Goal: Information Seeking & Learning: Learn about a topic

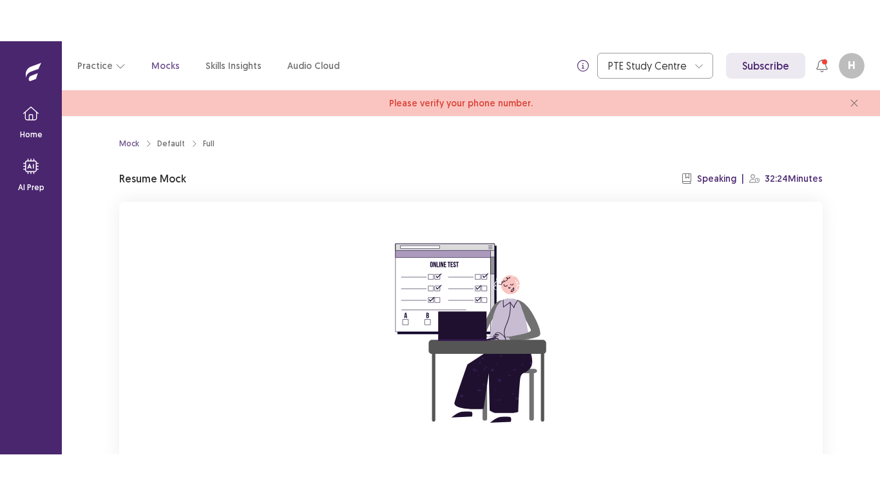
scroll to position [122, 0]
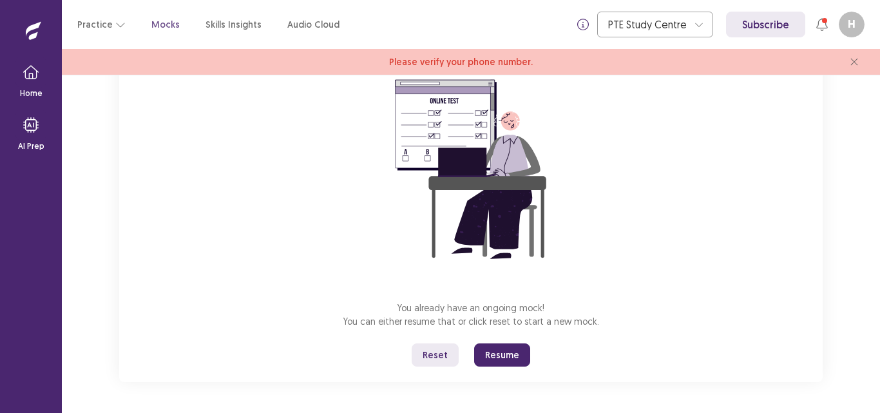
click at [439, 358] on button "Reset" at bounding box center [435, 354] width 47 height 23
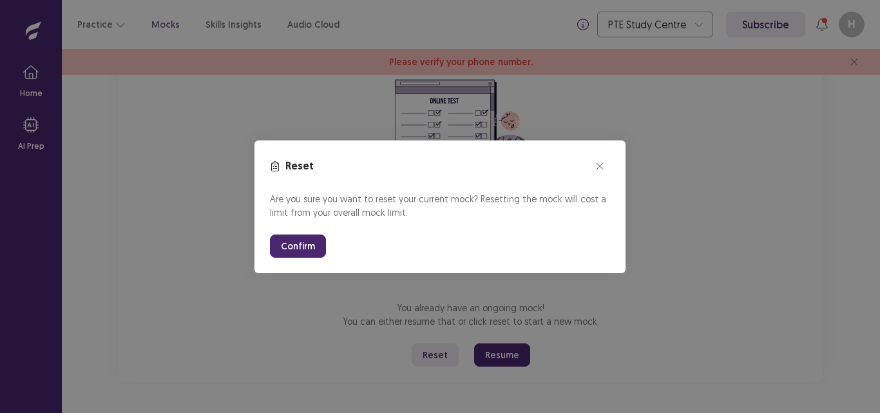
click at [289, 242] on button "Confirm" at bounding box center [298, 246] width 56 height 23
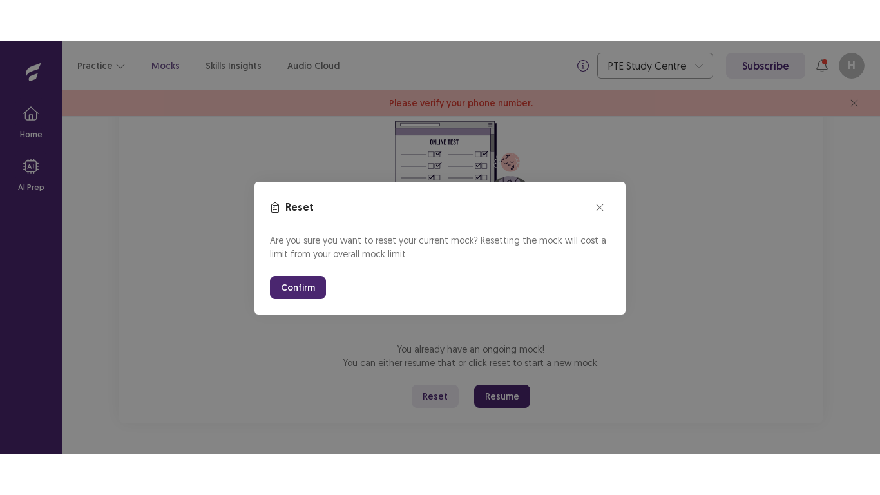
scroll to position [41, 0]
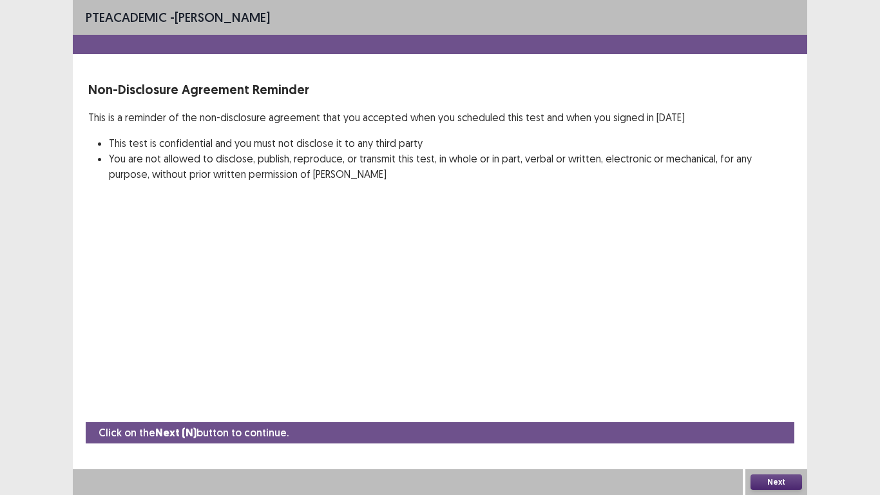
click at [761, 412] on button "Next" at bounding box center [777, 481] width 52 height 15
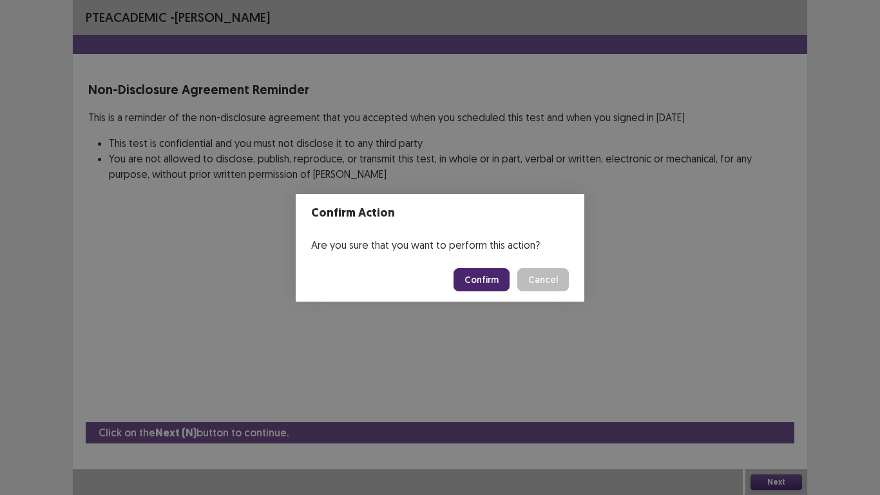
click at [488, 281] on button "Confirm" at bounding box center [482, 279] width 56 height 23
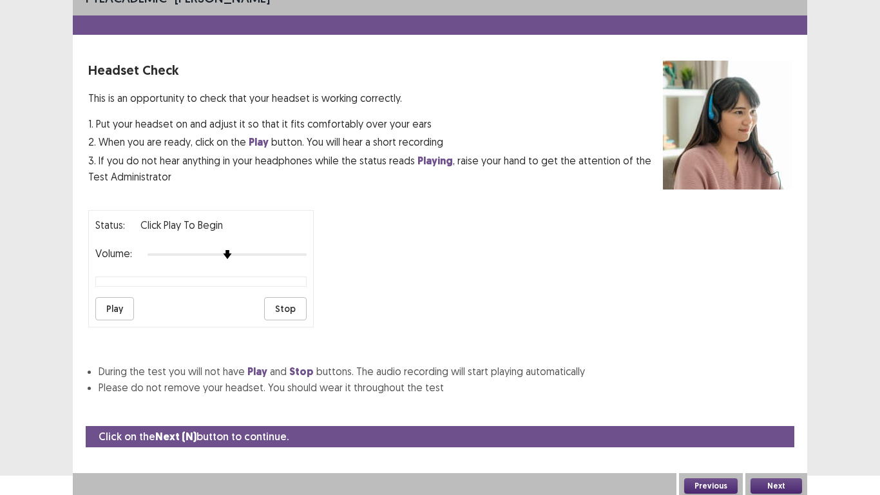
scroll to position [23, 0]
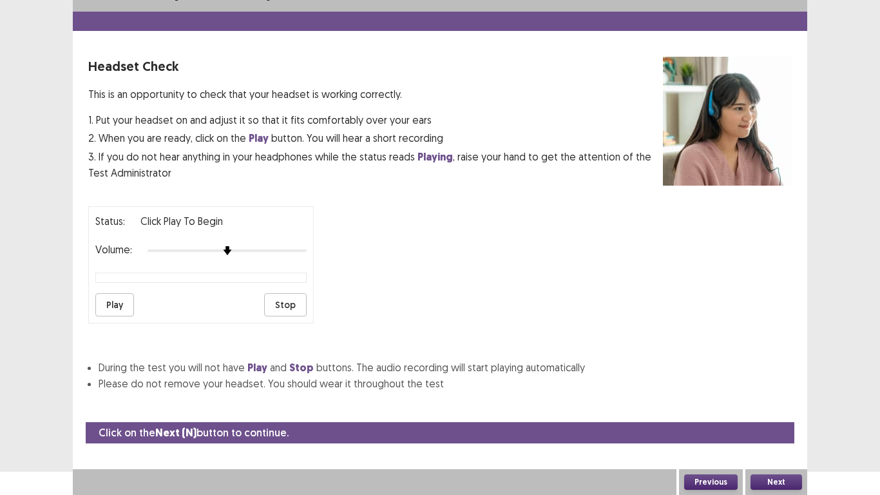
click at [774, 412] on button "Next" at bounding box center [777, 481] width 52 height 15
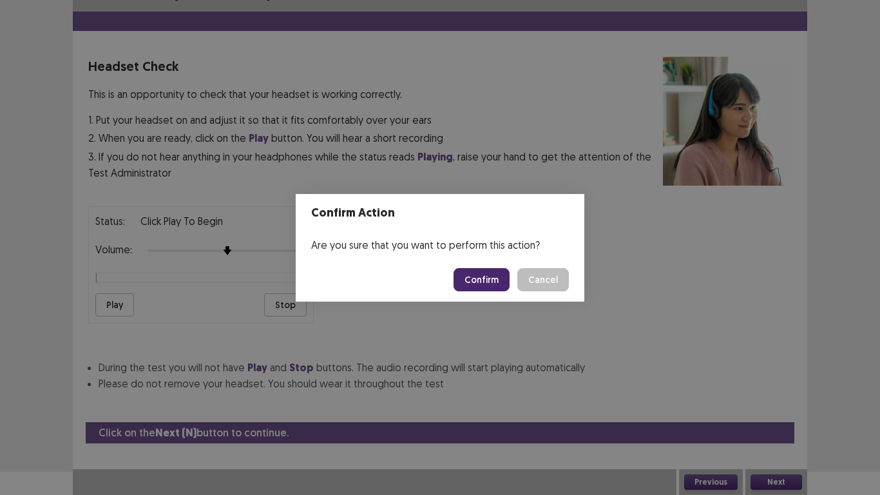
click at [506, 280] on button "Confirm" at bounding box center [482, 279] width 56 height 23
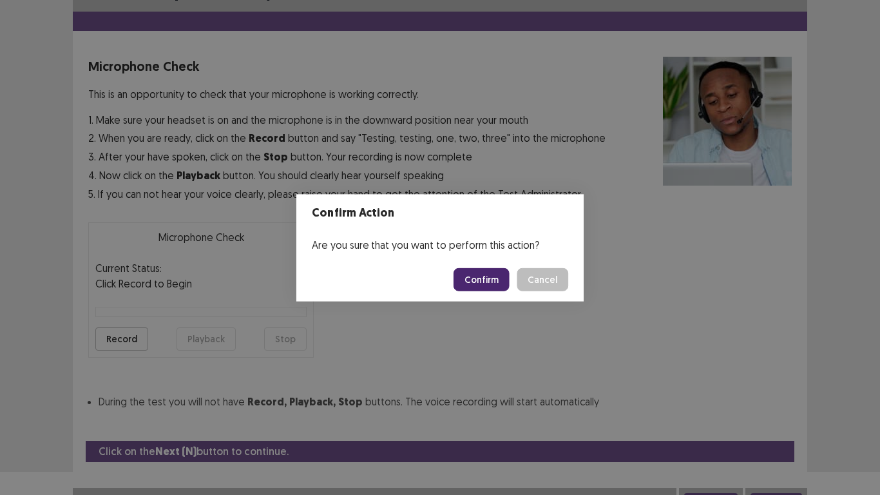
scroll to position [37, 0]
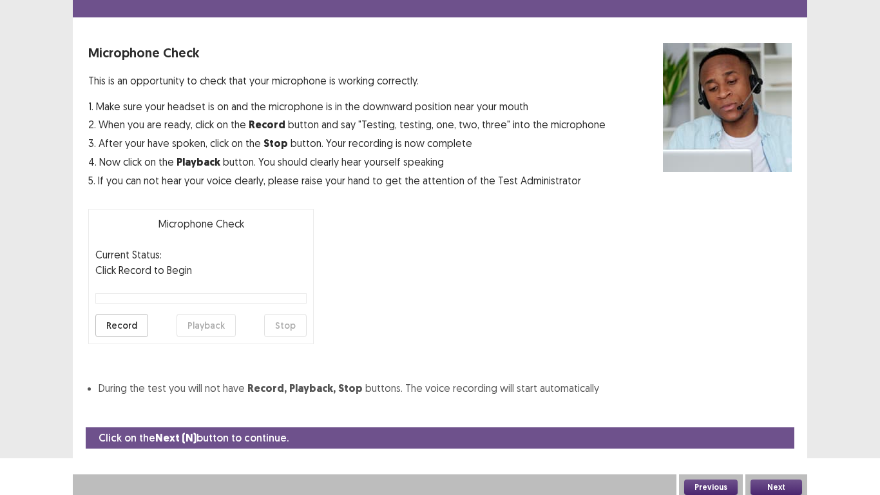
click at [138, 321] on button "Record" at bounding box center [121, 325] width 53 height 23
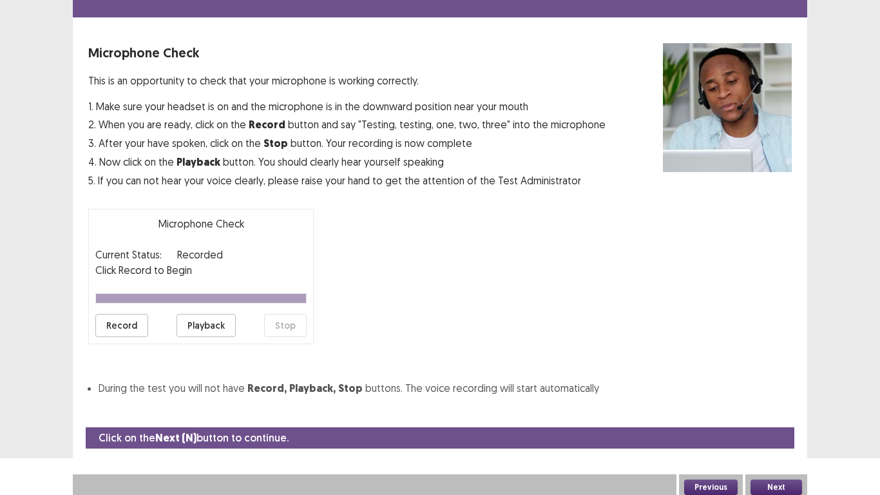
click at [198, 334] on button "Playback" at bounding box center [206, 325] width 59 height 23
click at [767, 412] on button "Next" at bounding box center [777, 486] width 52 height 15
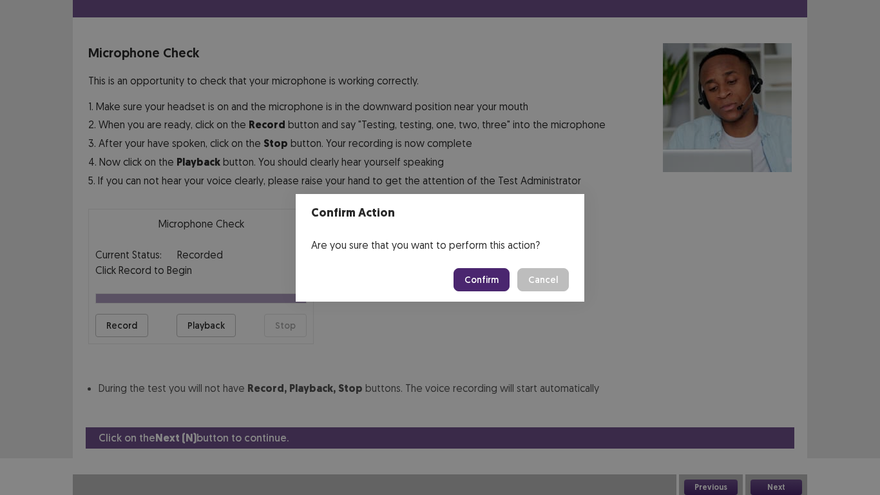
click at [494, 275] on button "Confirm" at bounding box center [482, 279] width 56 height 23
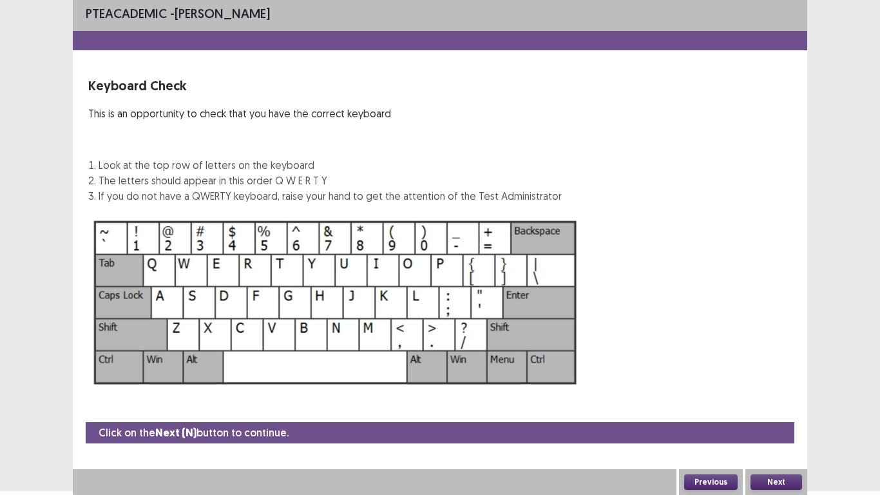
scroll to position [4, 0]
click at [771, 412] on button "Next" at bounding box center [777, 481] width 52 height 15
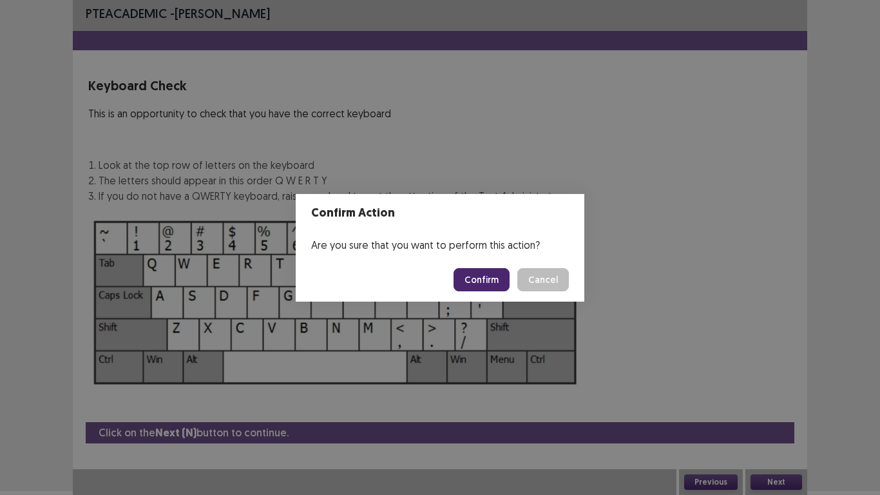
click at [501, 273] on button "Confirm" at bounding box center [482, 279] width 56 height 23
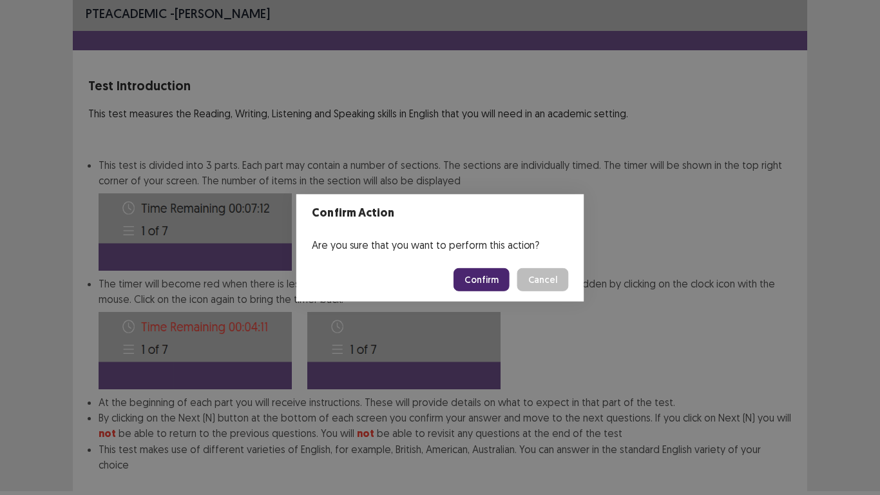
scroll to position [70, 0]
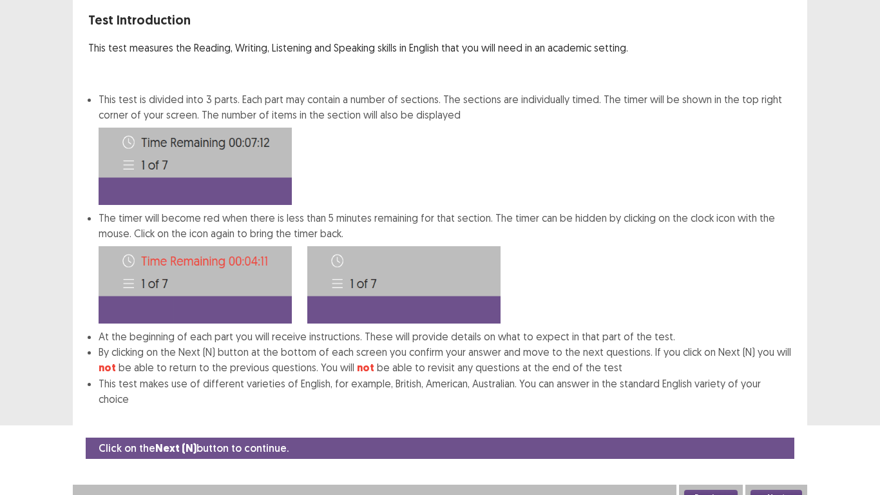
click at [782, 412] on button "Next" at bounding box center [777, 497] width 52 height 15
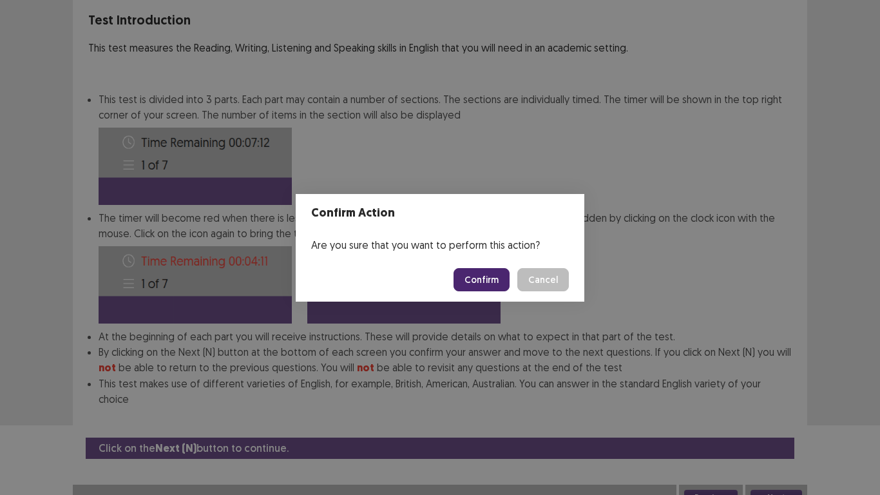
click at [481, 279] on button "Confirm" at bounding box center [482, 279] width 56 height 23
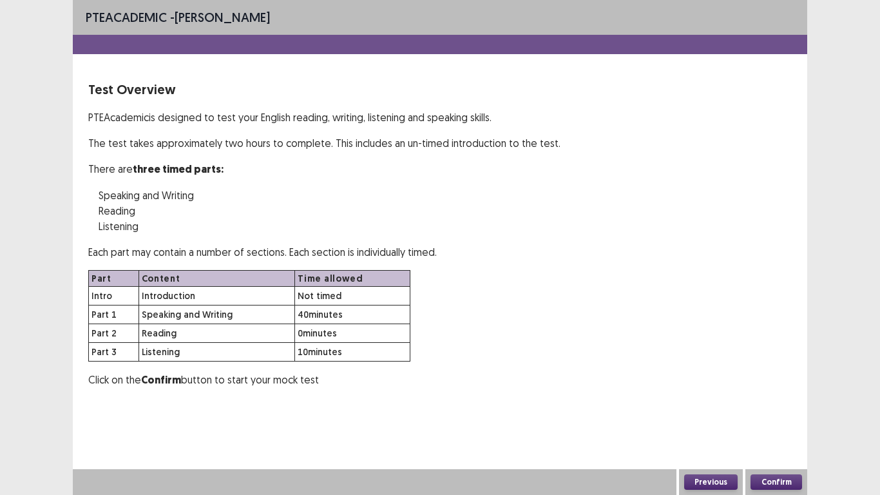
scroll to position [0, 0]
click at [778, 412] on button "Confirm" at bounding box center [777, 481] width 52 height 15
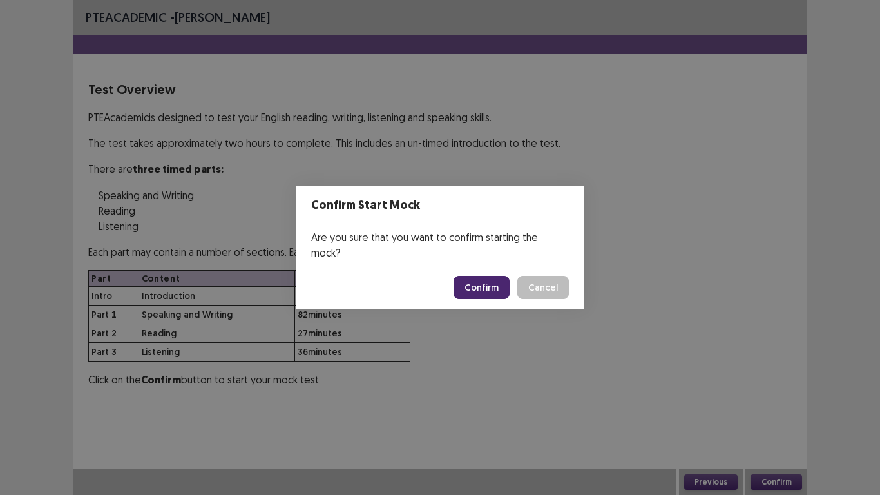
click at [481, 284] on button "Confirm" at bounding box center [482, 287] width 56 height 23
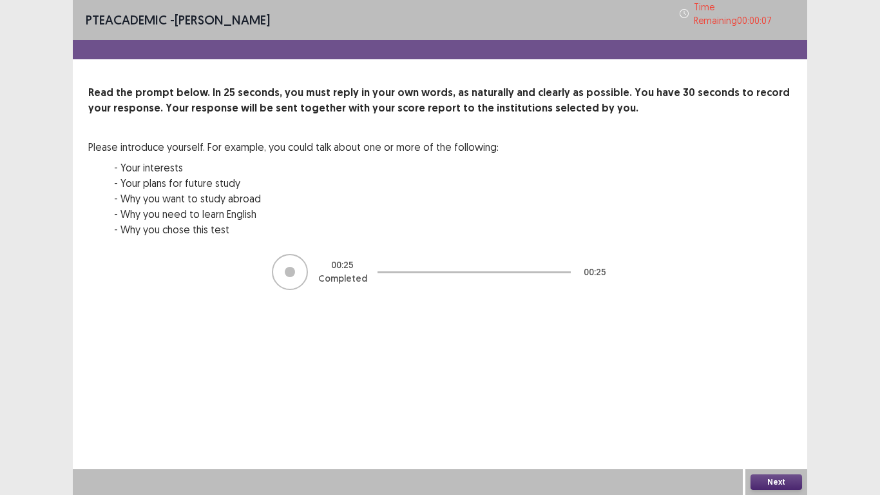
click at [762, 412] on button "Next" at bounding box center [777, 481] width 52 height 15
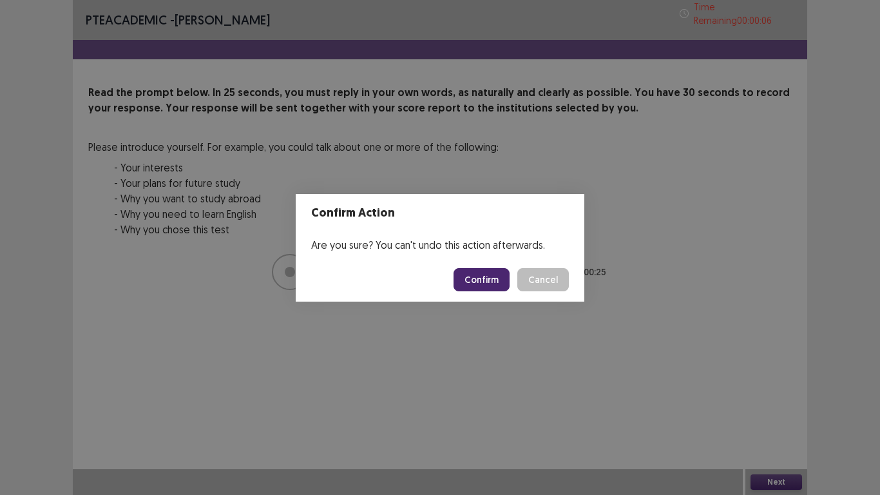
click at [481, 273] on button "Confirm" at bounding box center [482, 279] width 56 height 23
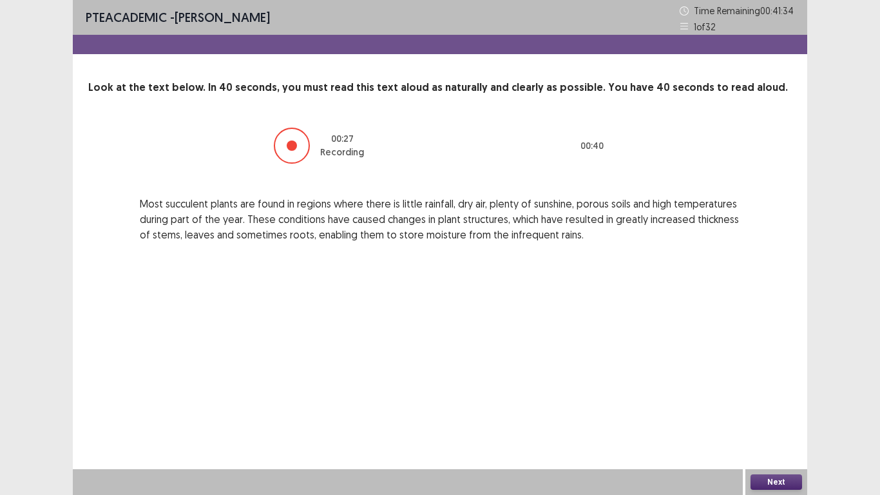
click at [770, 412] on button "Next" at bounding box center [777, 481] width 52 height 15
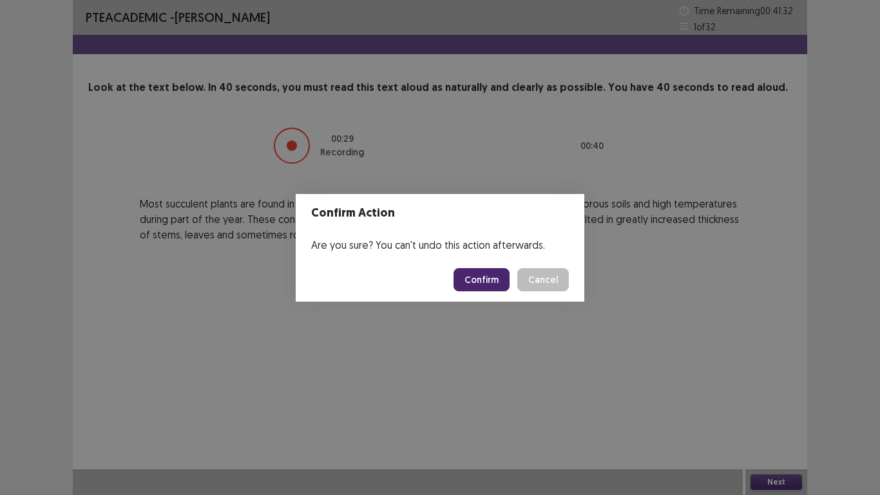
click at [497, 285] on button "Confirm" at bounding box center [482, 279] width 56 height 23
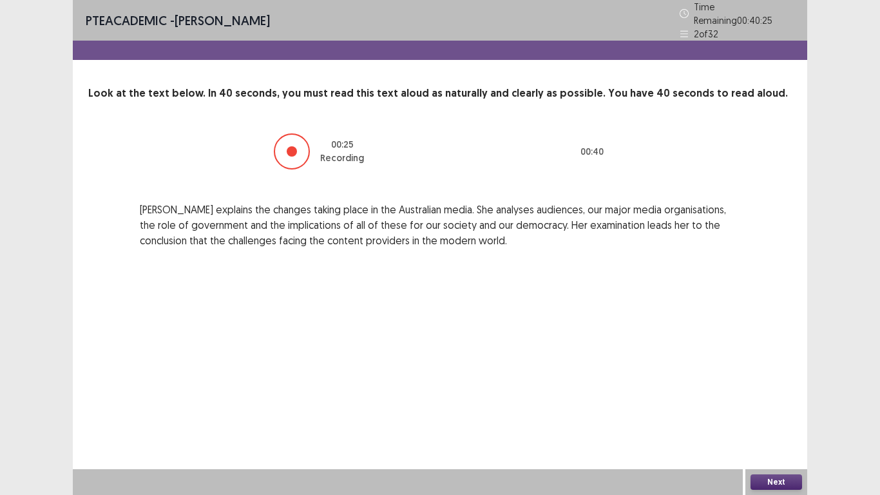
click at [776, 412] on button "Next" at bounding box center [777, 481] width 52 height 15
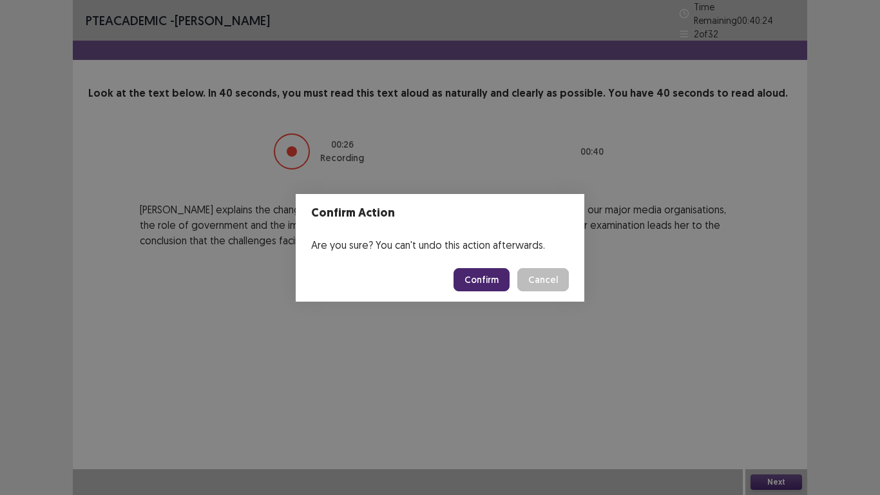
click at [482, 284] on button "Confirm" at bounding box center [482, 279] width 56 height 23
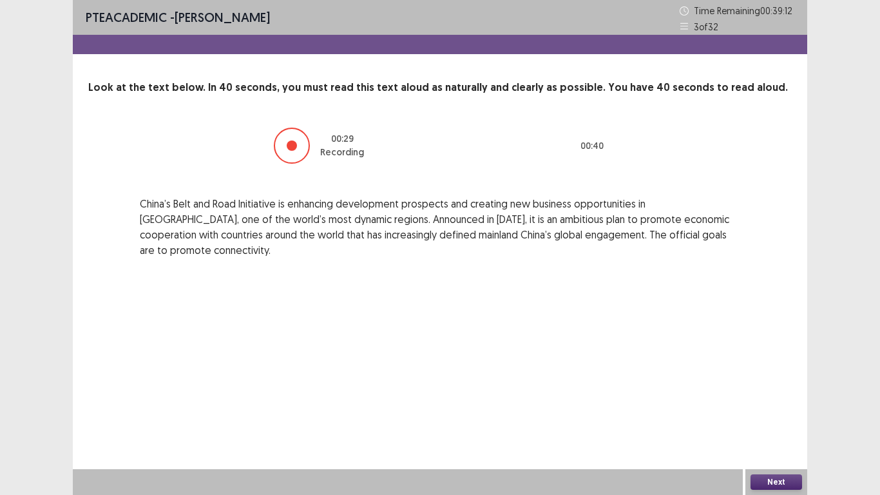
click at [771, 412] on button "Next" at bounding box center [777, 481] width 52 height 15
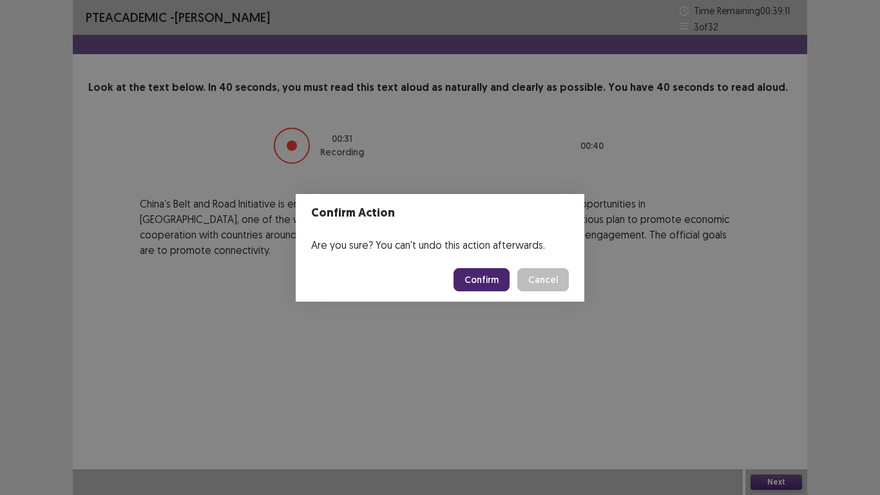
click at [481, 274] on button "Confirm" at bounding box center [482, 279] width 56 height 23
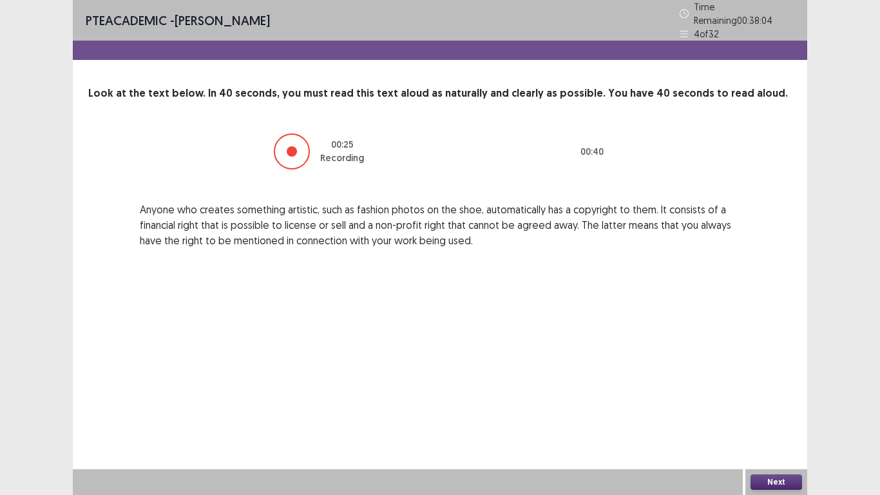
click at [782, 412] on button "Next" at bounding box center [777, 481] width 52 height 15
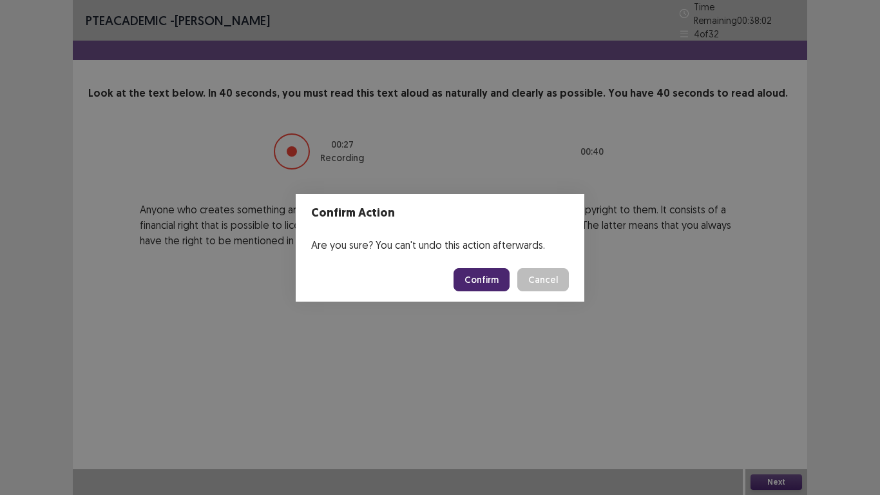
click at [481, 273] on button "Confirm" at bounding box center [482, 279] width 56 height 23
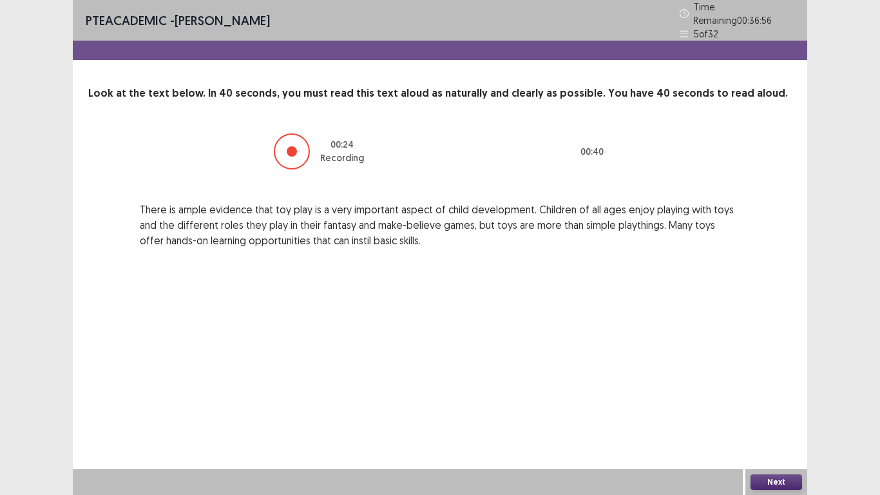
click at [776, 412] on button "Next" at bounding box center [777, 481] width 52 height 15
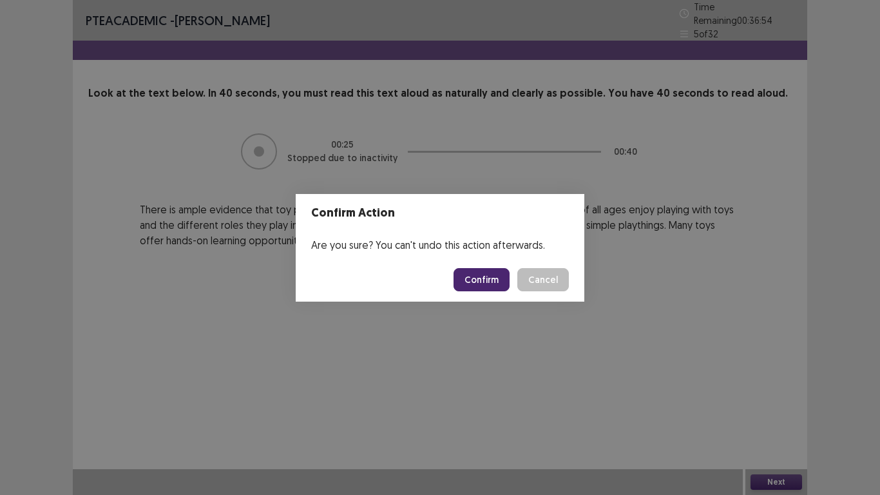
click at [481, 276] on button "Confirm" at bounding box center [482, 279] width 56 height 23
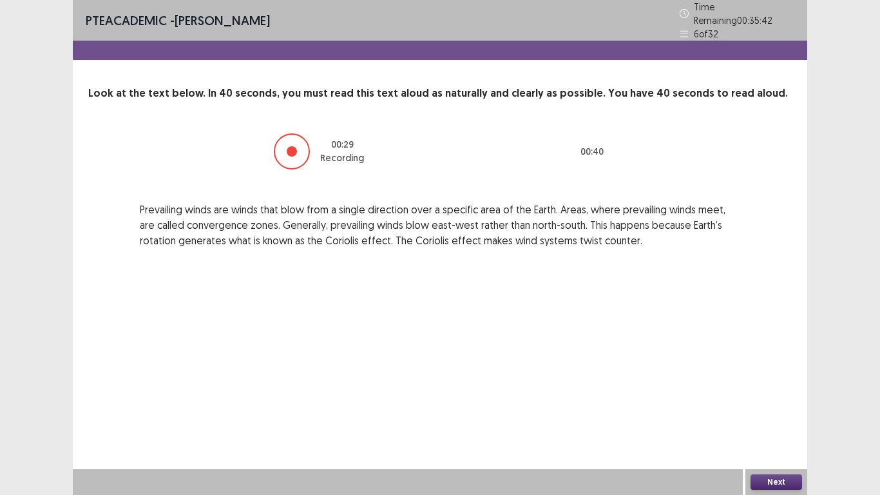
click at [773, 412] on button "Next" at bounding box center [777, 481] width 52 height 15
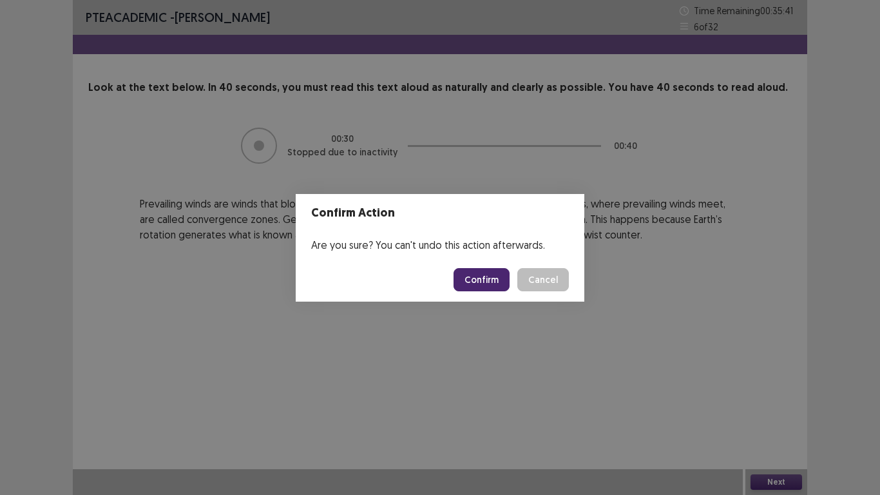
click at [484, 279] on button "Confirm" at bounding box center [482, 279] width 56 height 23
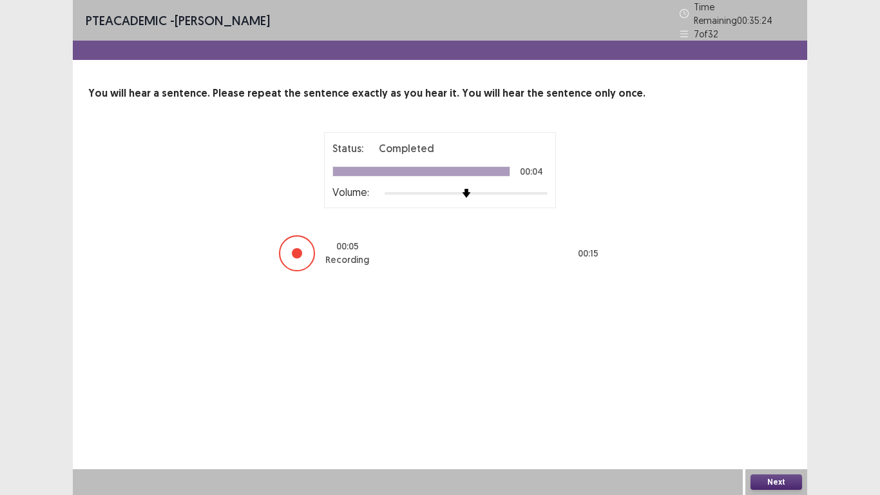
click at [776, 412] on button "Next" at bounding box center [777, 481] width 52 height 15
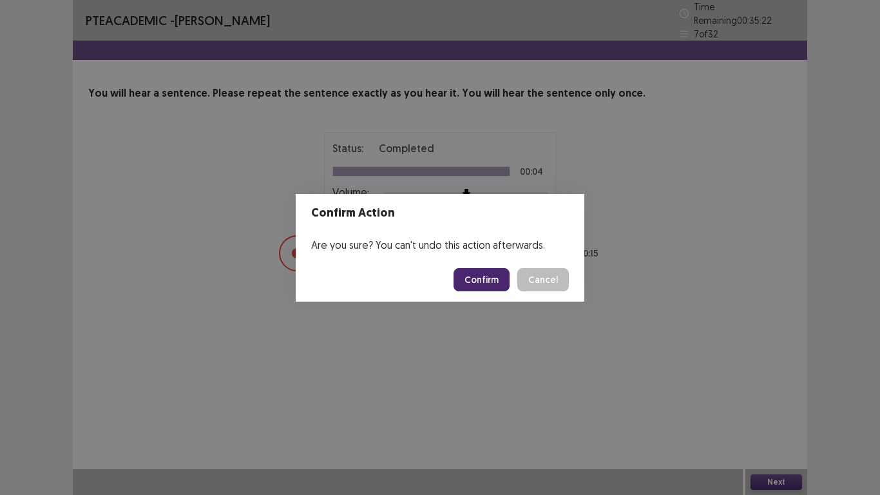
click at [487, 271] on button "Confirm" at bounding box center [482, 279] width 56 height 23
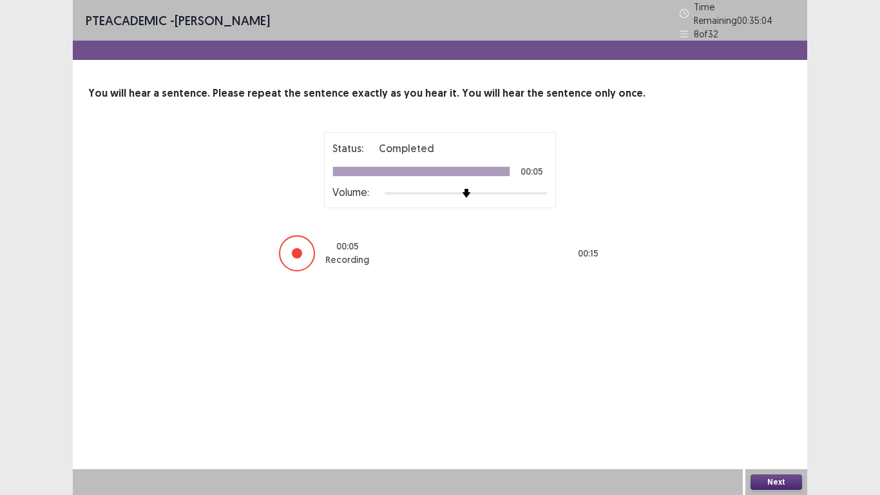
click at [784, 412] on button "Next" at bounding box center [777, 481] width 52 height 15
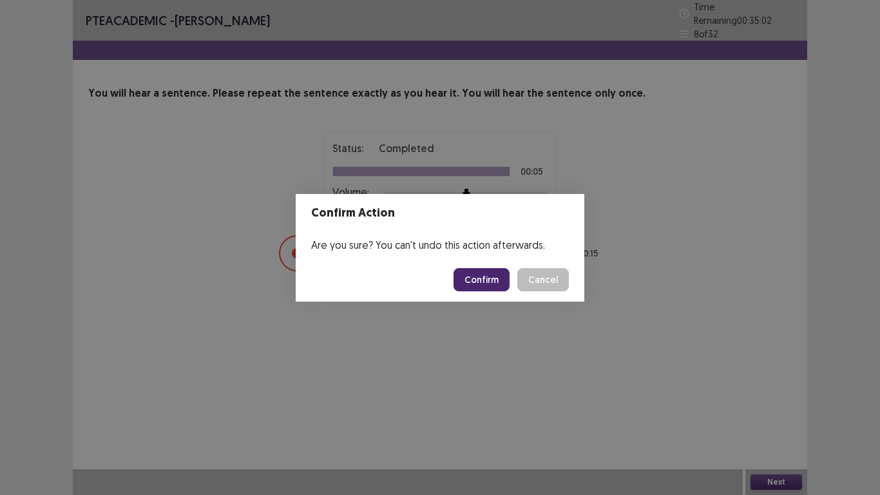
click at [488, 280] on button "Confirm" at bounding box center [482, 279] width 56 height 23
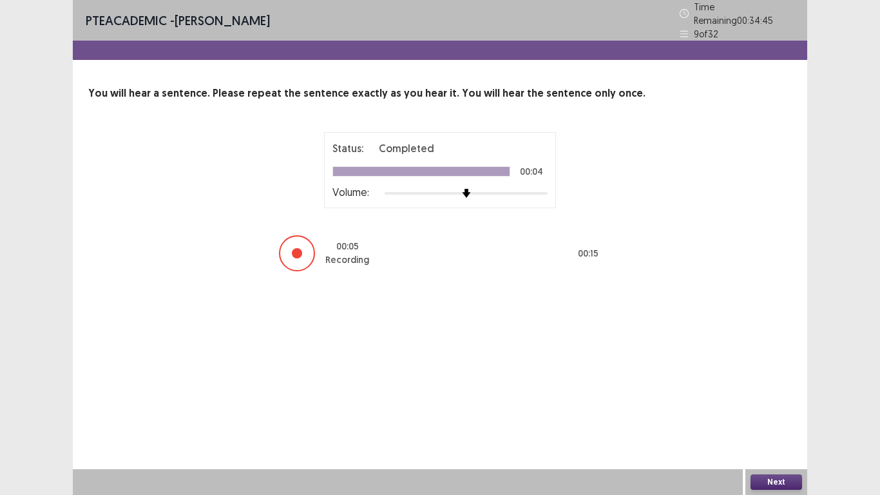
click at [757, 412] on button "Next" at bounding box center [777, 481] width 52 height 15
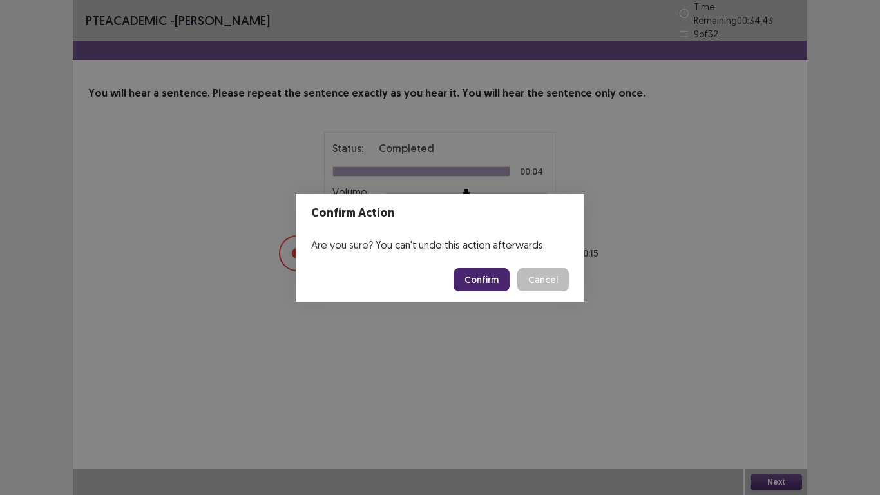
click at [506, 275] on button "Confirm" at bounding box center [482, 279] width 56 height 23
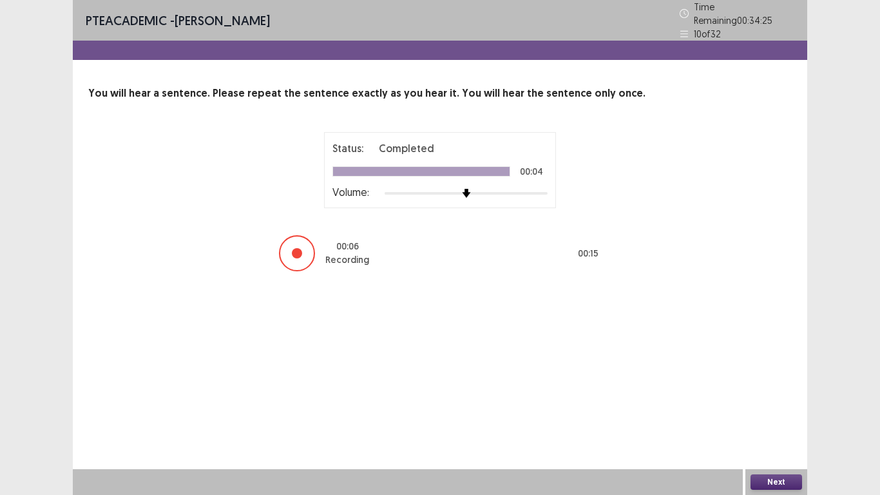
click at [769, 412] on button "Next" at bounding box center [777, 481] width 52 height 15
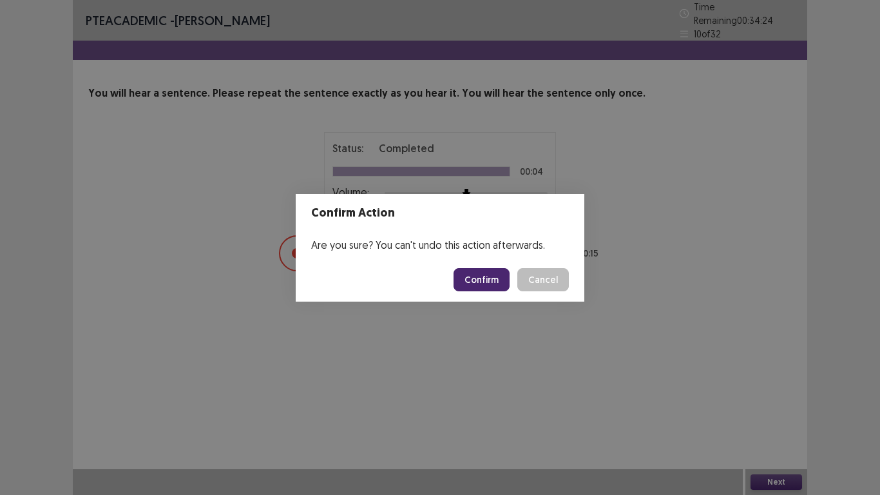
click at [494, 269] on button "Confirm" at bounding box center [482, 279] width 56 height 23
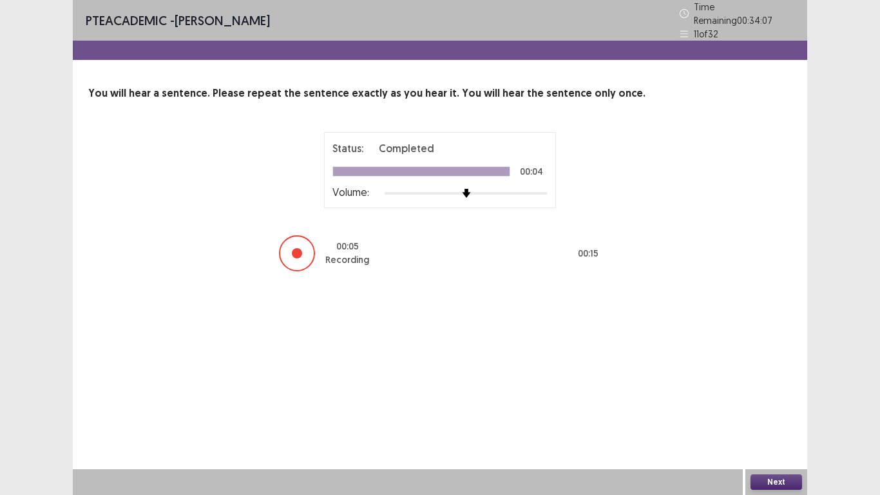
click at [762, 412] on button "Next" at bounding box center [777, 481] width 52 height 15
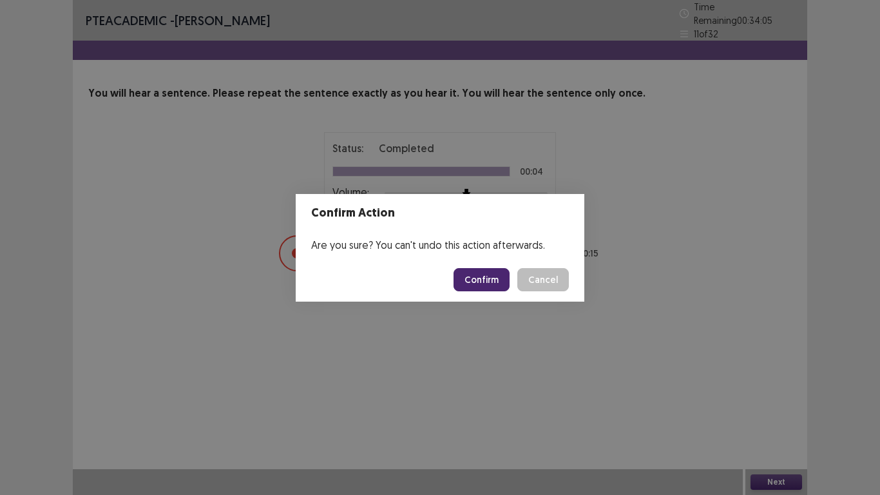
click at [483, 287] on button "Confirm" at bounding box center [482, 279] width 56 height 23
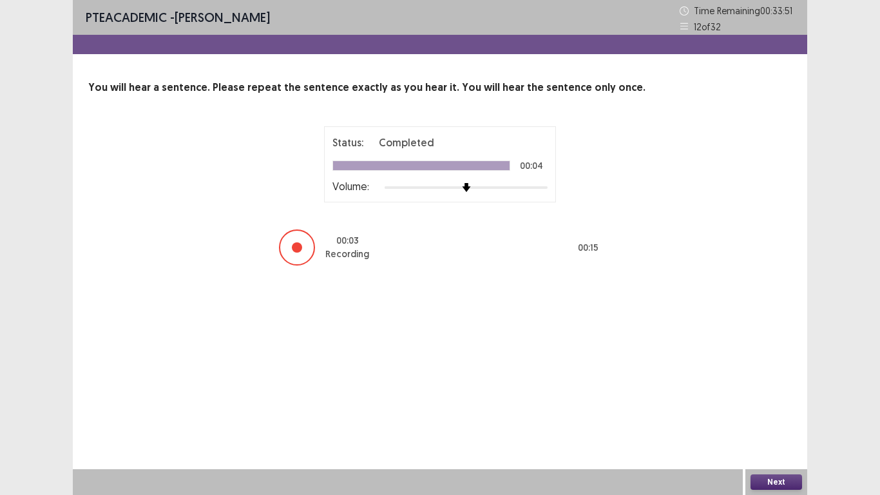
click at [762, 412] on button "Next" at bounding box center [777, 481] width 52 height 15
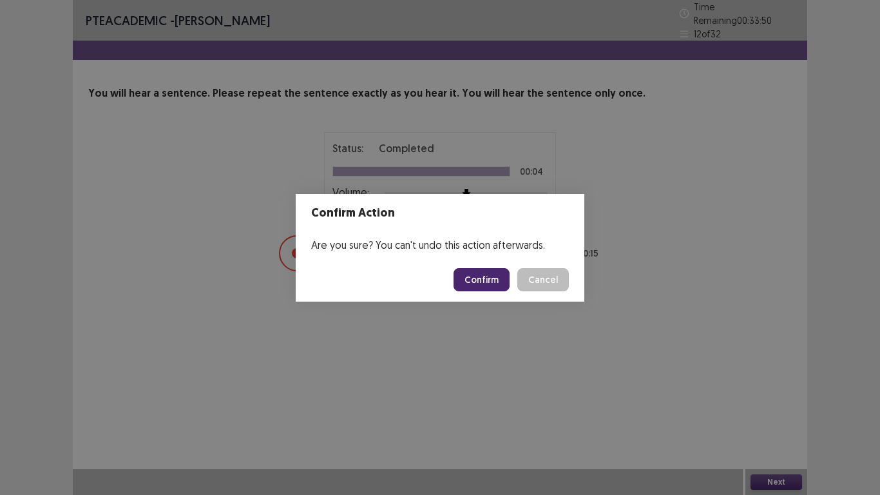
click at [476, 287] on button "Confirm" at bounding box center [482, 279] width 56 height 23
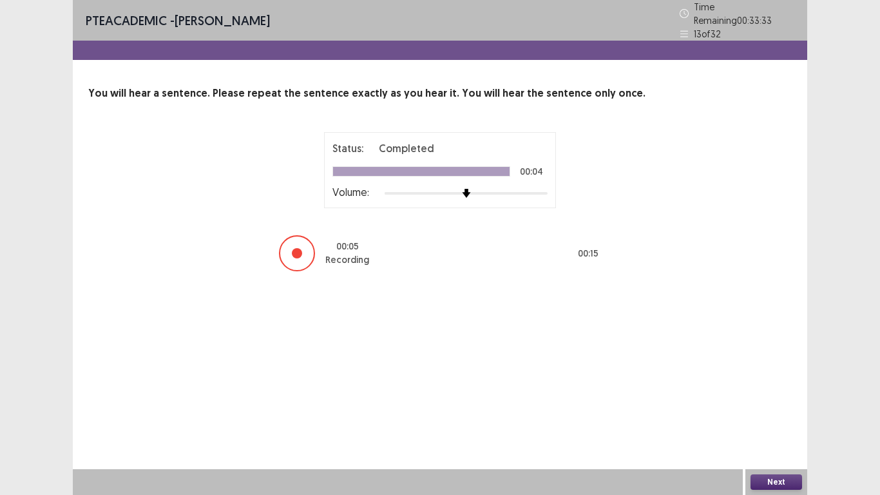
click at [782, 412] on button "Next" at bounding box center [777, 481] width 52 height 15
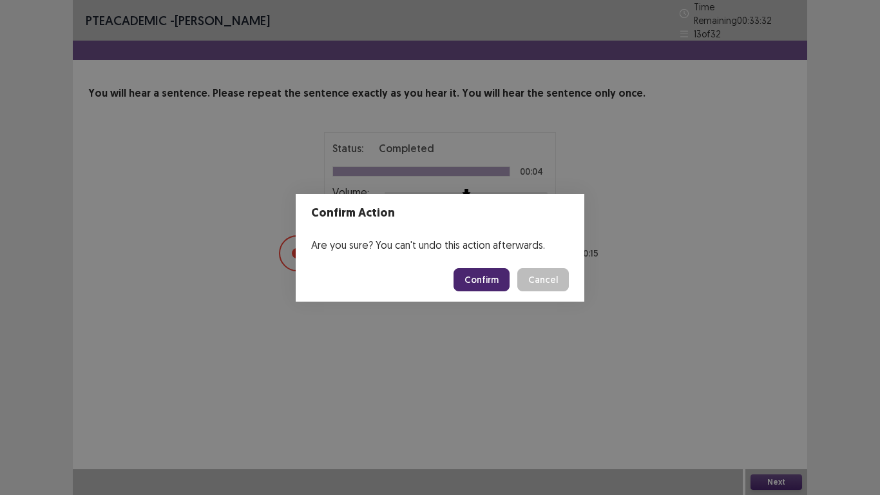
click at [467, 283] on button "Confirm" at bounding box center [482, 279] width 56 height 23
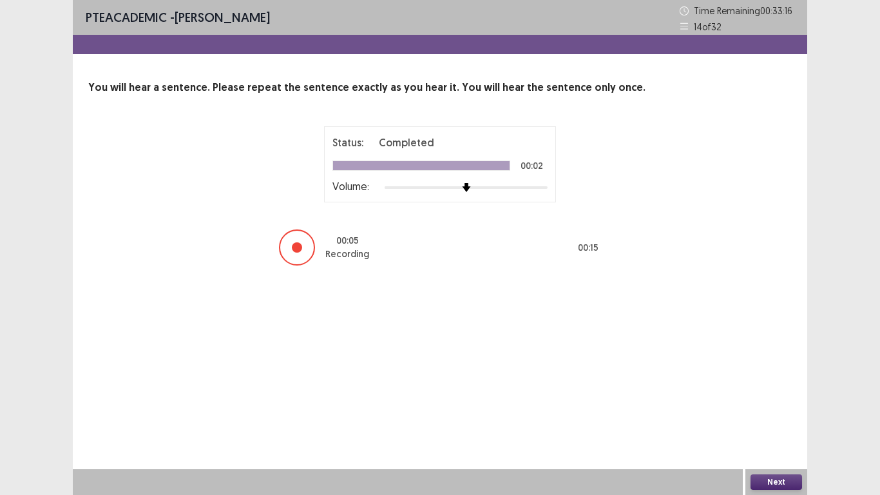
click at [793, 412] on button "Next" at bounding box center [777, 481] width 52 height 15
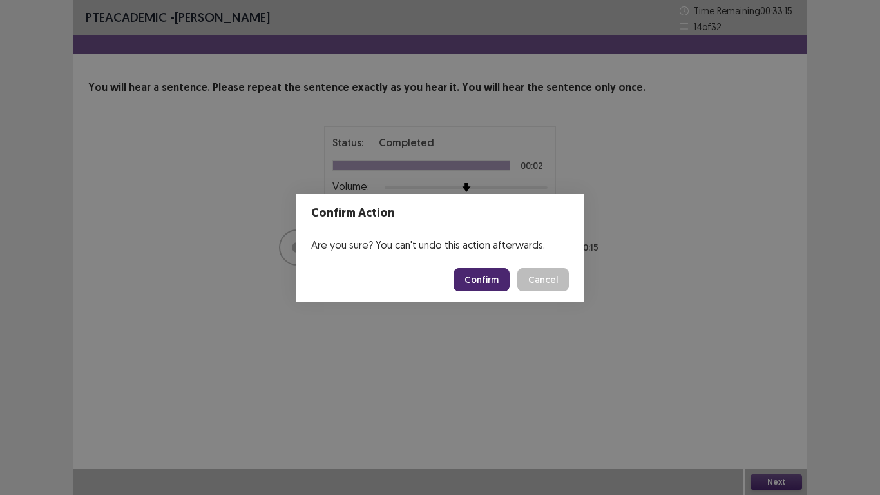
click at [484, 273] on button "Confirm" at bounding box center [482, 279] width 56 height 23
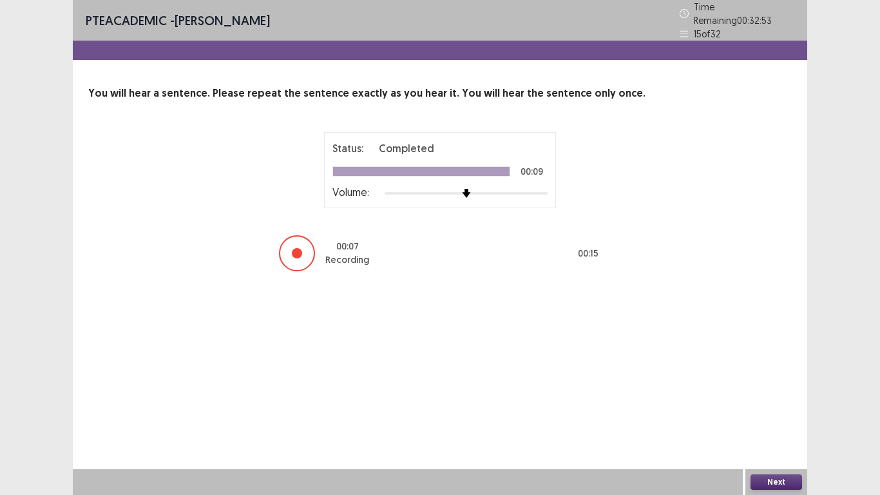
click at [769, 412] on div "Next" at bounding box center [777, 482] width 62 height 26
click at [766, 412] on button "Next" at bounding box center [777, 481] width 52 height 15
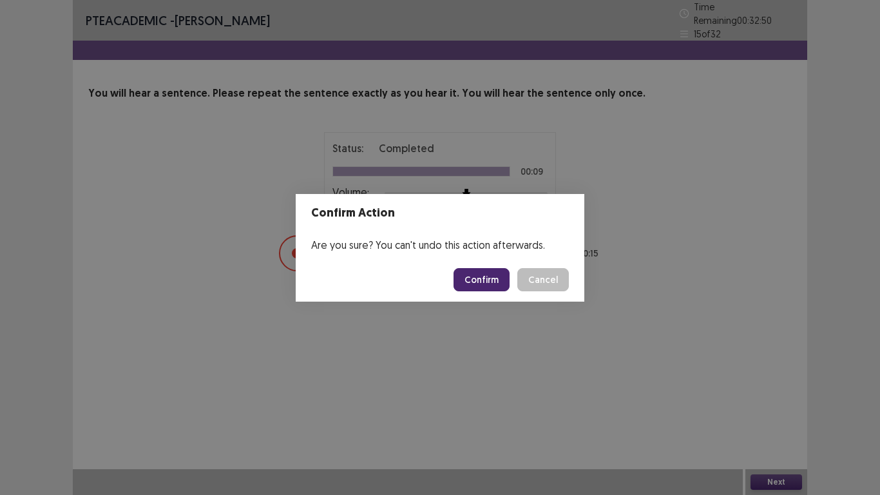
click at [485, 280] on button "Confirm" at bounding box center [482, 279] width 56 height 23
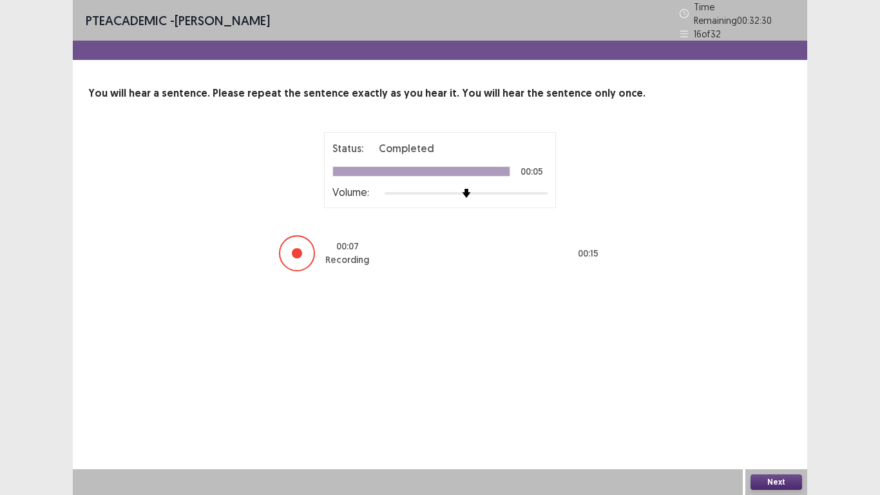
click at [773, 412] on button "Next" at bounding box center [777, 481] width 52 height 15
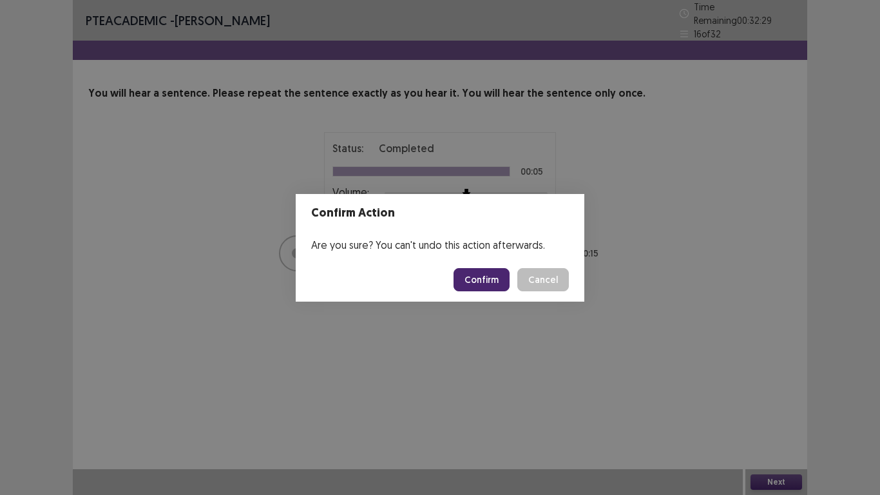
click at [490, 276] on button "Confirm" at bounding box center [482, 279] width 56 height 23
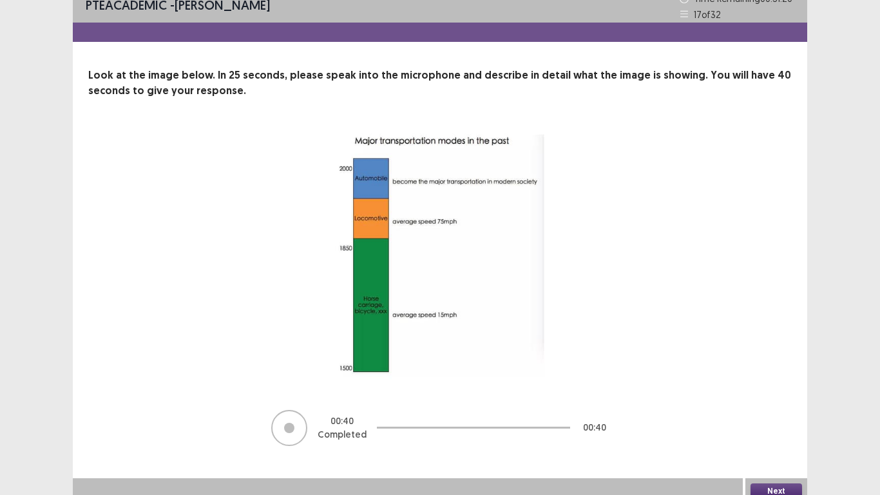
scroll to position [21, 0]
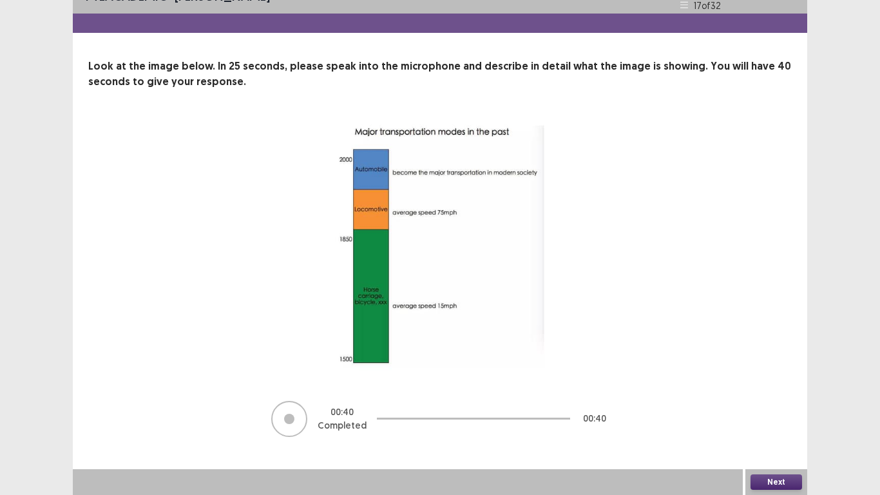
click at [782, 412] on button "Next" at bounding box center [777, 481] width 52 height 15
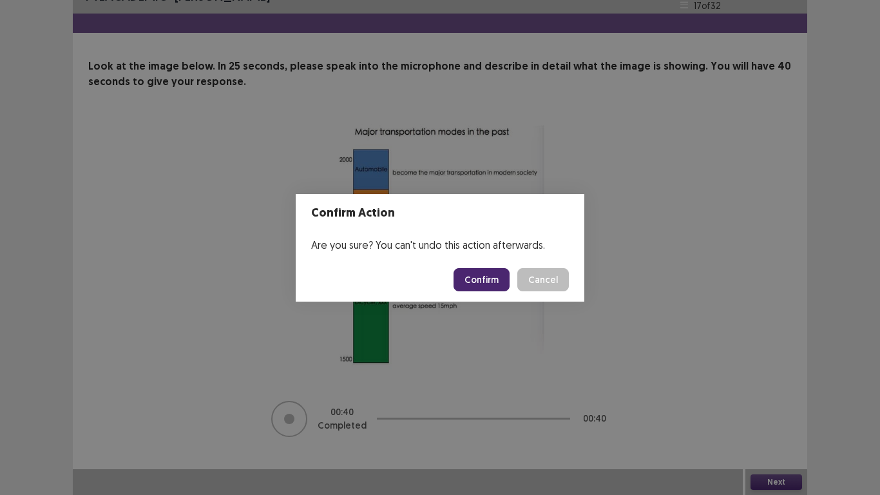
click at [492, 280] on button "Confirm" at bounding box center [482, 279] width 56 height 23
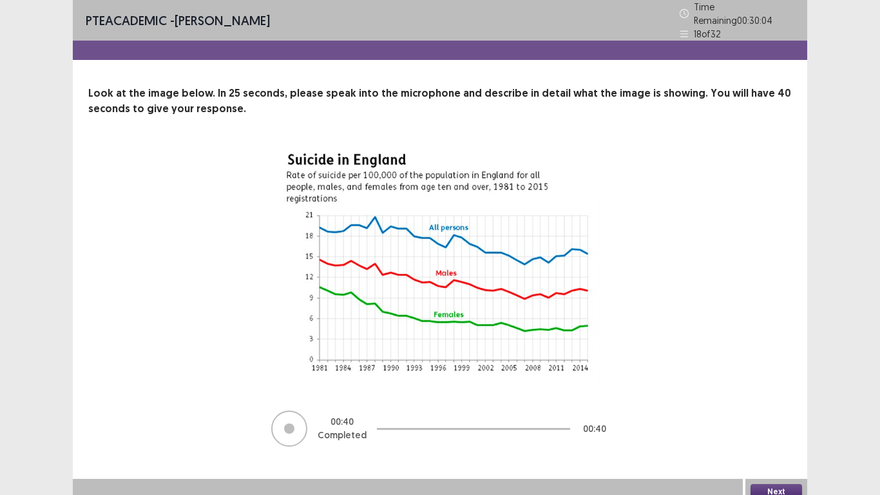
click at [772, 412] on button "Next" at bounding box center [777, 491] width 52 height 15
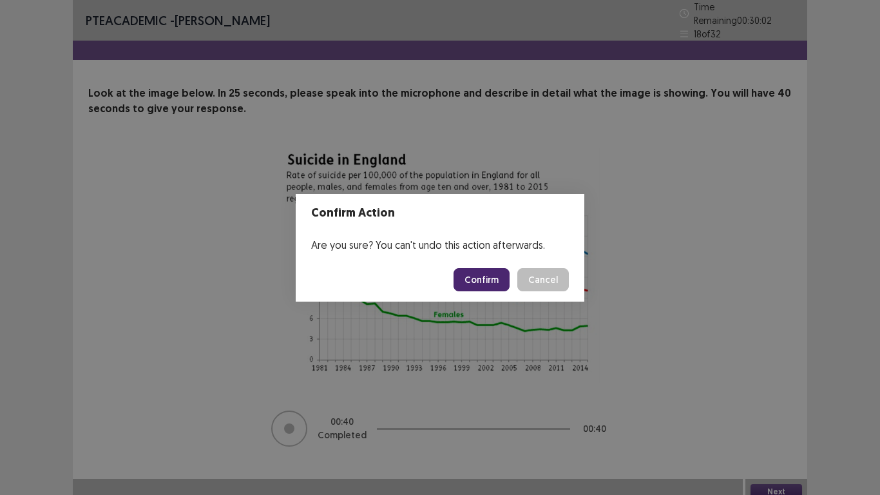
click at [485, 288] on button "Confirm" at bounding box center [482, 279] width 56 height 23
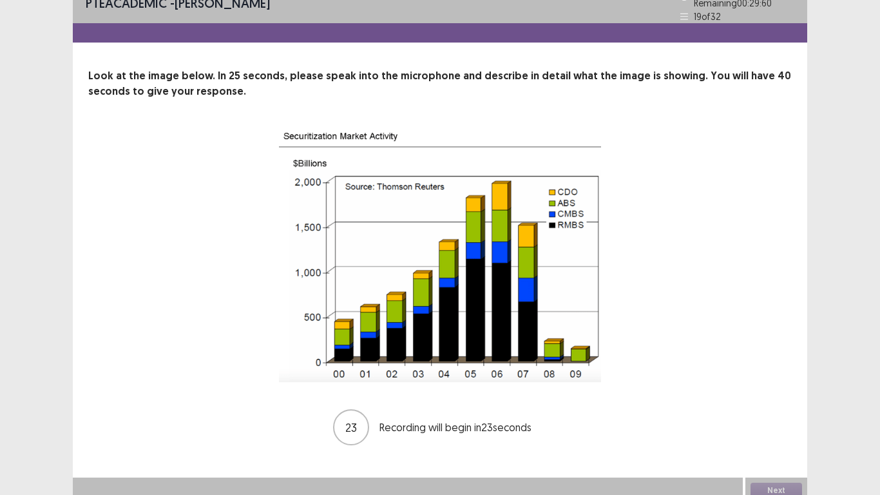
scroll to position [18, 0]
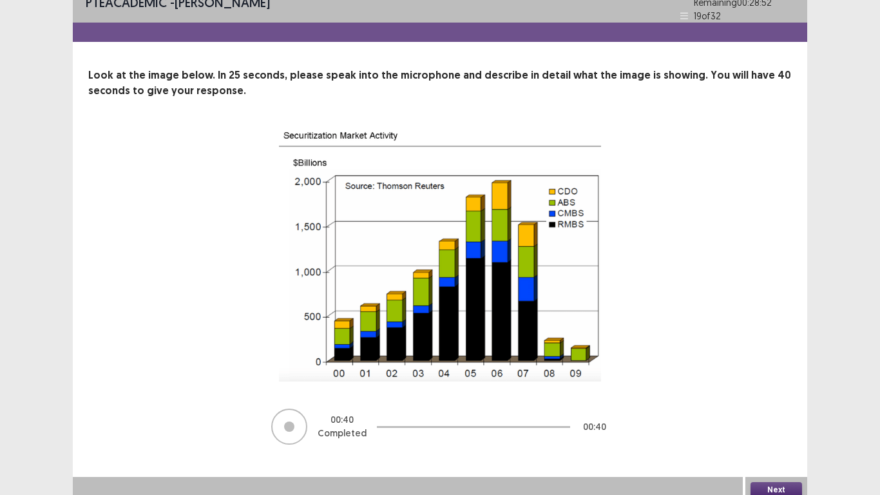
click at [766, 412] on button "Next" at bounding box center [777, 489] width 52 height 15
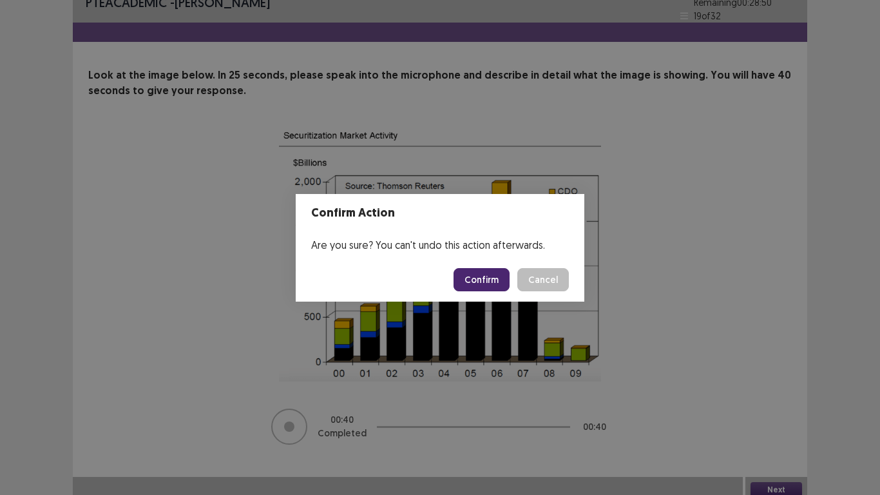
click at [507, 291] on button "Confirm" at bounding box center [482, 279] width 56 height 23
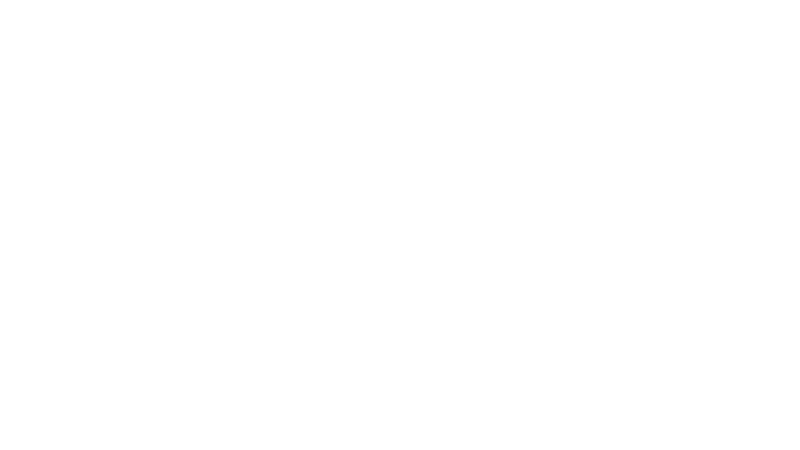
scroll to position [0, 0]
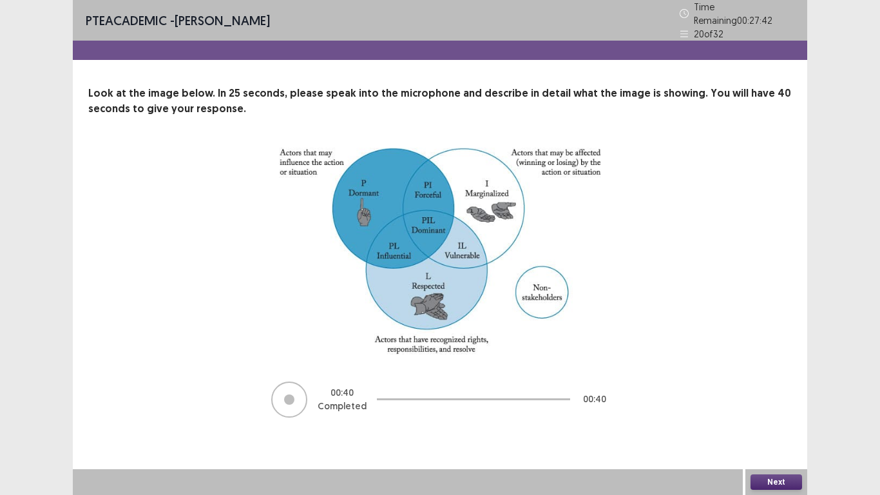
click at [775, 412] on div "Next" at bounding box center [777, 482] width 62 height 26
click at [775, 412] on button "Next" at bounding box center [777, 481] width 52 height 15
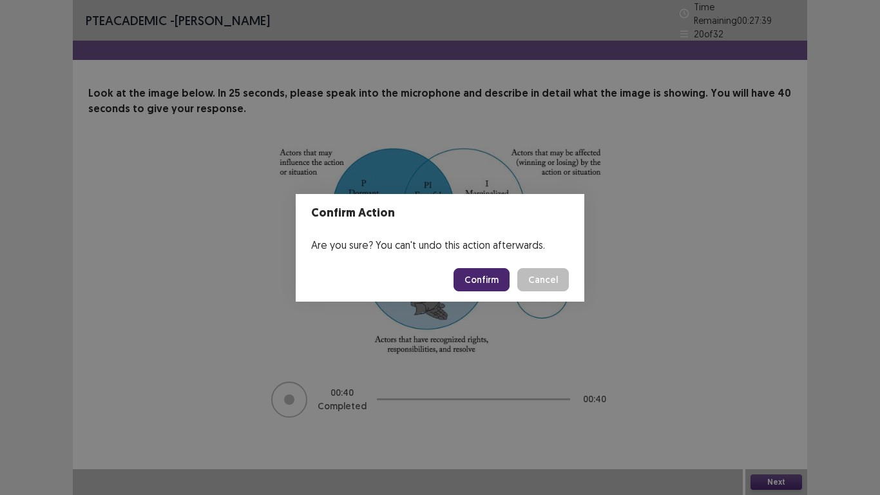
click at [485, 287] on button "Confirm" at bounding box center [482, 279] width 56 height 23
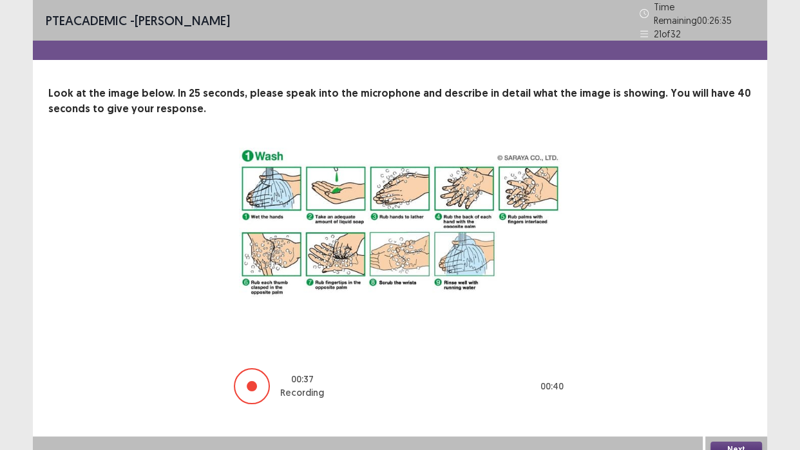
click at [733, 412] on button "Next" at bounding box center [737, 448] width 52 height 15
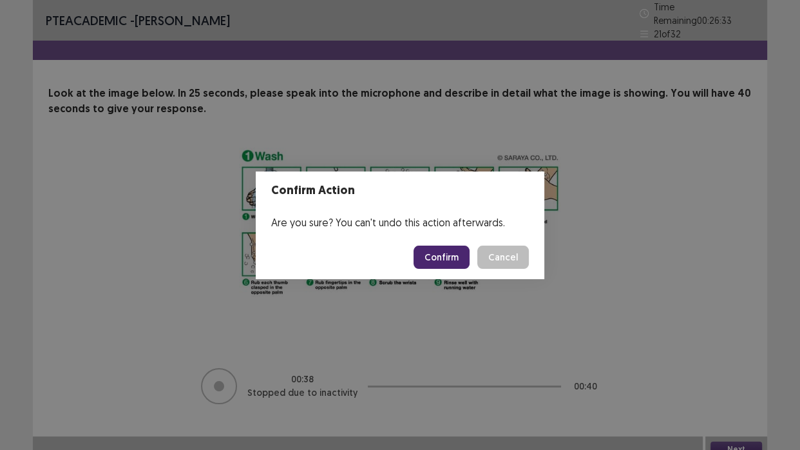
click at [455, 263] on button "Confirm" at bounding box center [442, 257] width 56 height 23
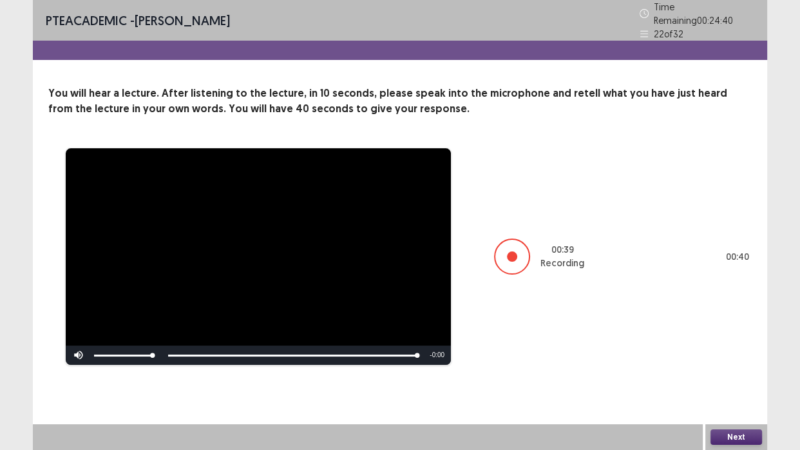
click at [739, 412] on button "Next" at bounding box center [737, 436] width 52 height 15
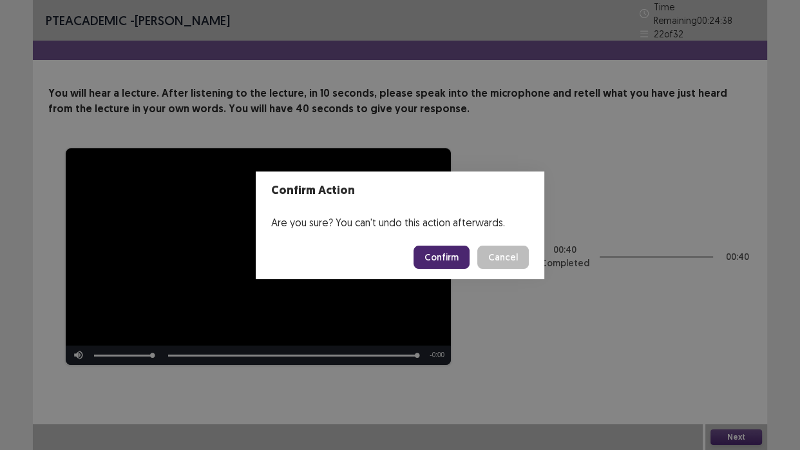
click at [438, 253] on button "Confirm" at bounding box center [442, 257] width 56 height 23
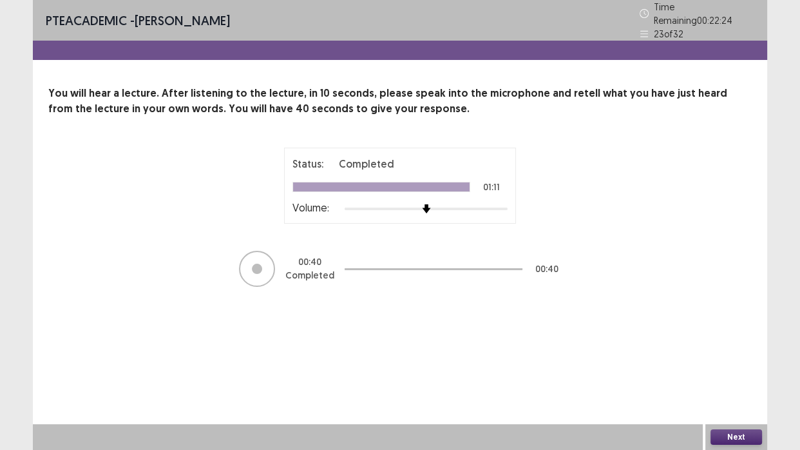
click at [732, 412] on button "Next" at bounding box center [737, 436] width 52 height 15
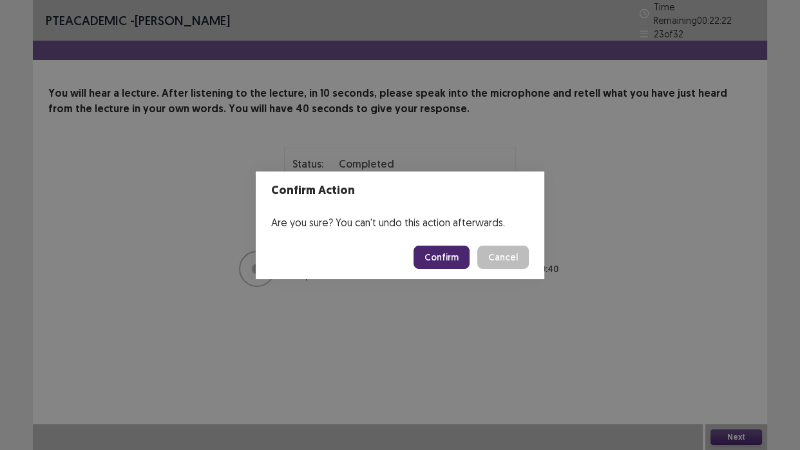
click at [459, 260] on button "Confirm" at bounding box center [442, 257] width 56 height 23
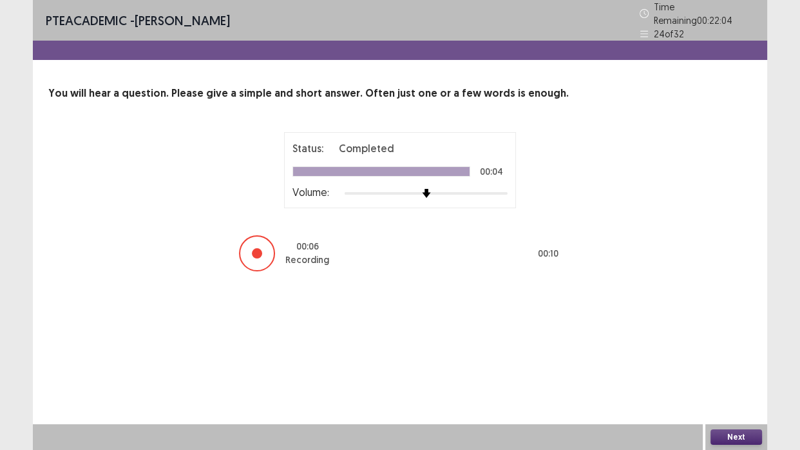
click at [725, 412] on button "Next" at bounding box center [737, 436] width 52 height 15
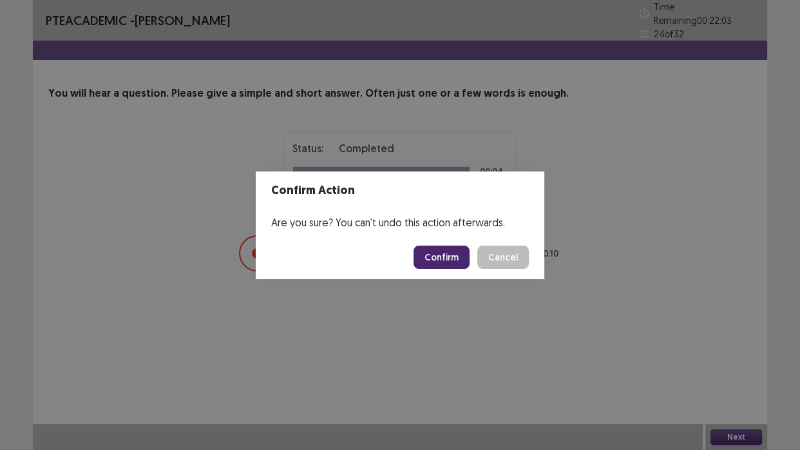
click at [455, 256] on button "Confirm" at bounding box center [442, 257] width 56 height 23
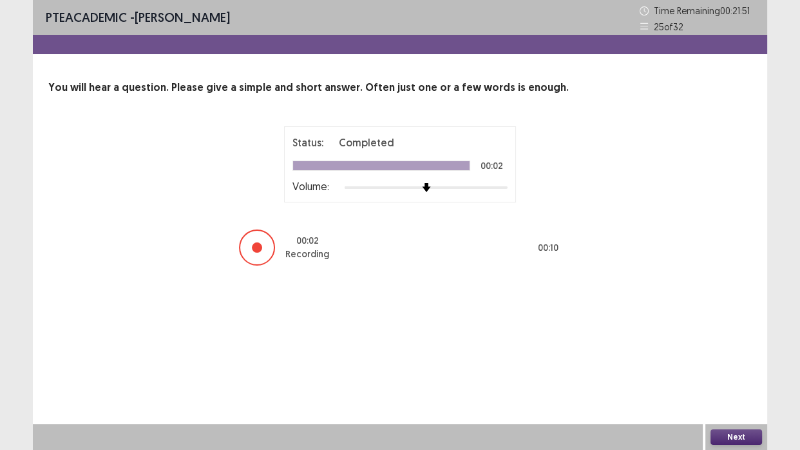
click at [732, 412] on button "Next" at bounding box center [737, 436] width 52 height 15
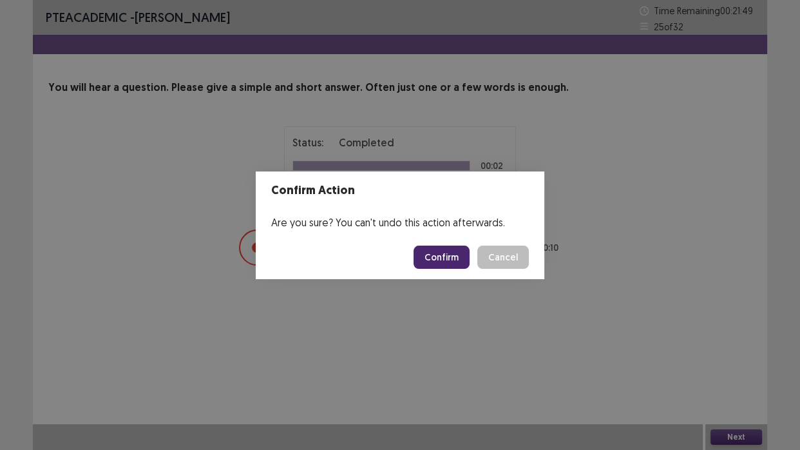
click at [432, 255] on button "Confirm" at bounding box center [442, 257] width 56 height 23
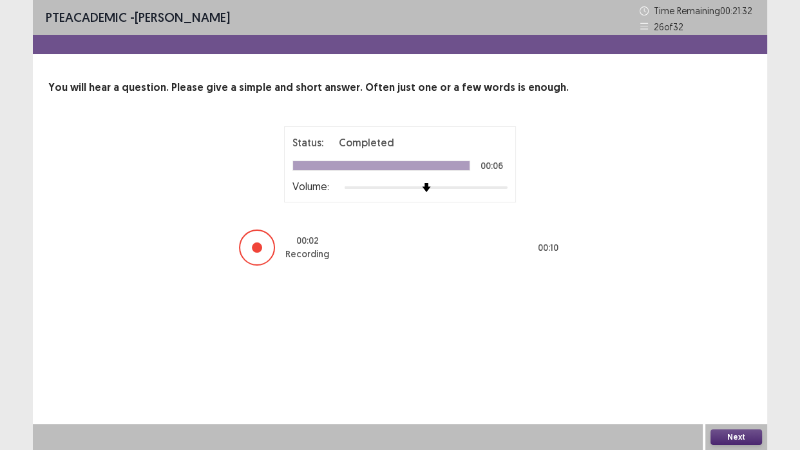
click at [717, 412] on div "Next" at bounding box center [737, 437] width 62 height 26
click at [718, 412] on button "Next" at bounding box center [737, 436] width 52 height 15
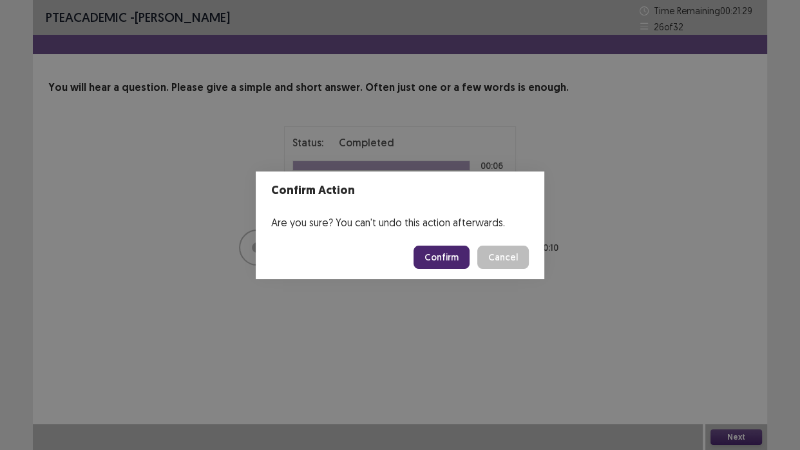
click at [462, 246] on button "Confirm" at bounding box center [442, 257] width 56 height 23
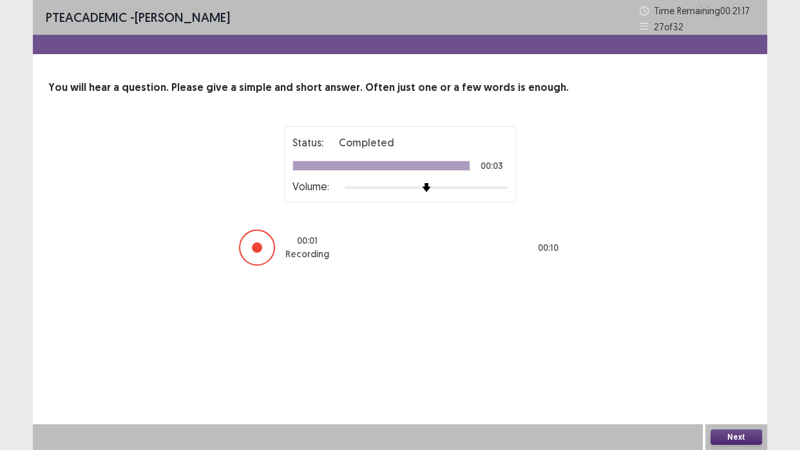
click at [715, 412] on button "Next" at bounding box center [737, 436] width 52 height 15
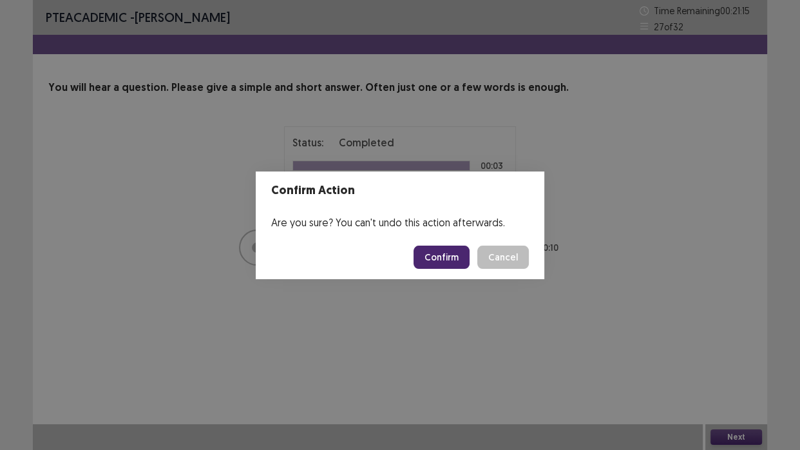
click at [448, 253] on button "Confirm" at bounding box center [442, 257] width 56 height 23
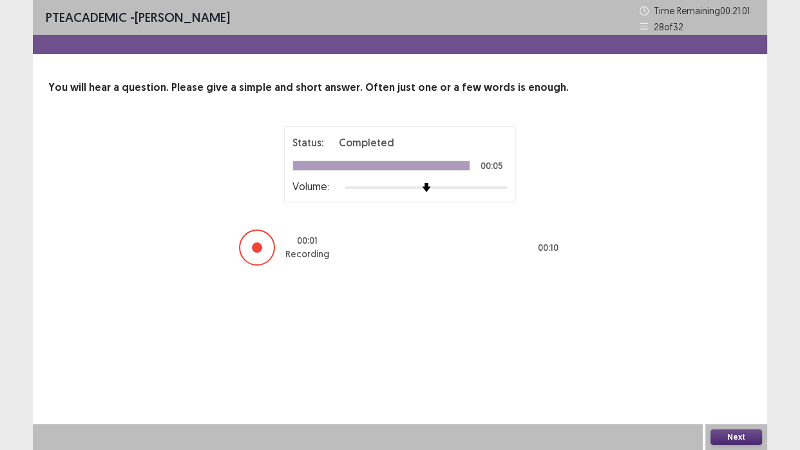
click at [739, 412] on button "Next" at bounding box center [737, 436] width 52 height 15
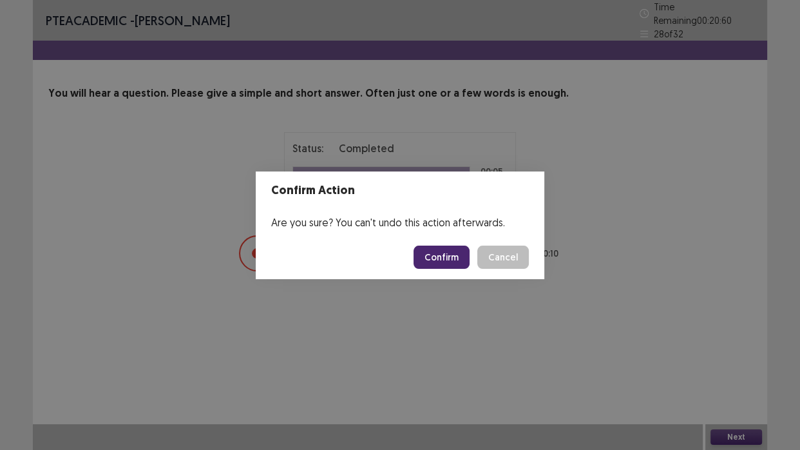
click at [458, 255] on button "Confirm" at bounding box center [442, 257] width 56 height 23
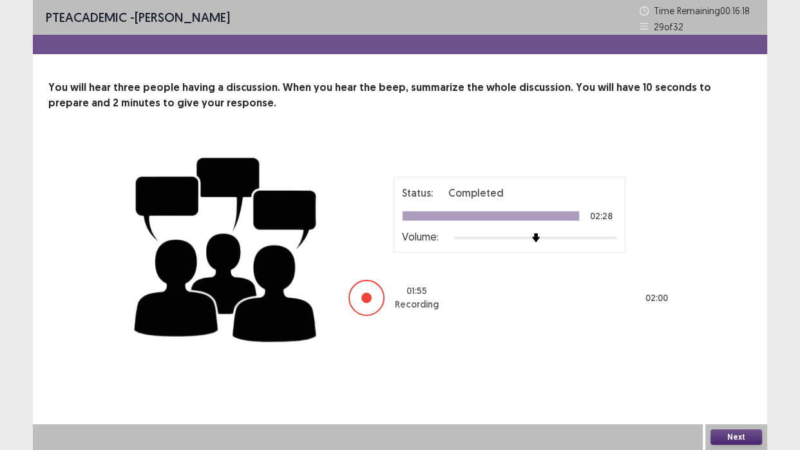
click at [721, 412] on button "Next" at bounding box center [737, 436] width 52 height 15
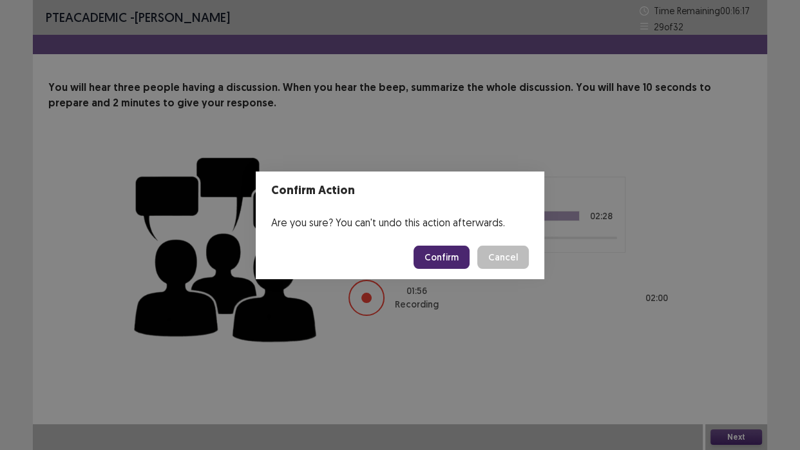
click at [462, 258] on button "Confirm" at bounding box center [442, 257] width 56 height 23
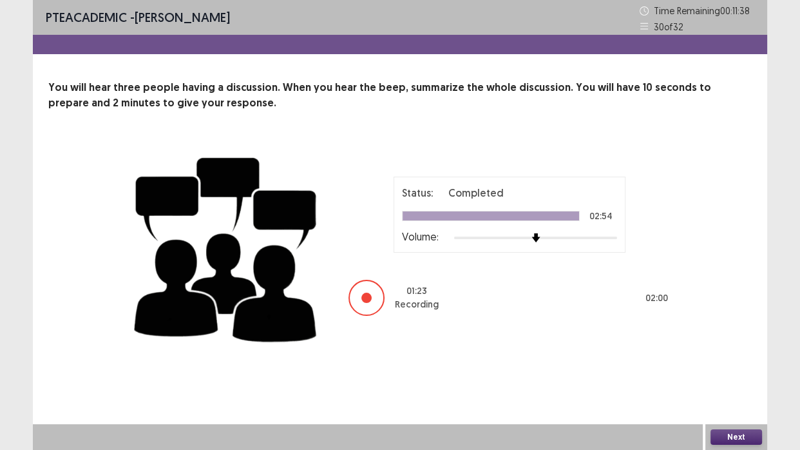
click at [726, 412] on button "Next" at bounding box center [737, 436] width 52 height 15
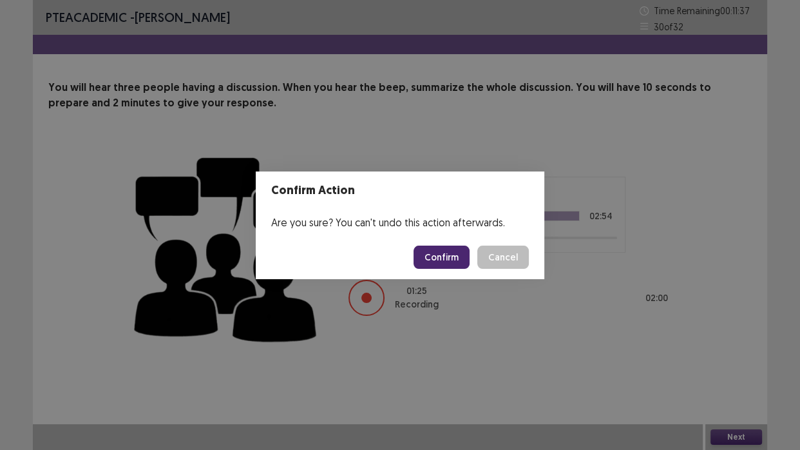
click at [442, 257] on button "Confirm" at bounding box center [442, 257] width 56 height 23
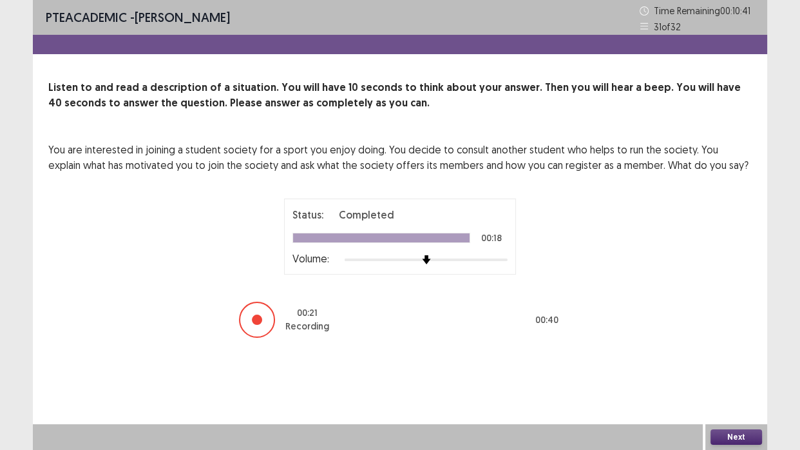
click at [726, 412] on button "Next" at bounding box center [737, 436] width 52 height 15
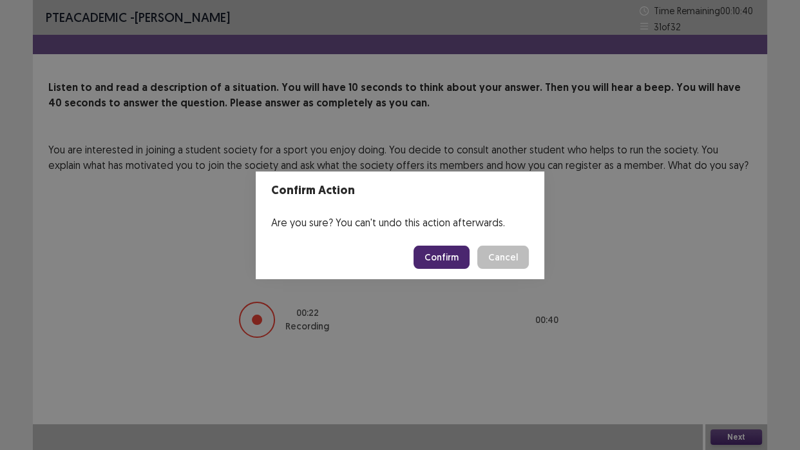
click at [428, 259] on button "Confirm" at bounding box center [442, 257] width 56 height 23
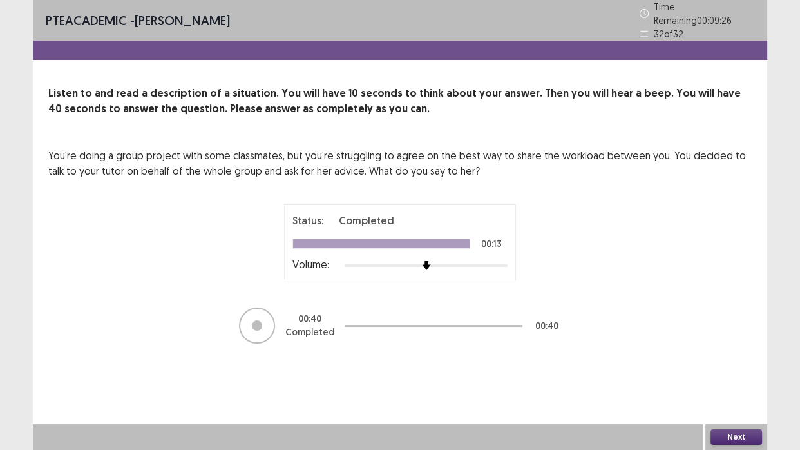
click at [729, 412] on button "Next" at bounding box center [737, 436] width 52 height 15
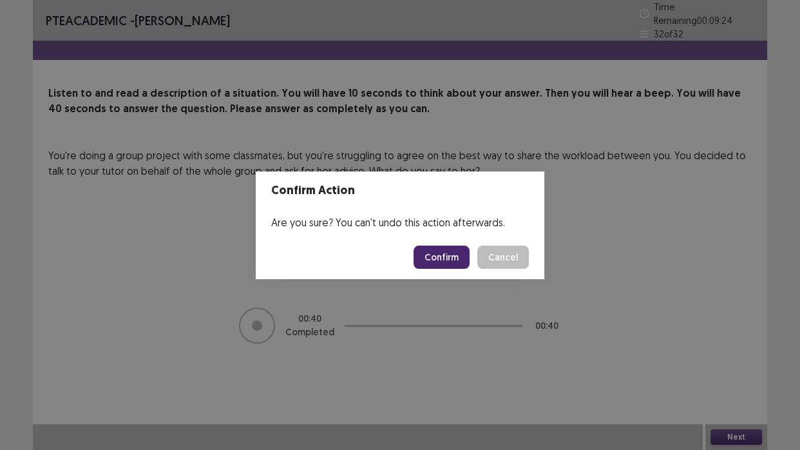
click at [454, 251] on button "Confirm" at bounding box center [442, 257] width 56 height 23
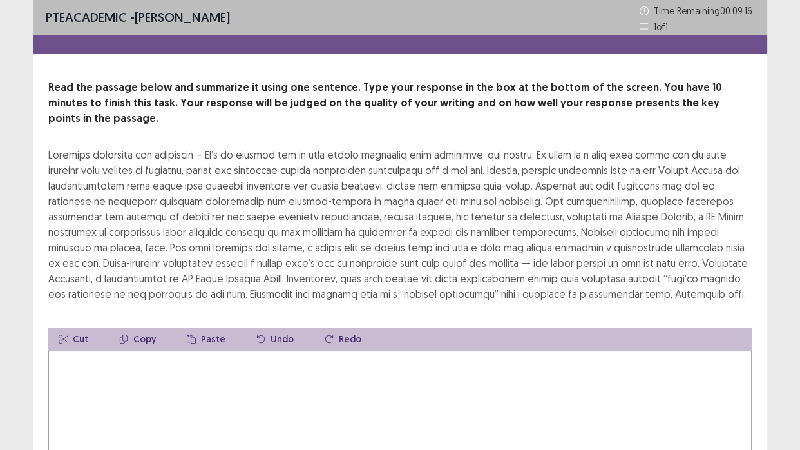
click at [115, 367] on textarea at bounding box center [400, 422] width 704 height 142
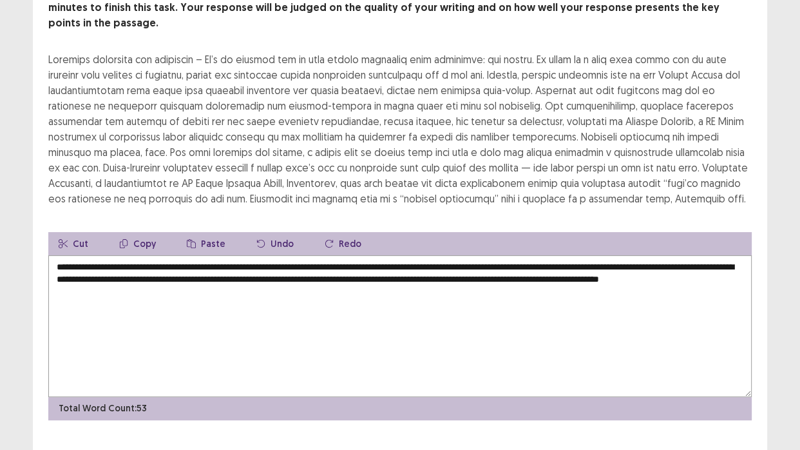
scroll to position [106, 0]
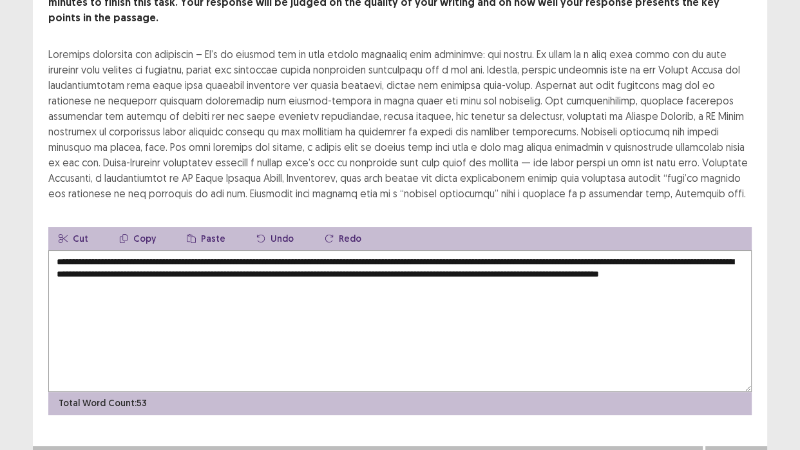
type textarea "**********"
drag, startPoint x: 526, startPoint y: 400, endPoint x: 725, endPoint y: 432, distance: 201.6
click at [725, 412] on button "Next" at bounding box center [737, 458] width 52 height 15
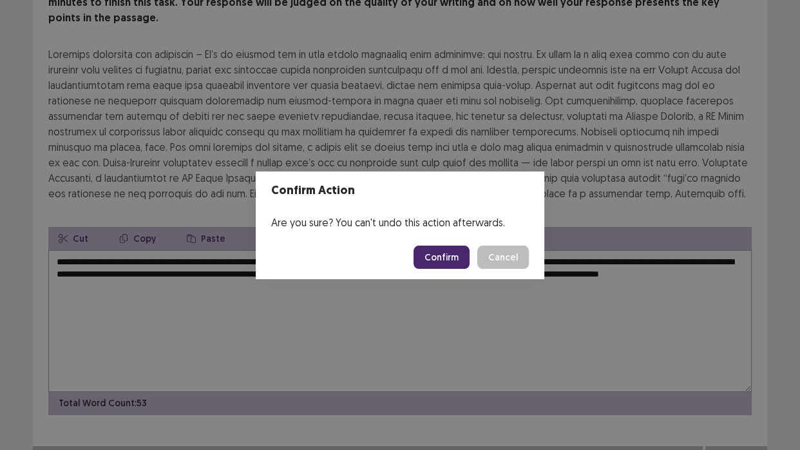
click at [445, 249] on button "Confirm" at bounding box center [442, 257] width 56 height 23
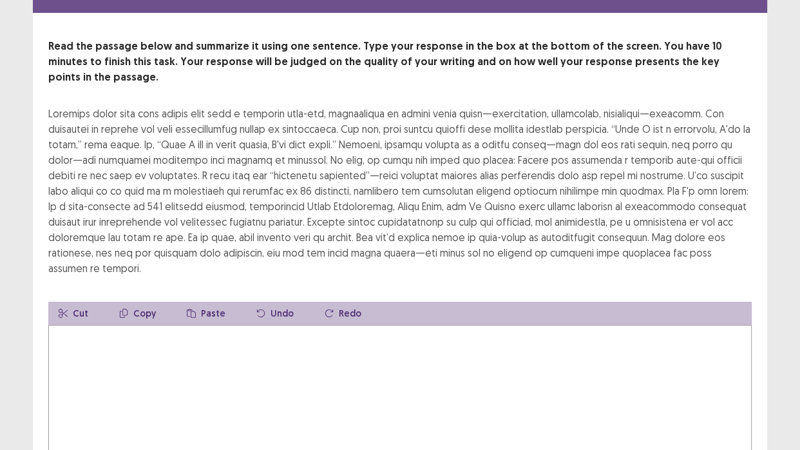
scroll to position [48, 0]
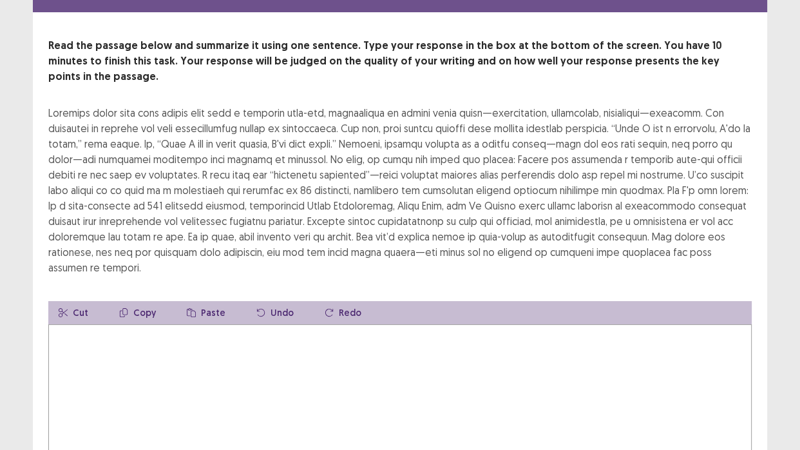
click at [113, 335] on textarea at bounding box center [400, 395] width 704 height 142
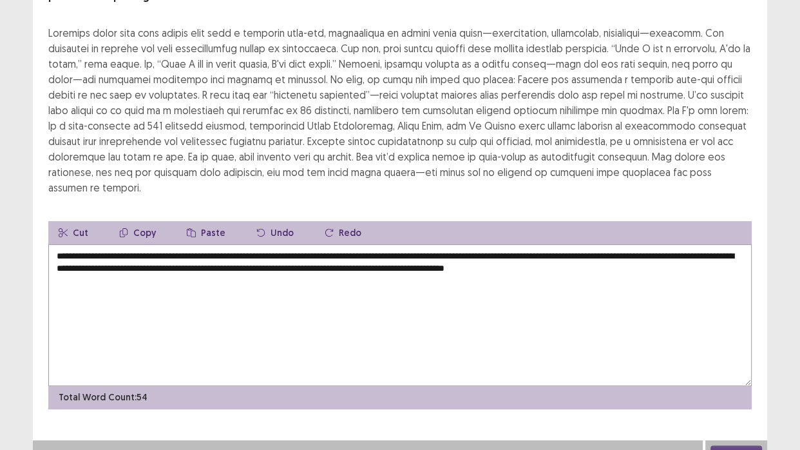
scroll to position [122, 0]
type textarea "**********"
click at [726, 412] on button "Next" at bounding box center [737, 452] width 52 height 15
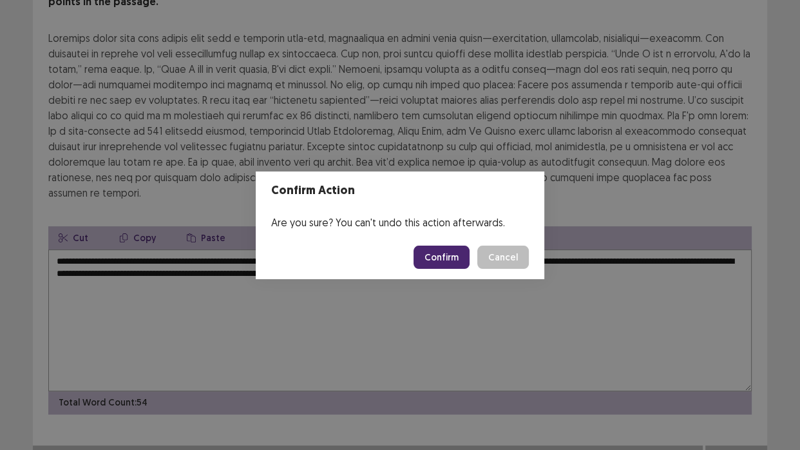
click at [423, 254] on button "Confirm" at bounding box center [442, 257] width 56 height 23
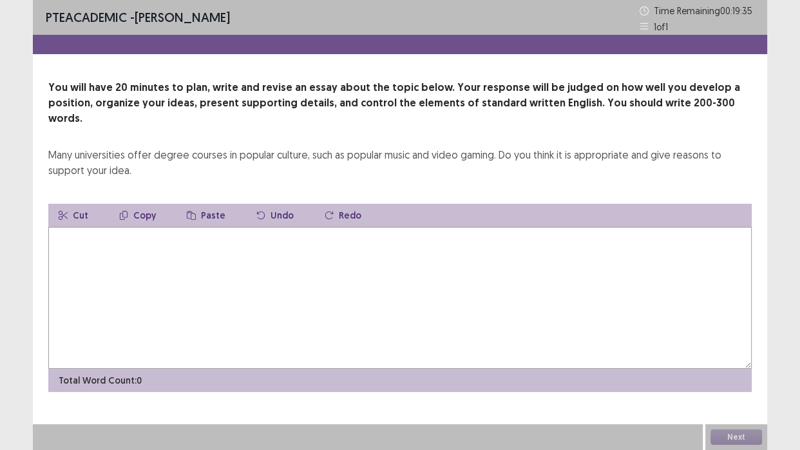
click at [108, 231] on textarea at bounding box center [400, 298] width 704 height 142
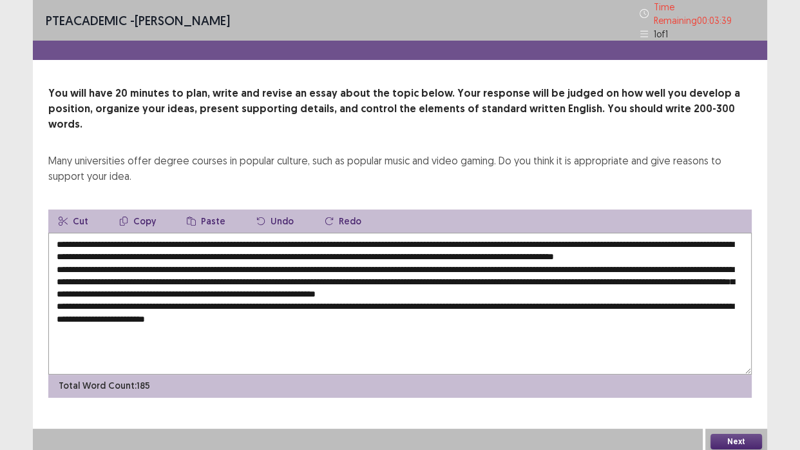
click at [108, 233] on textarea at bounding box center [400, 304] width 704 height 142
click at [328, 309] on textarea at bounding box center [400, 304] width 704 height 142
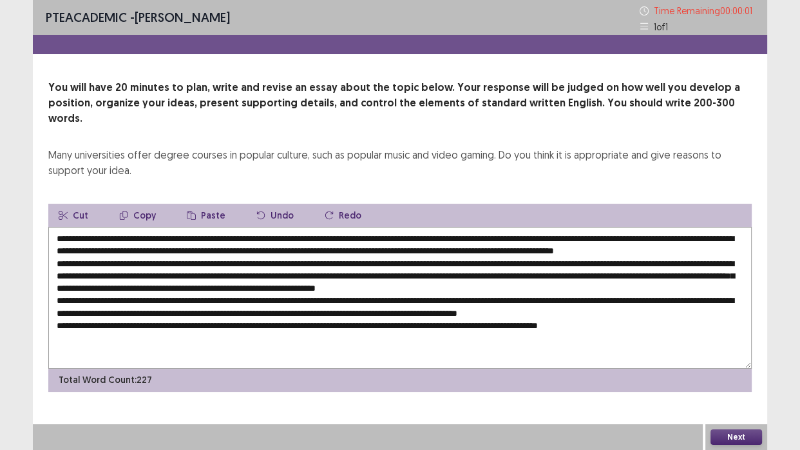
type textarea "**********"
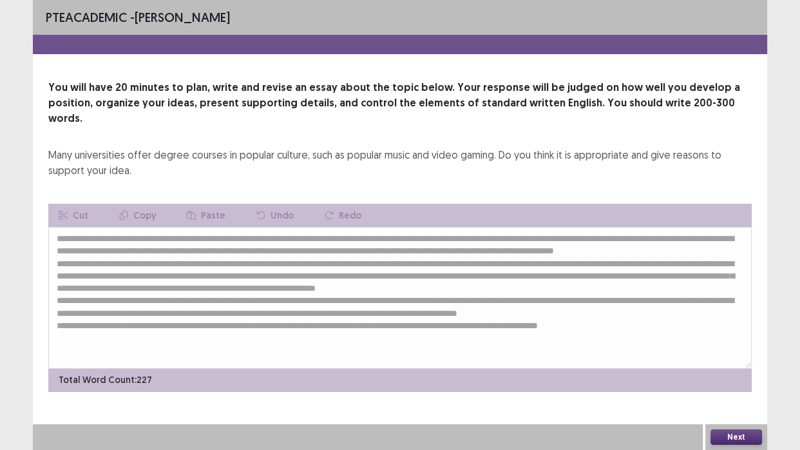
click at [732, 412] on button "Next" at bounding box center [737, 436] width 52 height 15
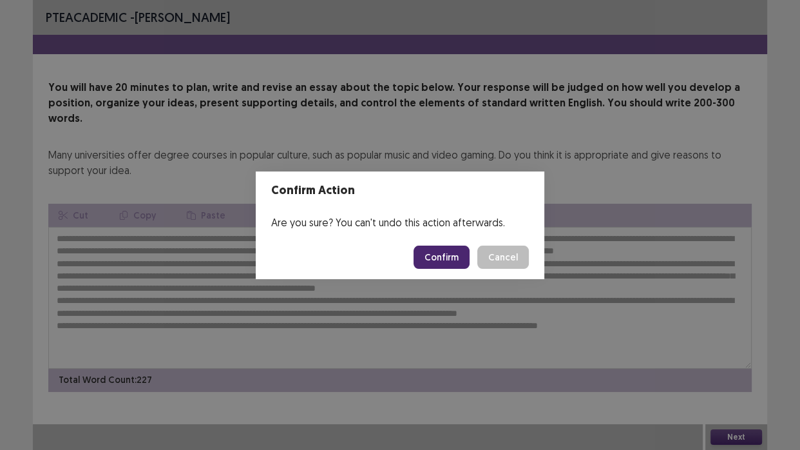
click at [454, 252] on button "Confirm" at bounding box center [442, 257] width 56 height 23
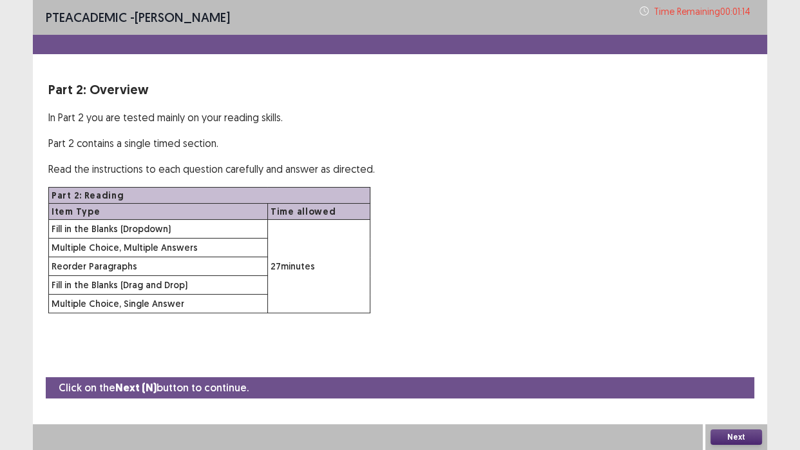
click at [732, 412] on button "Next" at bounding box center [737, 436] width 52 height 15
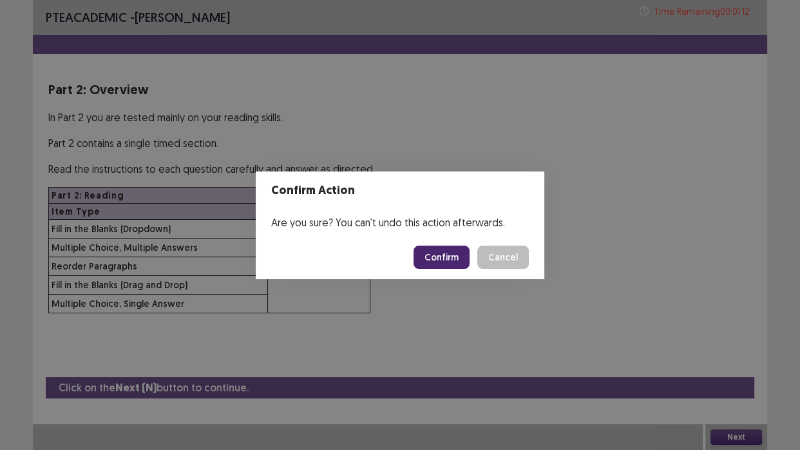
click at [452, 256] on button "Confirm" at bounding box center [442, 257] width 56 height 23
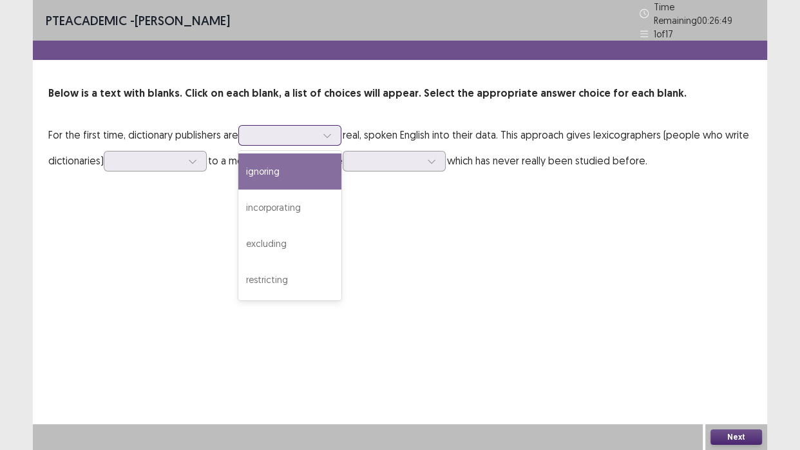
click at [322, 130] on div at bounding box center [327, 135] width 19 height 19
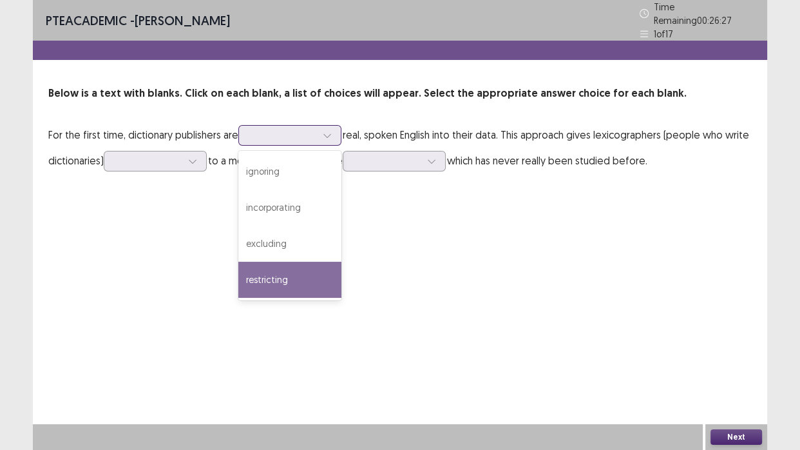
click at [280, 265] on div "restricting" at bounding box center [289, 280] width 103 height 36
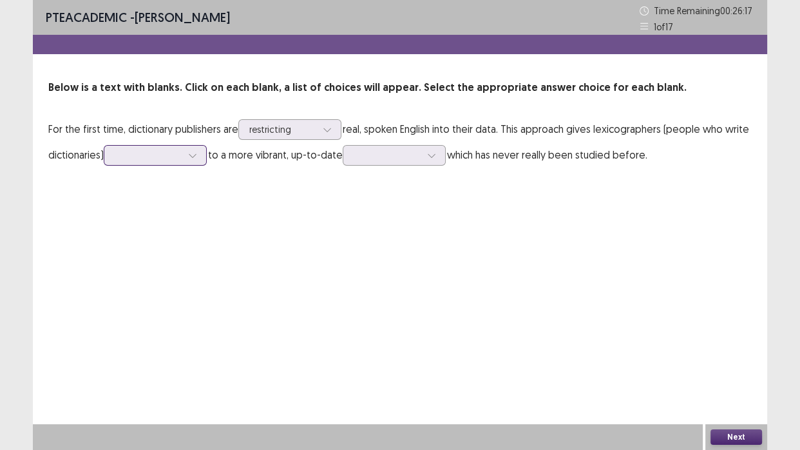
click at [175, 154] on div at bounding box center [148, 155] width 67 height 12
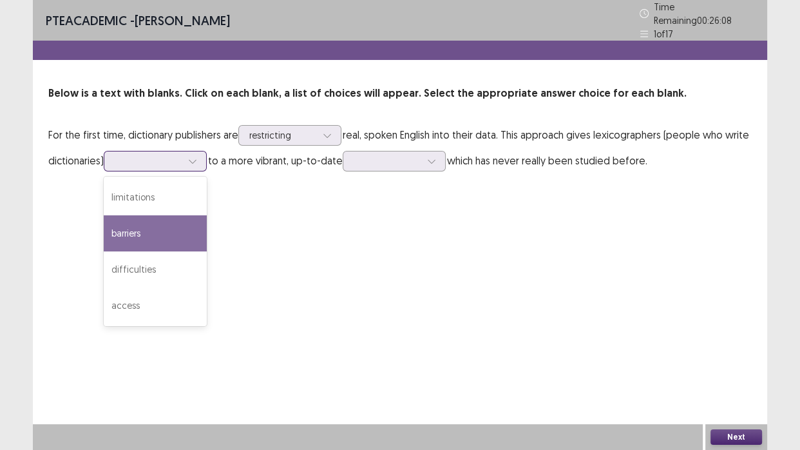
click at [160, 216] on div "barriers" at bounding box center [155, 233] width 103 height 36
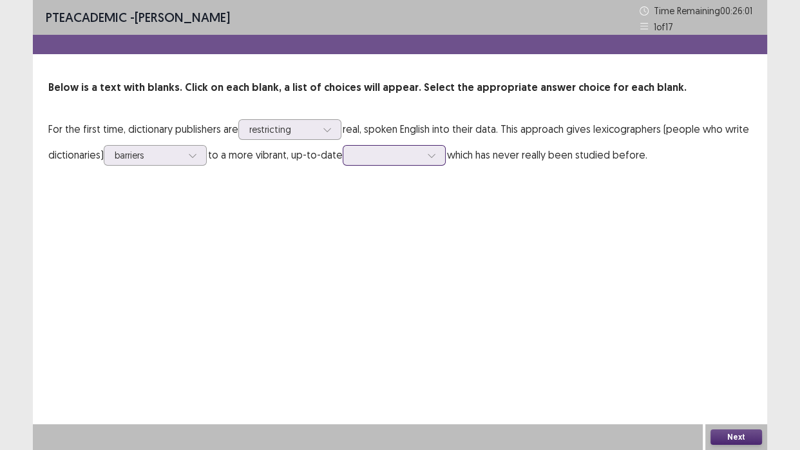
click at [408, 158] on div at bounding box center [387, 155] width 67 height 12
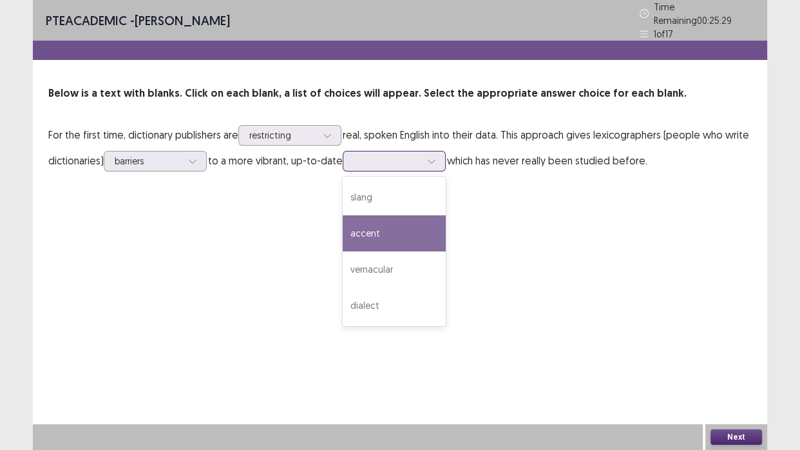
click at [406, 240] on div "accent" at bounding box center [394, 233] width 103 height 36
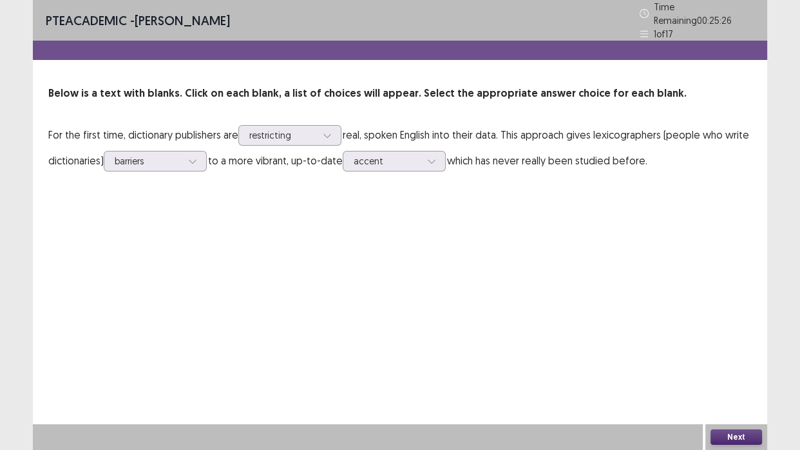
click at [735, 412] on button "Next" at bounding box center [737, 436] width 52 height 15
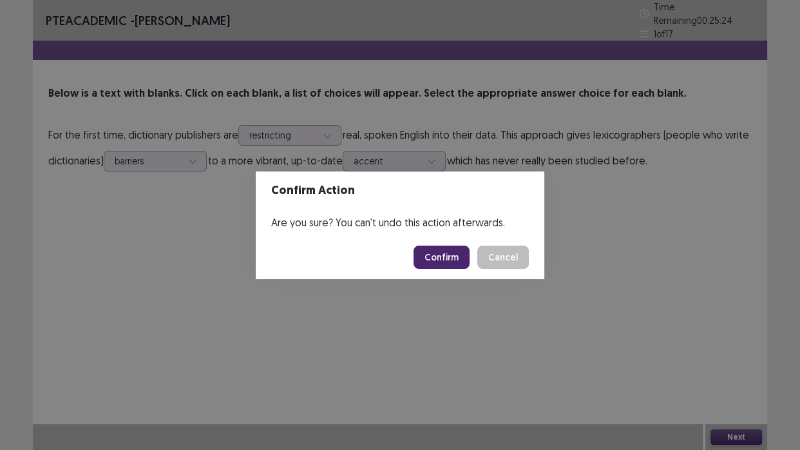
click at [443, 258] on button "Confirm" at bounding box center [442, 257] width 56 height 23
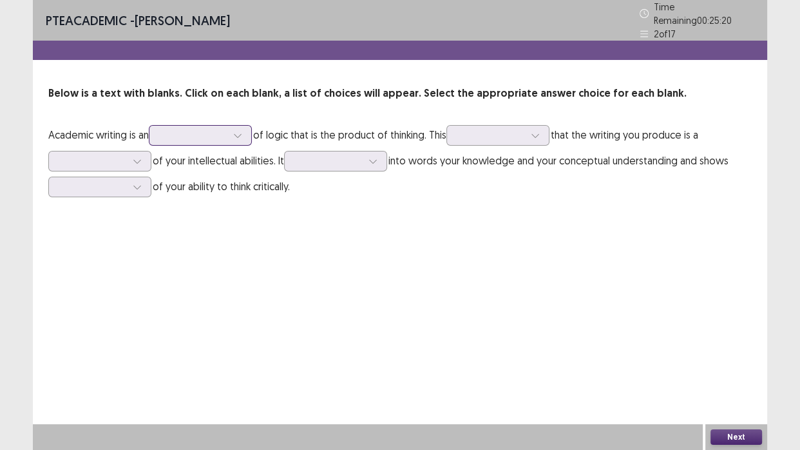
click at [228, 130] on div at bounding box center [194, 135] width 70 height 15
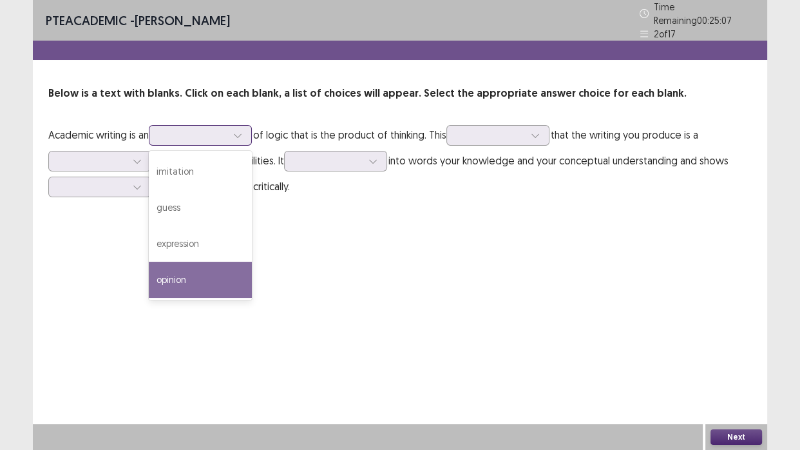
click at [180, 265] on div "opinion" at bounding box center [200, 280] width 103 height 36
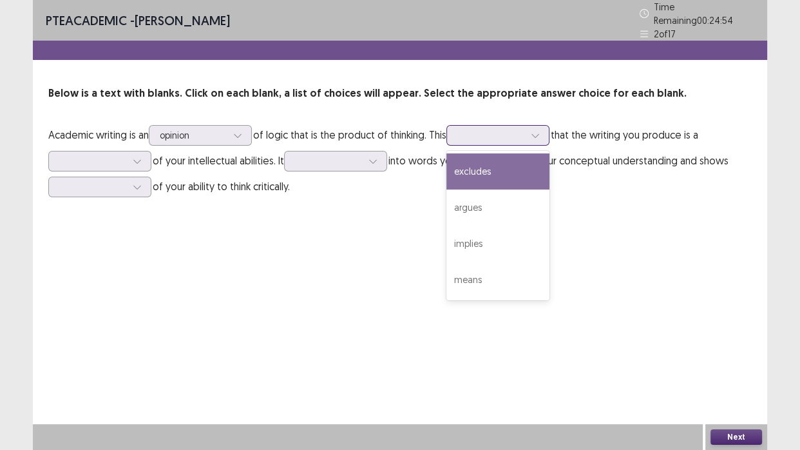
click at [537, 126] on div at bounding box center [535, 135] width 19 height 19
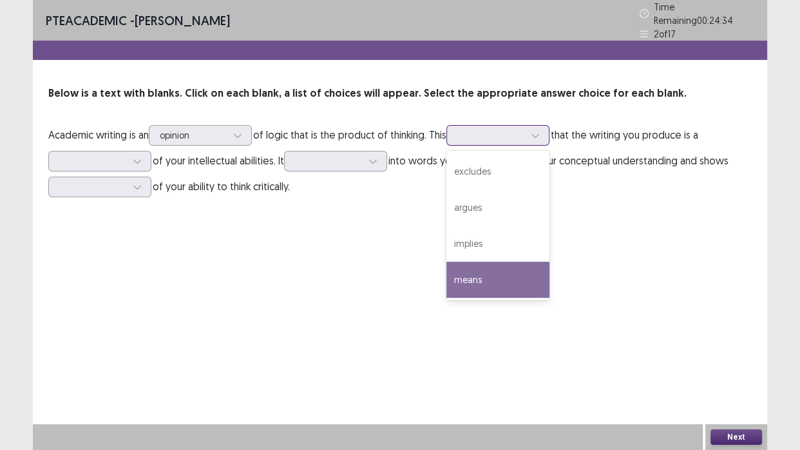
click at [491, 271] on div "means" at bounding box center [498, 280] width 103 height 36
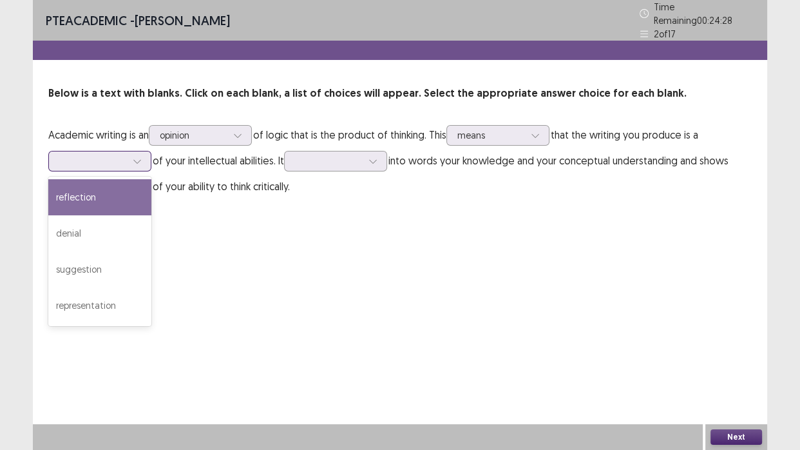
click at [130, 160] on div at bounding box center [137, 160] width 19 height 19
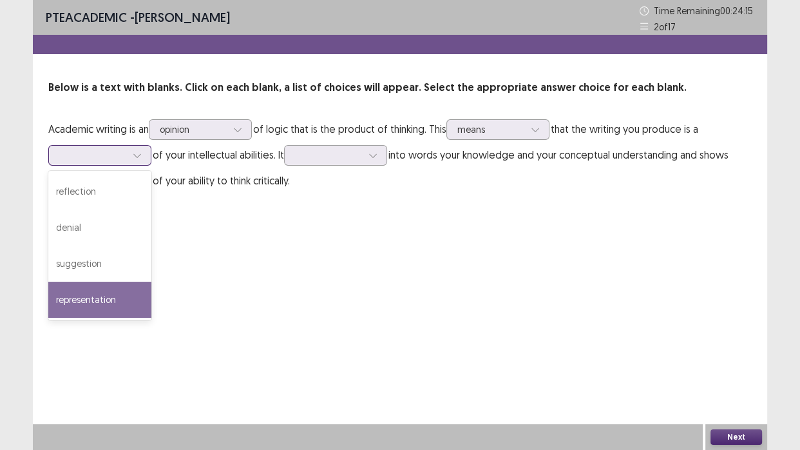
click at [93, 291] on div "representation" at bounding box center [99, 300] width 103 height 36
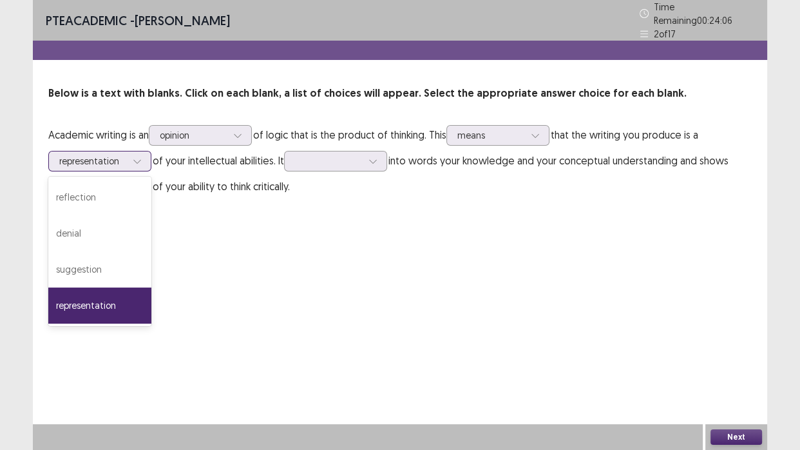
click at [139, 160] on div at bounding box center [137, 160] width 19 height 19
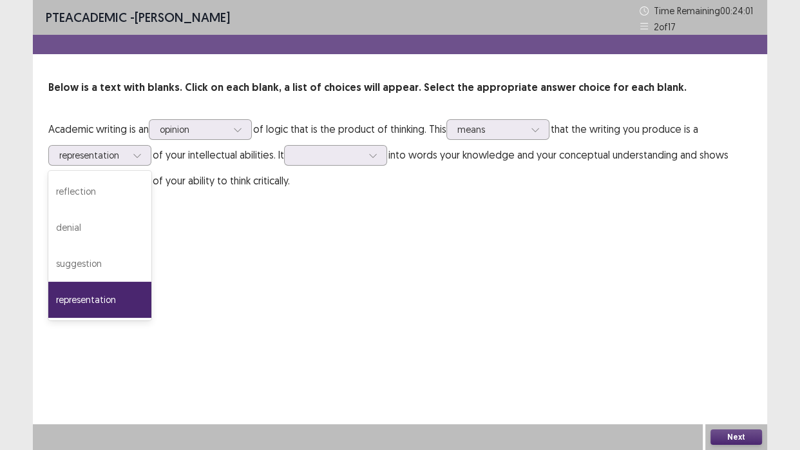
click at [209, 222] on div "PTE academic - [PERSON_NAME] Time Remaining 00 : 24 : 01 2 of 17 Below is a tex…" at bounding box center [400, 225] width 735 height 450
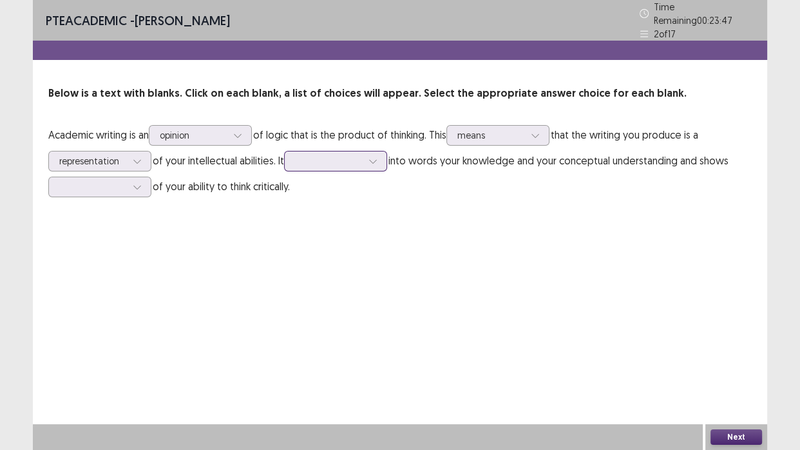
click at [372, 157] on icon at bounding box center [373, 161] width 9 height 9
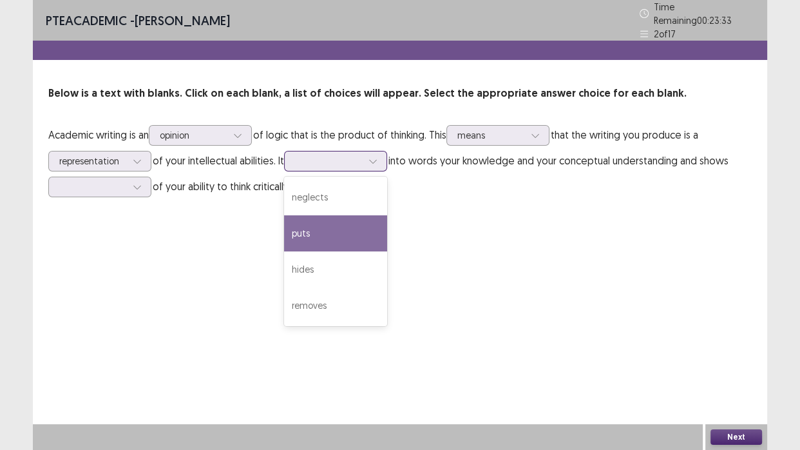
click at [335, 217] on div "puts" at bounding box center [335, 233] width 103 height 36
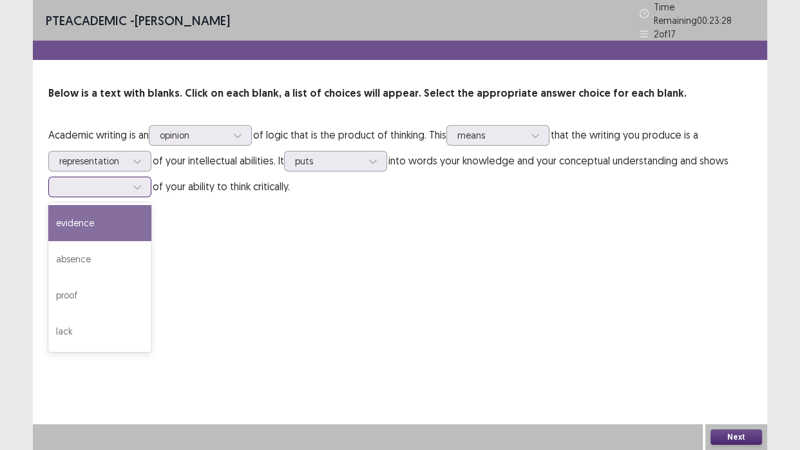
click at [133, 182] on icon at bounding box center [137, 186] width 9 height 9
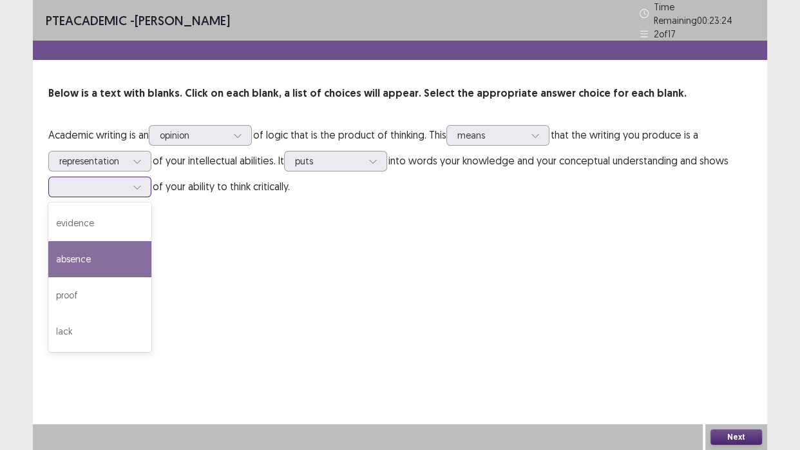
click at [102, 250] on div "absence" at bounding box center [99, 259] width 103 height 36
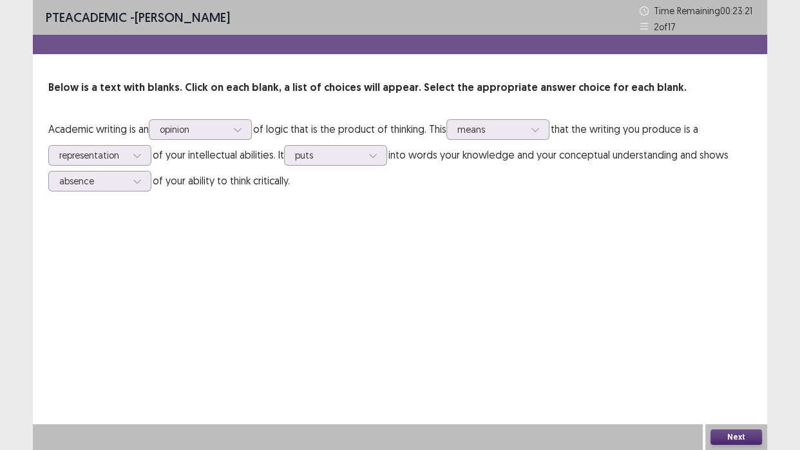
click at [736, 412] on button "Next" at bounding box center [737, 436] width 52 height 15
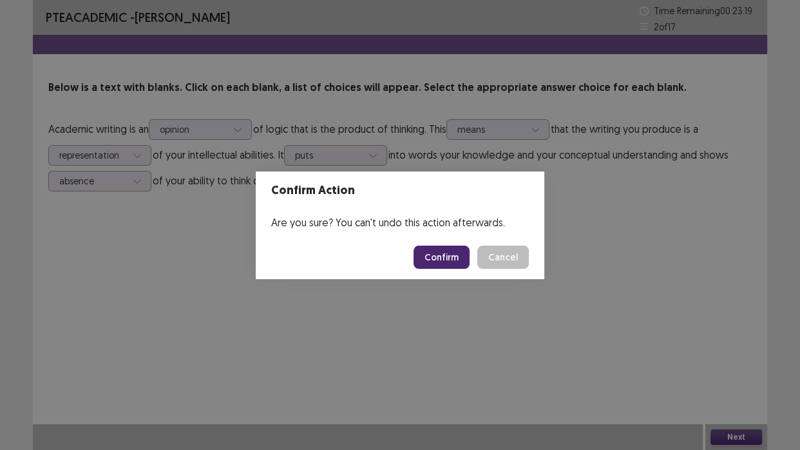
click at [443, 258] on button "Confirm" at bounding box center [442, 257] width 56 height 23
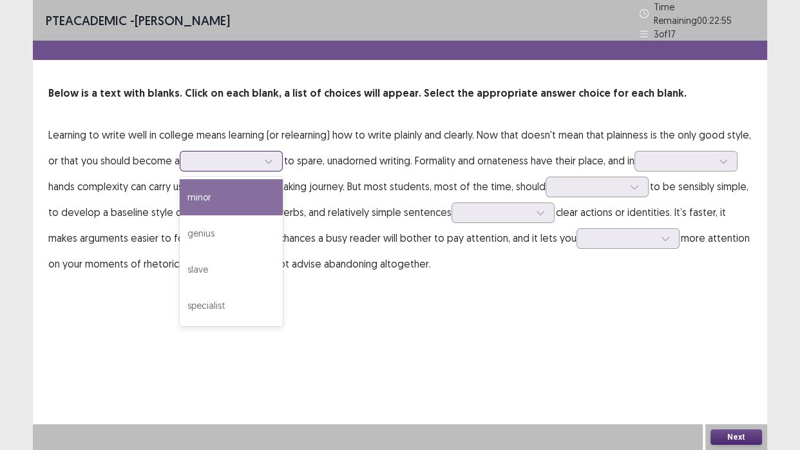
click at [245, 159] on div at bounding box center [224, 161] width 67 height 12
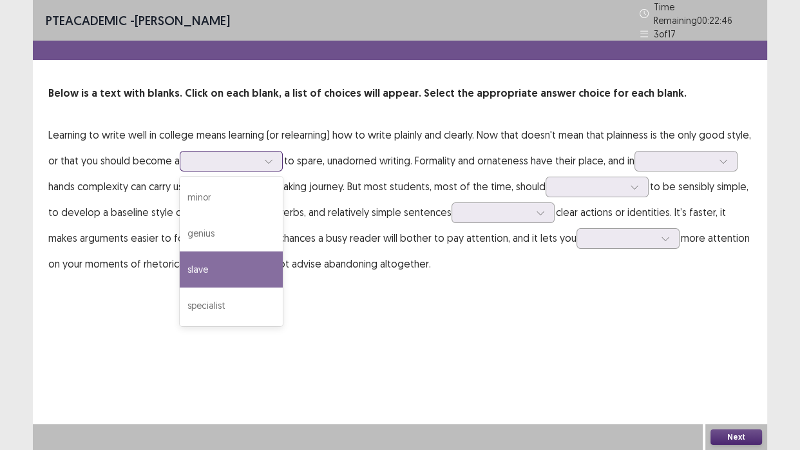
click at [235, 251] on div "slave" at bounding box center [231, 269] width 103 height 36
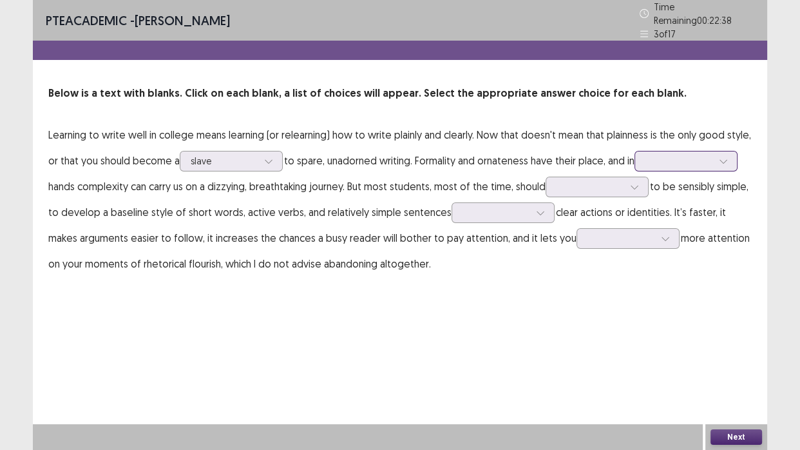
click at [664, 159] on div at bounding box center [679, 161] width 67 height 12
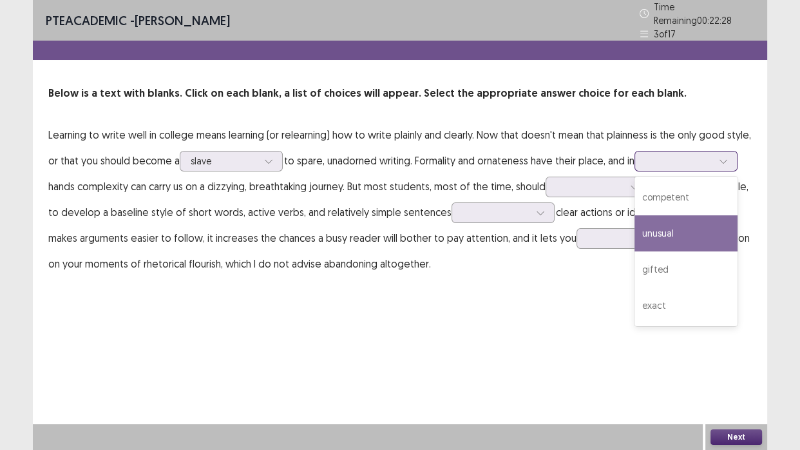
click at [667, 215] on div "unusual" at bounding box center [686, 233] width 103 height 36
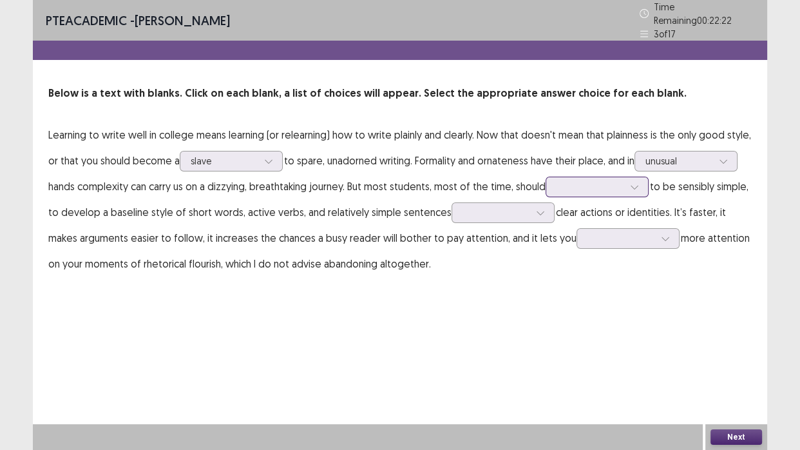
click at [579, 180] on div at bounding box center [590, 186] width 67 height 12
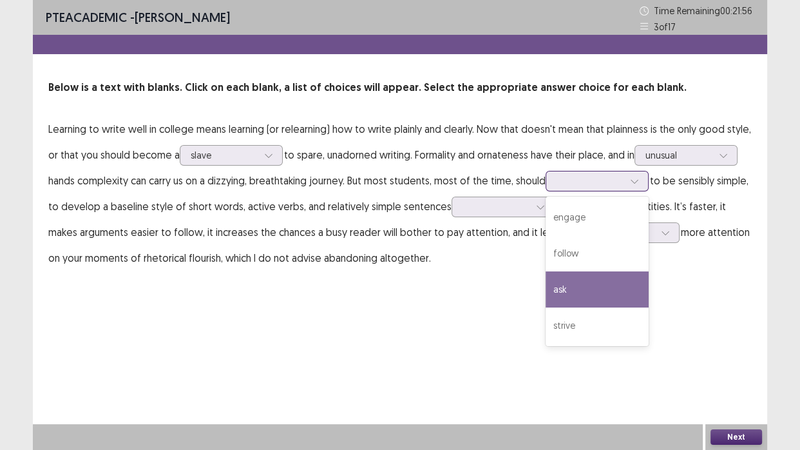
click at [577, 276] on div "ask" at bounding box center [597, 289] width 103 height 36
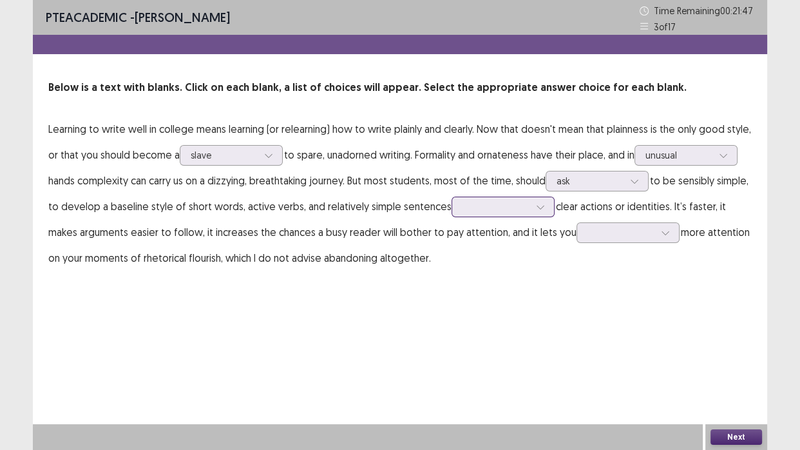
click at [509, 209] on div at bounding box center [496, 206] width 67 height 12
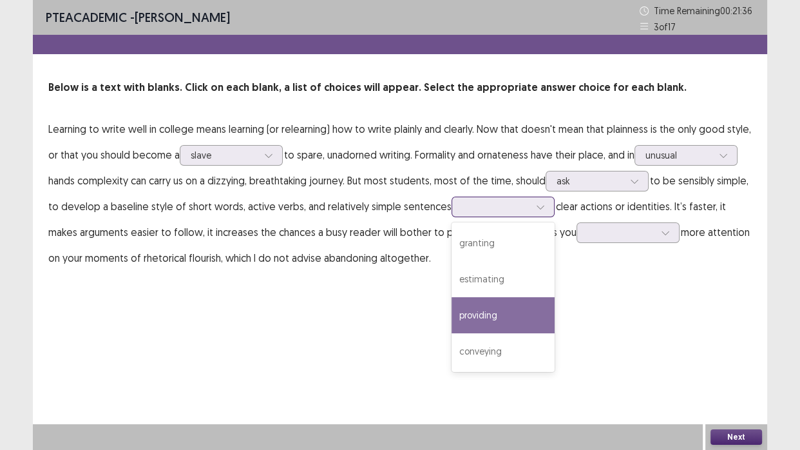
click at [473, 309] on div "providing" at bounding box center [503, 315] width 103 height 36
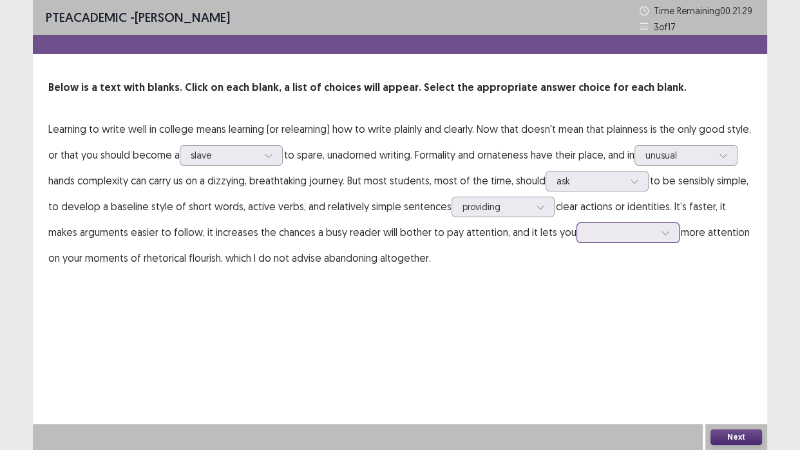
click at [608, 233] on div at bounding box center [621, 232] width 67 height 12
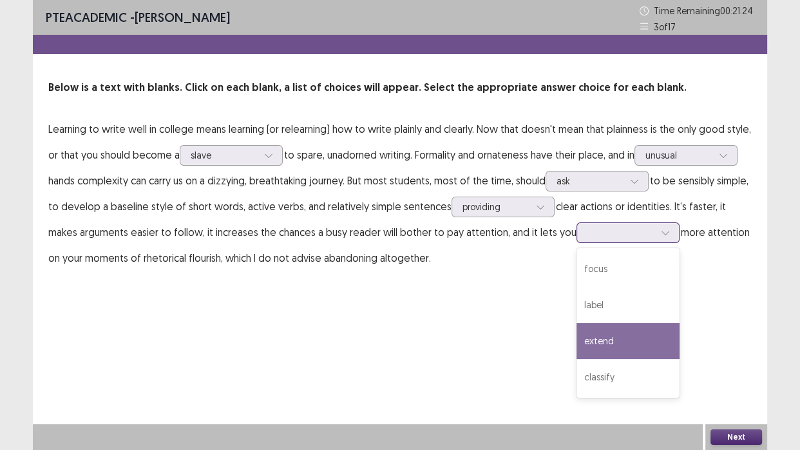
click at [597, 328] on div "extend" at bounding box center [628, 341] width 103 height 36
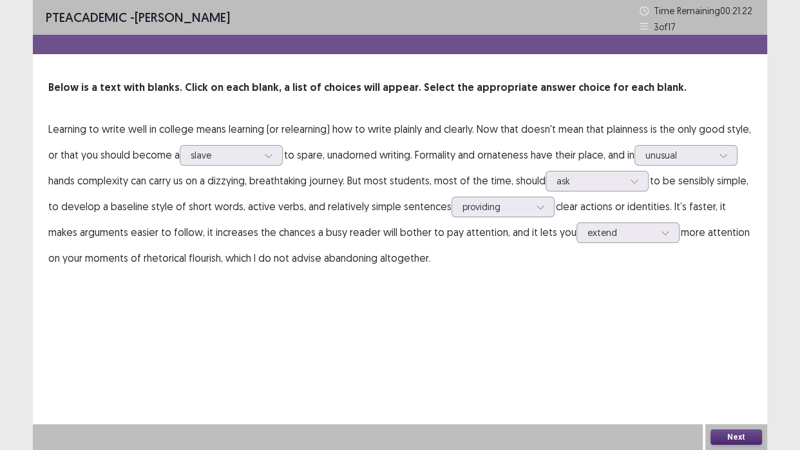
click at [729, 412] on button "Next" at bounding box center [737, 436] width 52 height 15
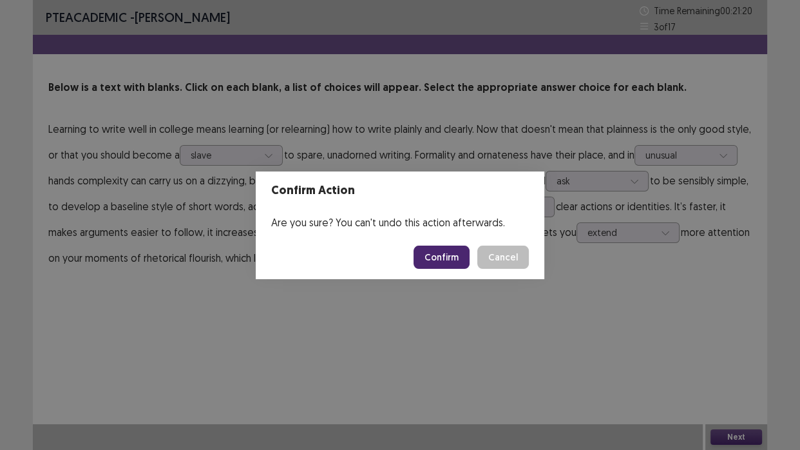
click at [446, 260] on button "Confirm" at bounding box center [442, 257] width 56 height 23
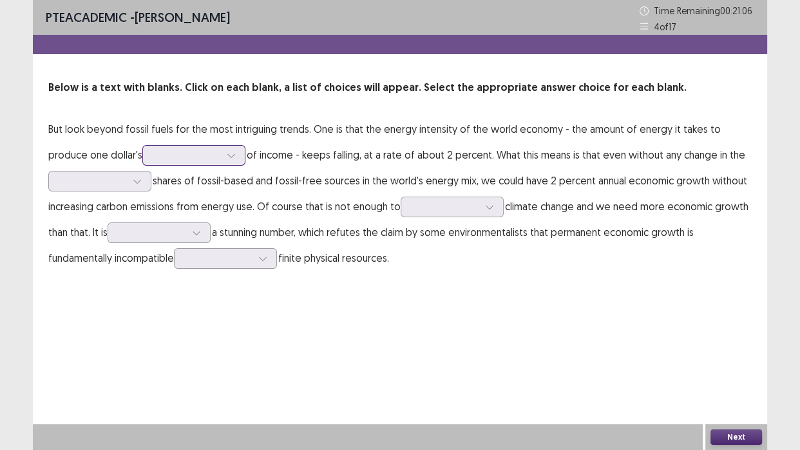
click at [169, 156] on div at bounding box center [186, 155] width 67 height 12
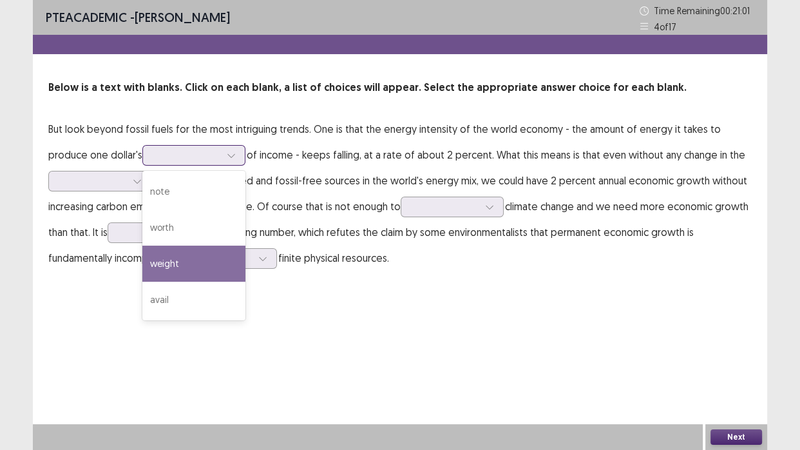
click at [146, 246] on div "weight" at bounding box center [193, 264] width 103 height 36
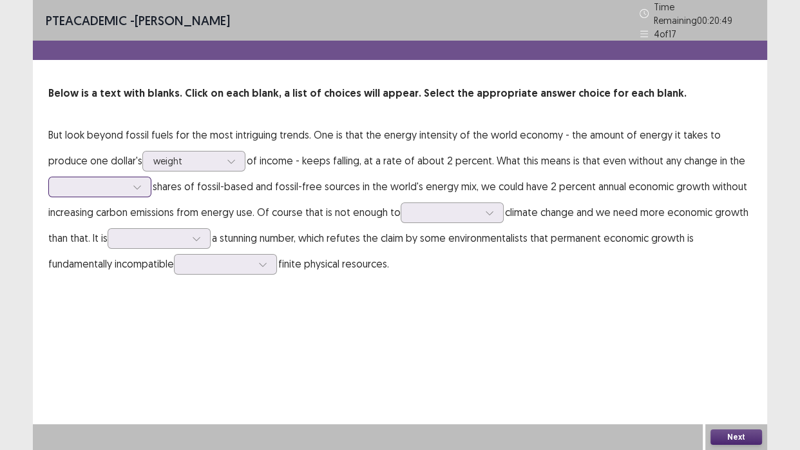
click at [137, 182] on icon at bounding box center [137, 186] width 9 height 9
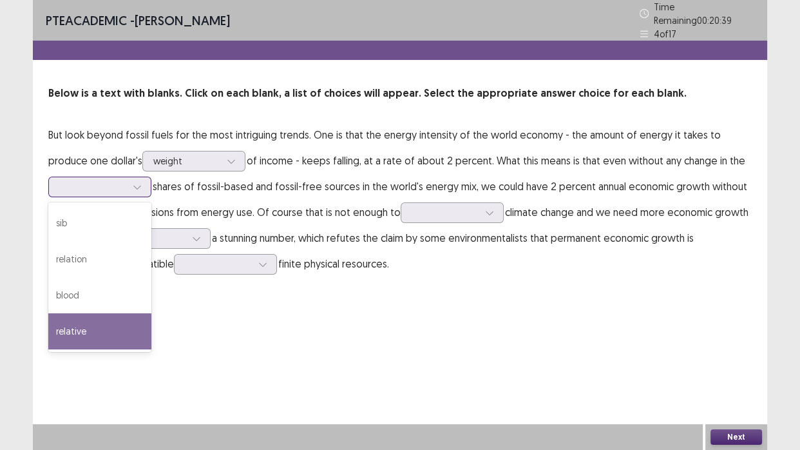
click at [90, 313] on div "relative" at bounding box center [99, 331] width 103 height 36
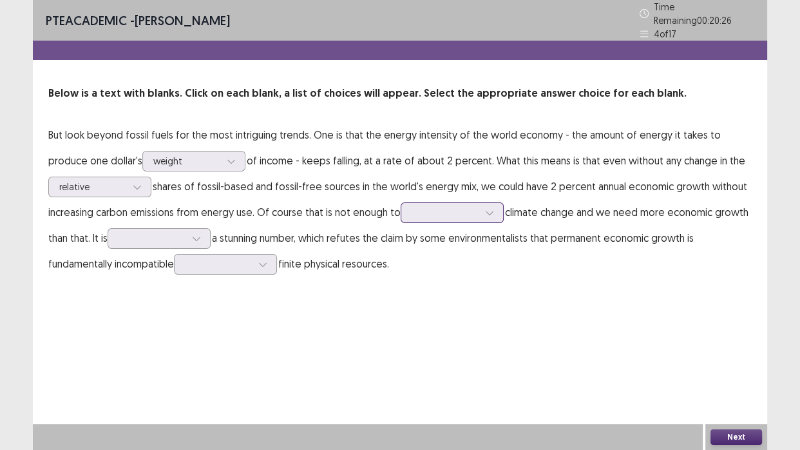
click at [470, 210] on div at bounding box center [445, 212] width 67 height 12
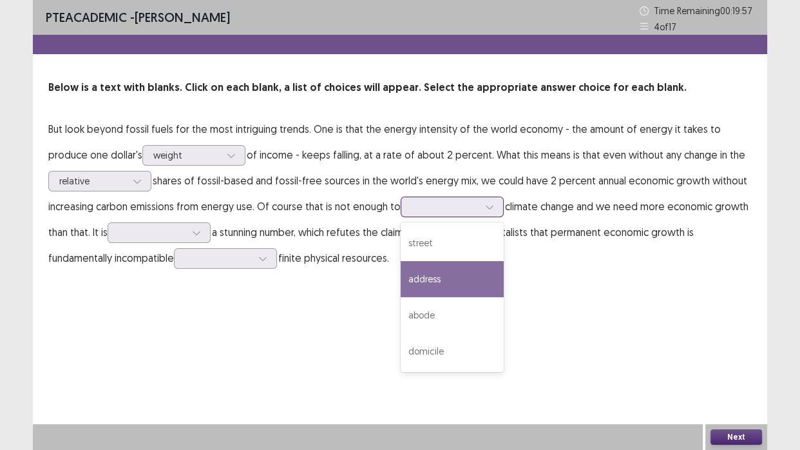
click at [438, 289] on div "address" at bounding box center [452, 279] width 103 height 36
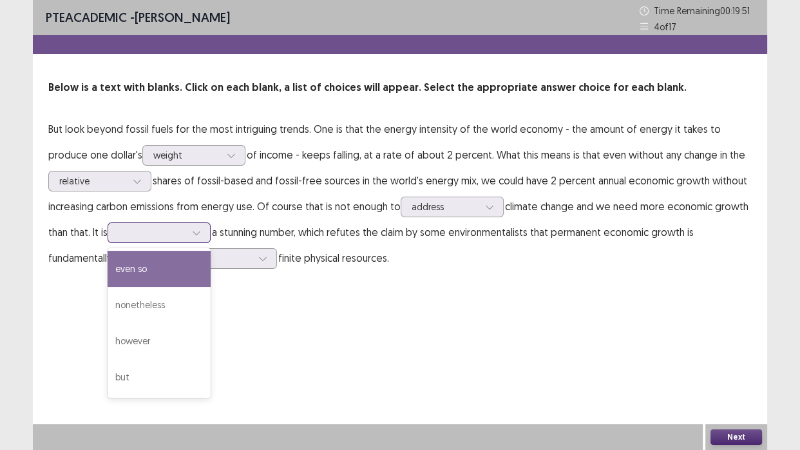
click at [175, 233] on div at bounding box center [152, 232] width 67 height 12
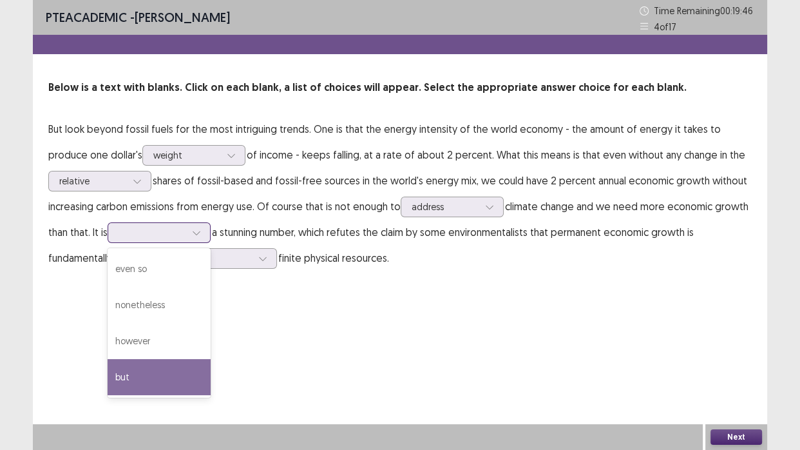
click at [168, 362] on div "but" at bounding box center [159, 377] width 103 height 36
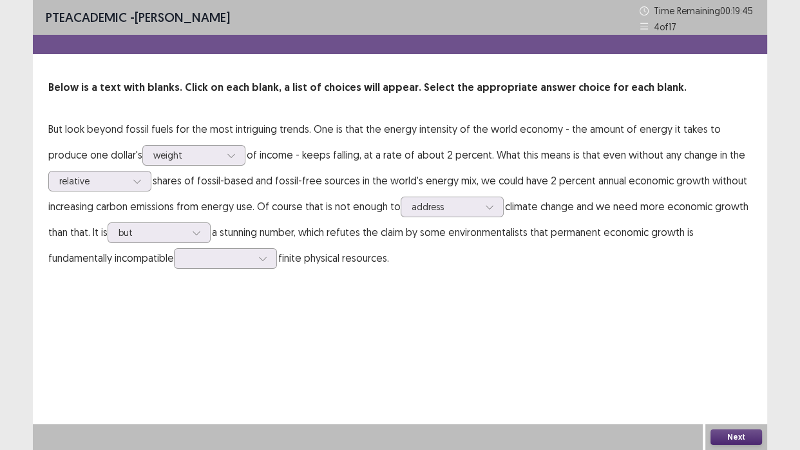
click at [168, 362] on div "PTE academic - [PERSON_NAME] Time Remaining 00 : 19 : 45 4 of 17 Below is a tex…" at bounding box center [400, 225] width 735 height 450
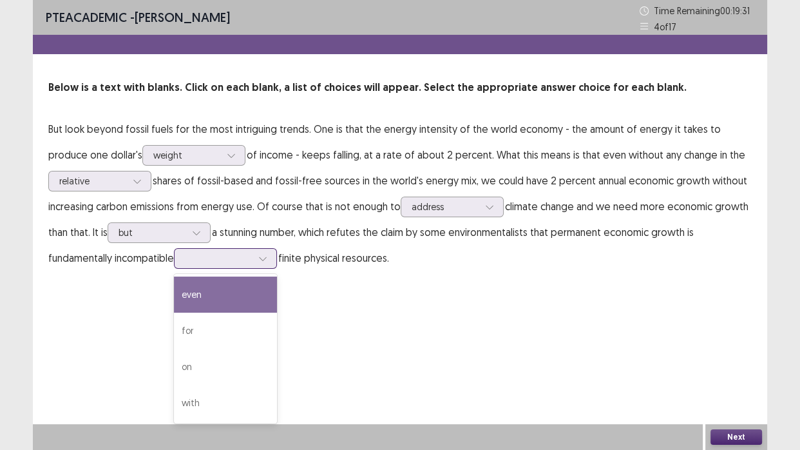
click at [228, 264] on div at bounding box center [218, 258] width 67 height 12
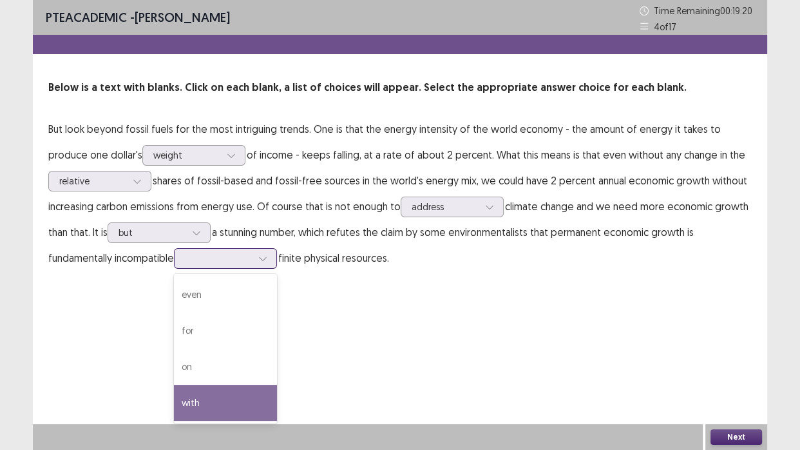
click at [224, 391] on div "with" at bounding box center [225, 403] width 103 height 36
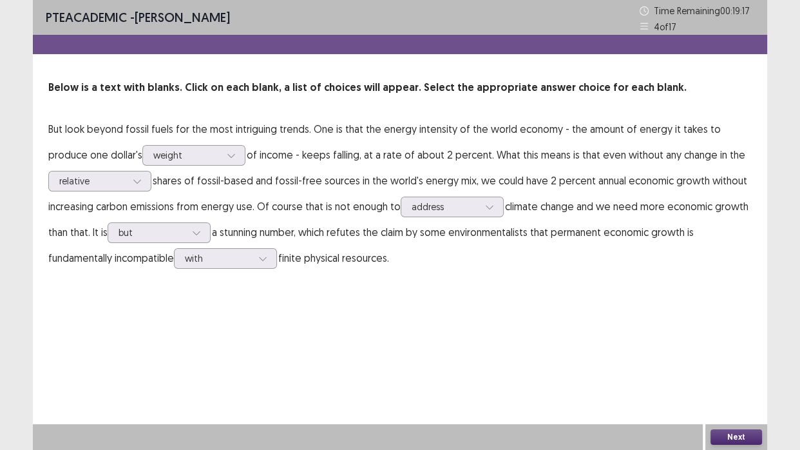
click at [720, 412] on button "Next" at bounding box center [737, 436] width 52 height 15
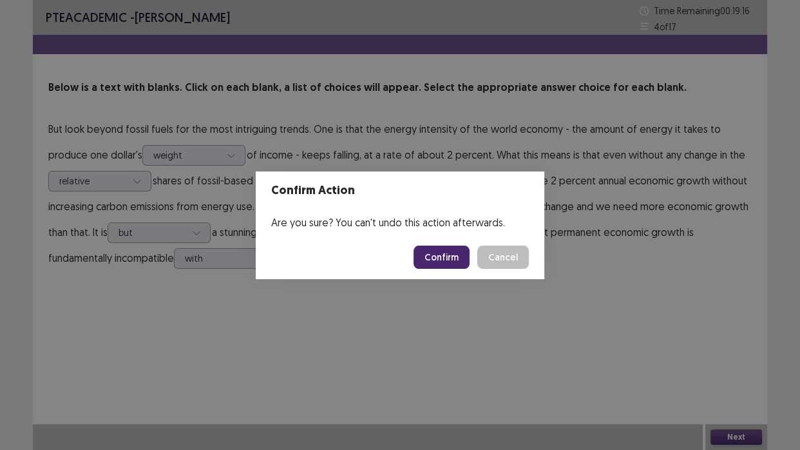
click at [427, 255] on button "Confirm" at bounding box center [442, 257] width 56 height 23
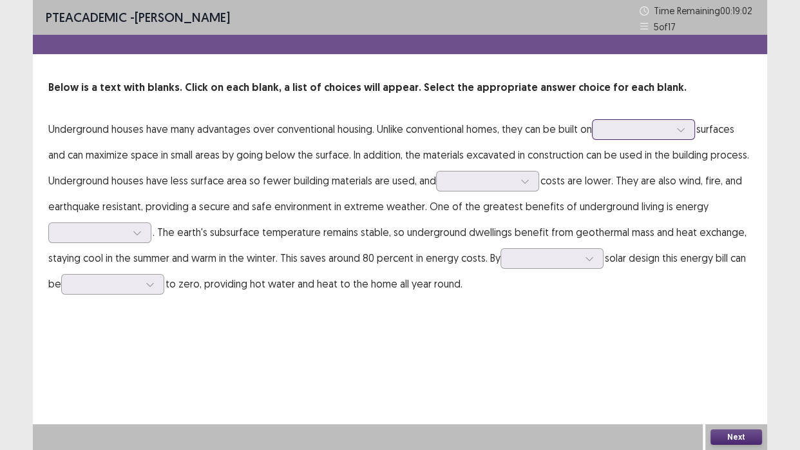
click at [654, 133] on div at bounding box center [636, 129] width 67 height 12
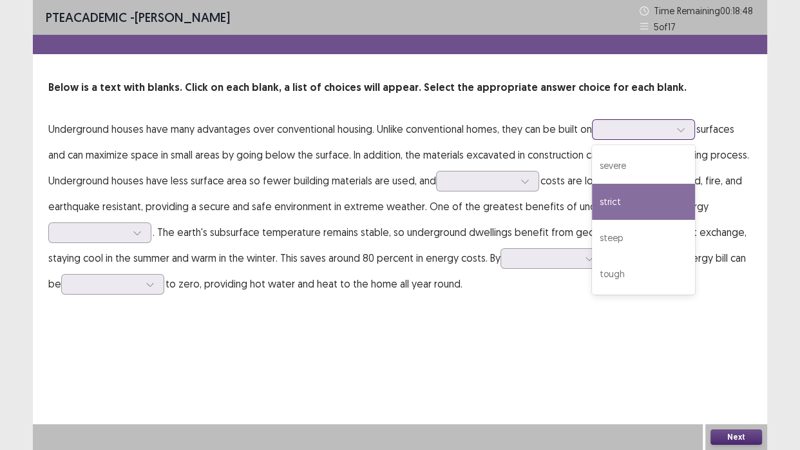
click at [637, 198] on div "strict" at bounding box center [643, 202] width 103 height 36
click at [671, 131] on div "strict" at bounding box center [637, 129] width 70 height 19
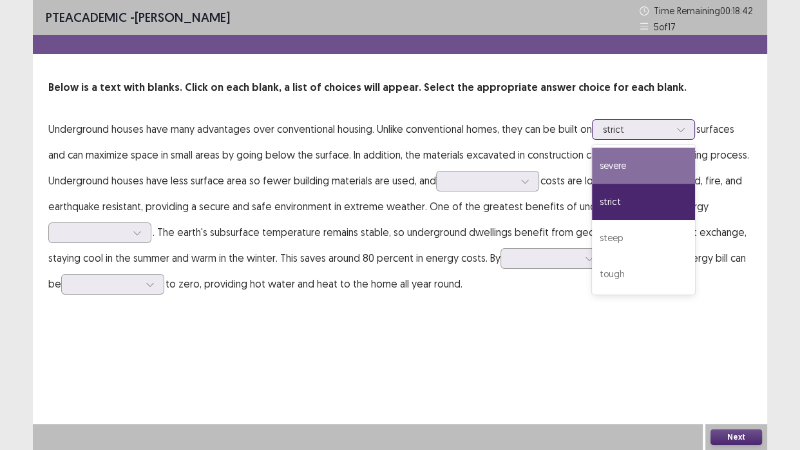
click at [659, 156] on div "severe" at bounding box center [643, 166] width 103 height 36
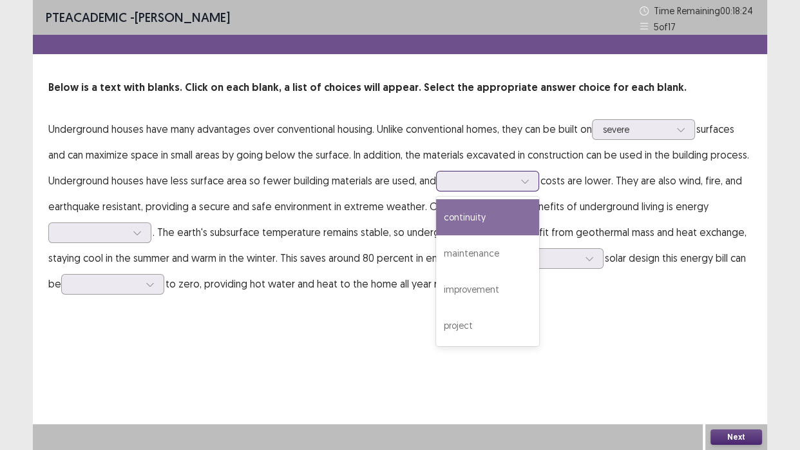
click at [497, 183] on div at bounding box center [480, 181] width 67 height 12
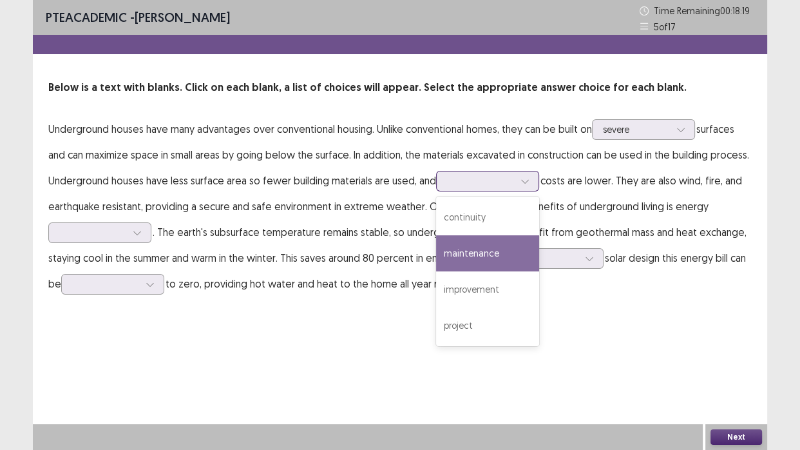
click at [484, 252] on div "maintenance" at bounding box center [487, 253] width 103 height 36
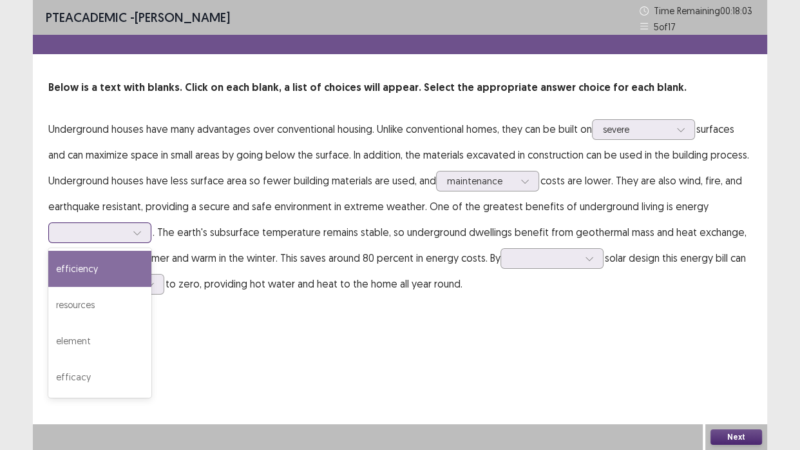
click at [144, 232] on div at bounding box center [137, 232] width 19 height 19
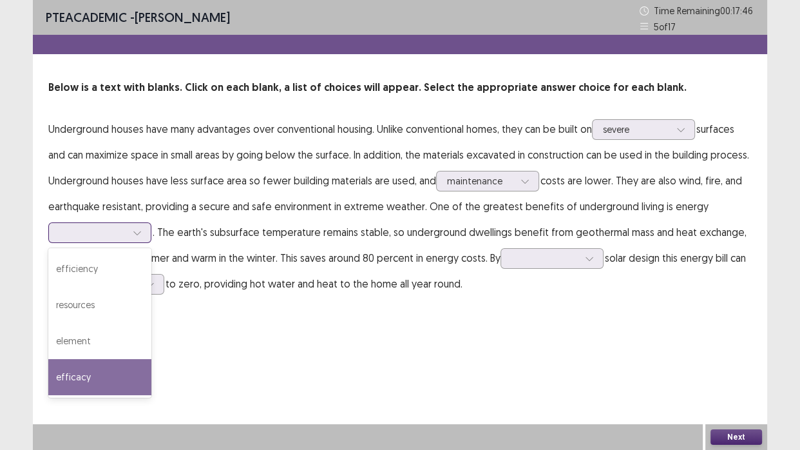
click at [82, 370] on div "efficacy" at bounding box center [99, 377] width 103 height 36
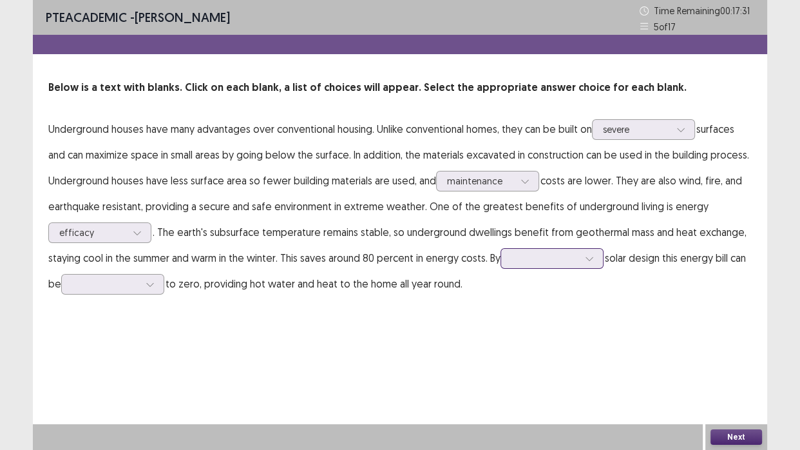
click at [554, 262] on div at bounding box center [545, 258] width 67 height 12
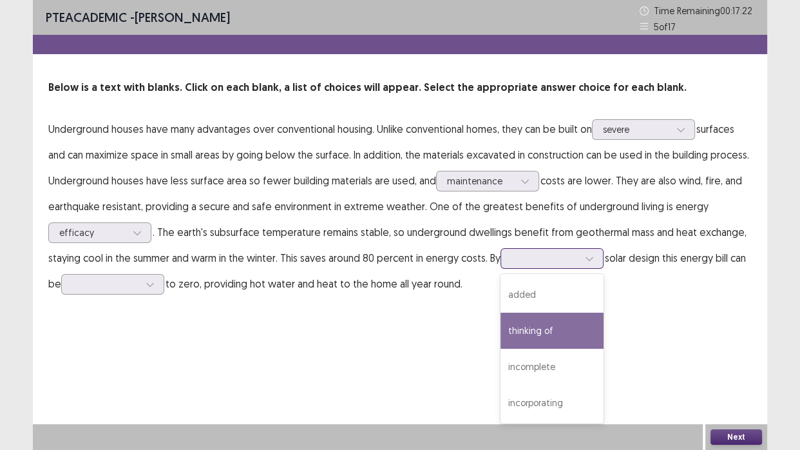
click at [541, 324] on div "thinking of" at bounding box center [552, 331] width 103 height 36
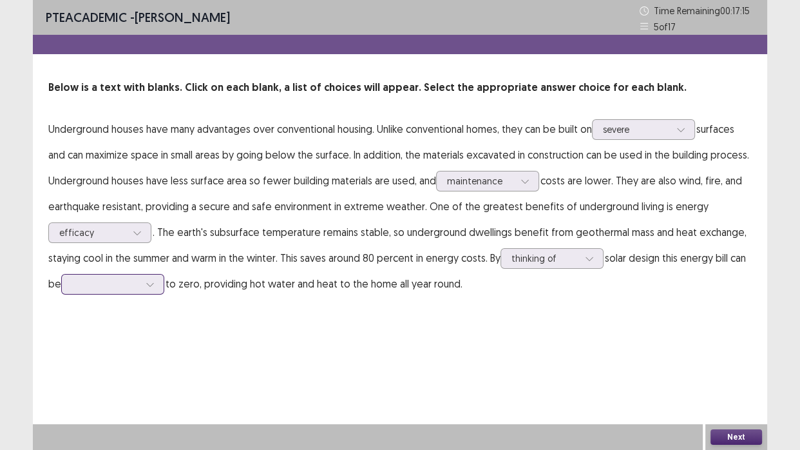
click at [102, 291] on div at bounding box center [106, 283] width 70 height 15
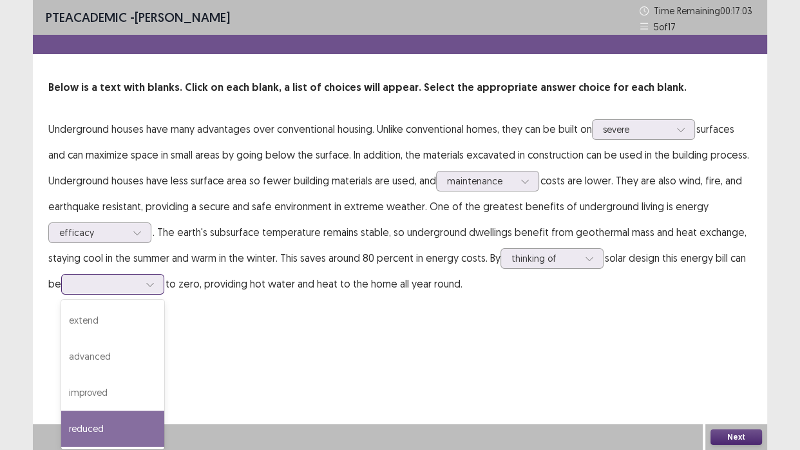
click at [93, 412] on div "reduced" at bounding box center [112, 428] width 103 height 36
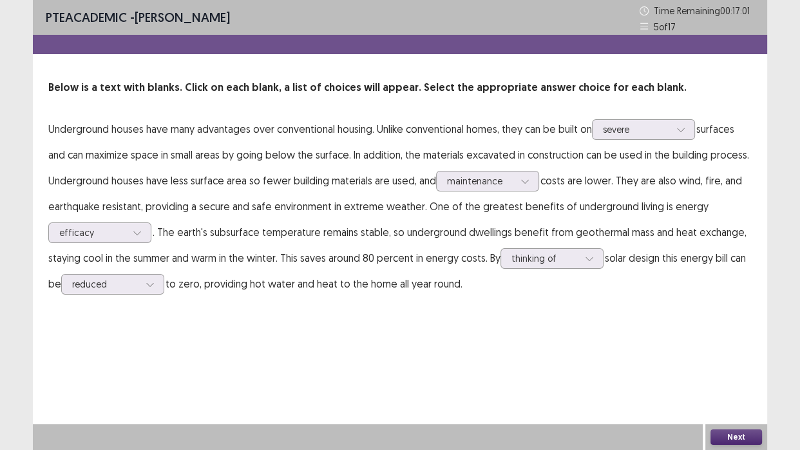
click at [727, 412] on button "Next" at bounding box center [737, 436] width 52 height 15
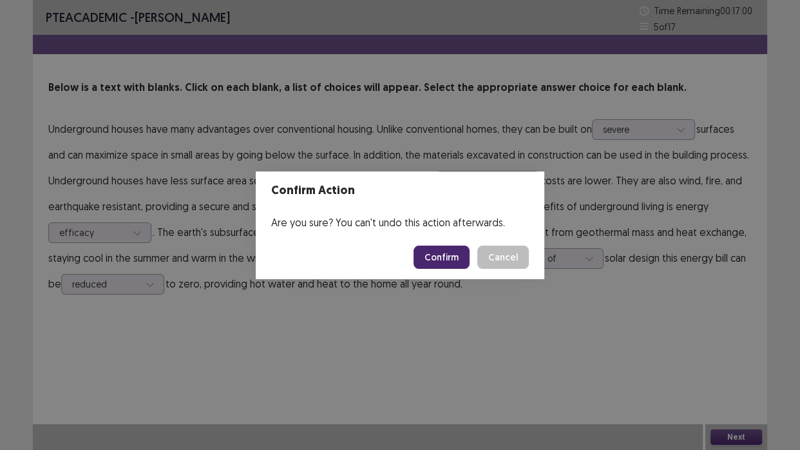
click at [467, 260] on button "Confirm" at bounding box center [442, 257] width 56 height 23
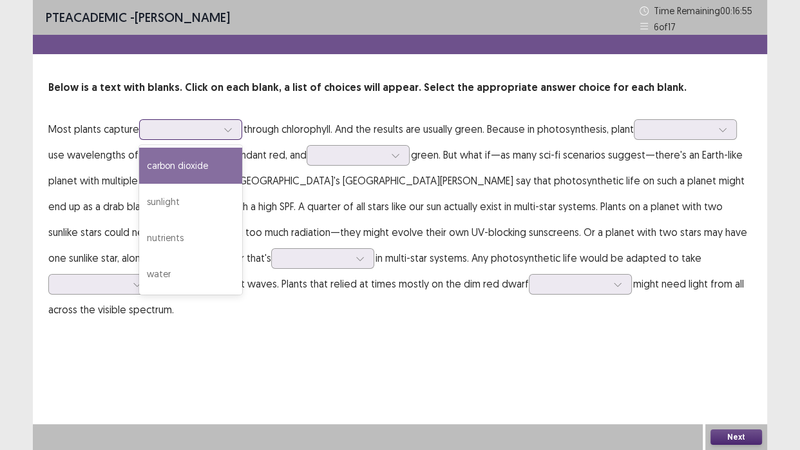
click at [220, 134] on div at bounding box center [227, 129] width 19 height 19
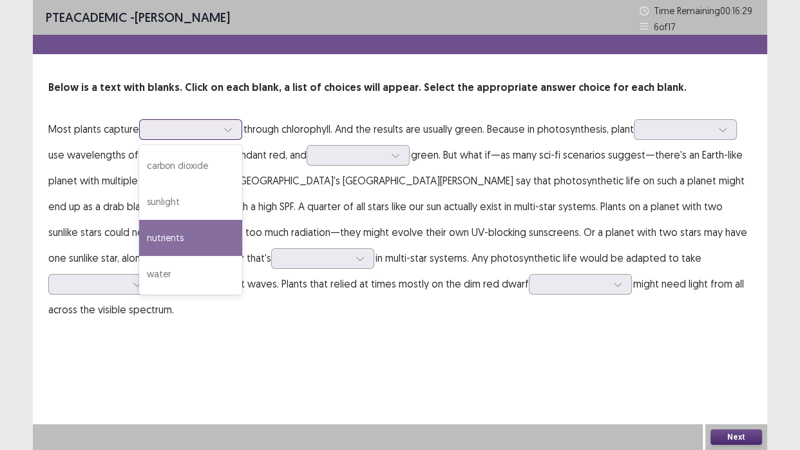
click at [189, 235] on div "nutrients" at bounding box center [190, 238] width 103 height 36
click at [217, 134] on div at bounding box center [183, 129] width 67 height 12
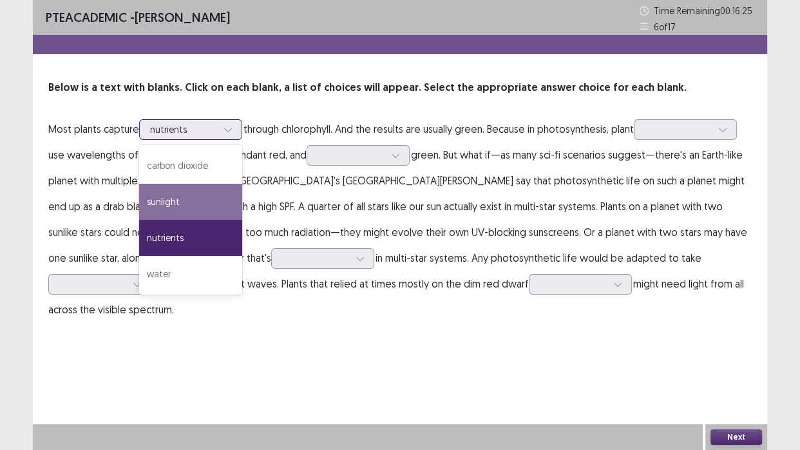
click at [186, 198] on div "sunlight" at bounding box center [190, 202] width 103 height 36
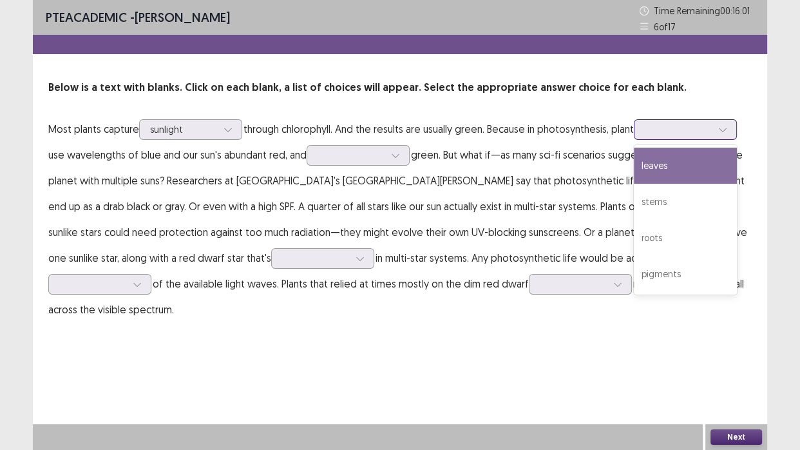
click at [675, 132] on div at bounding box center [678, 129] width 67 height 12
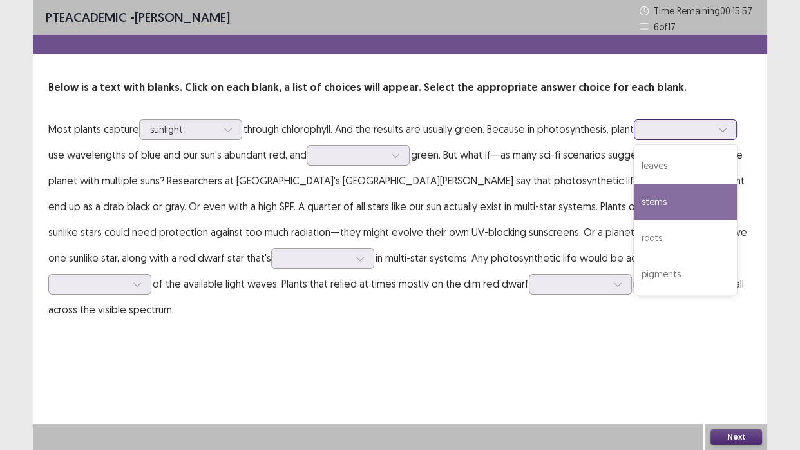
click at [663, 184] on div "stems" at bounding box center [685, 202] width 103 height 36
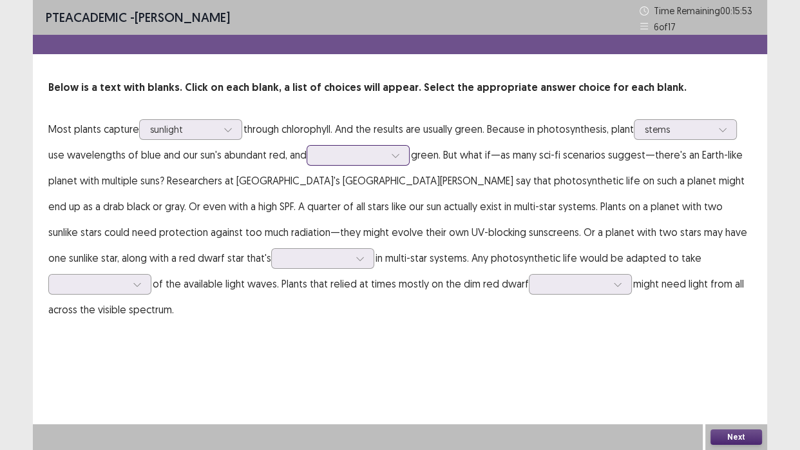
click at [372, 148] on div at bounding box center [351, 155] width 70 height 15
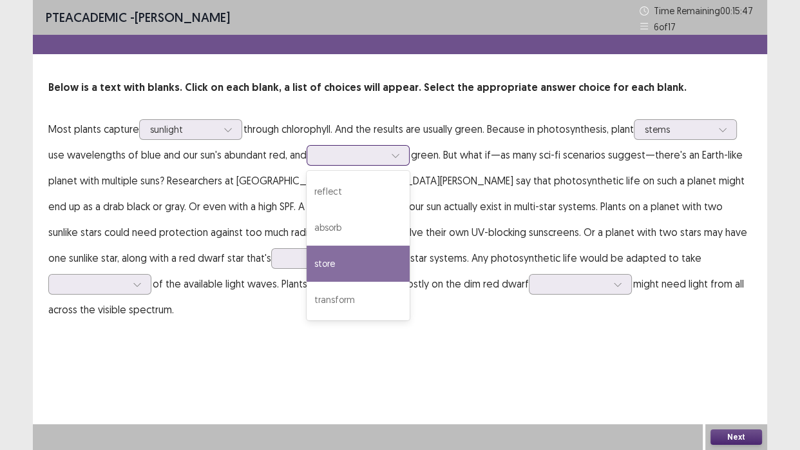
click at [342, 251] on div "store" at bounding box center [358, 264] width 103 height 36
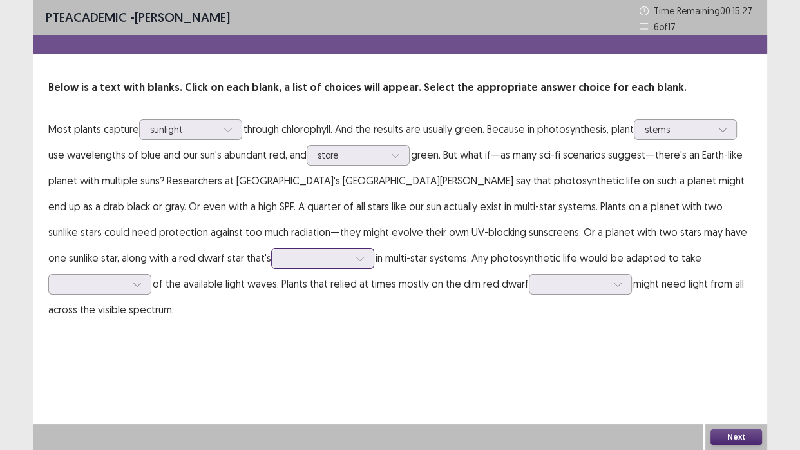
click at [282, 255] on div at bounding box center [315, 258] width 67 height 12
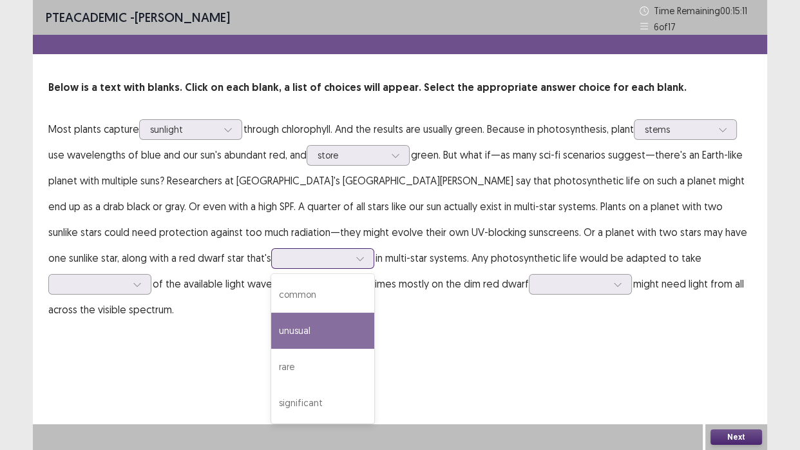
click at [271, 341] on div "unusual" at bounding box center [322, 331] width 103 height 36
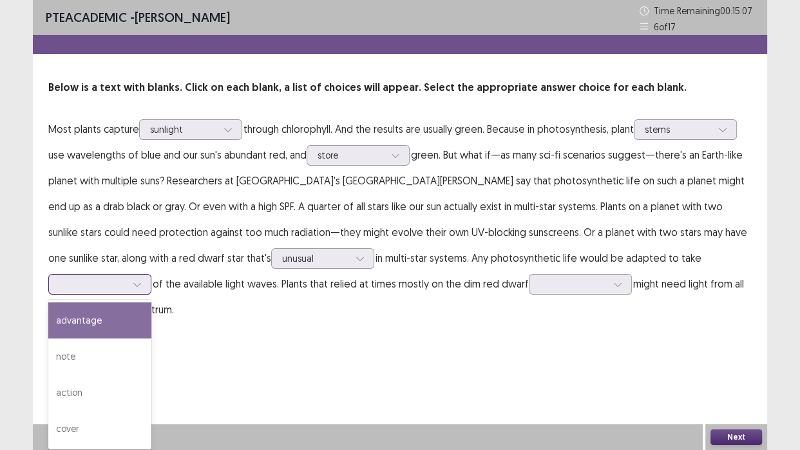
click at [126, 278] on div at bounding box center [92, 284] width 67 height 12
click at [151, 303] on div "advantage" at bounding box center [99, 320] width 103 height 36
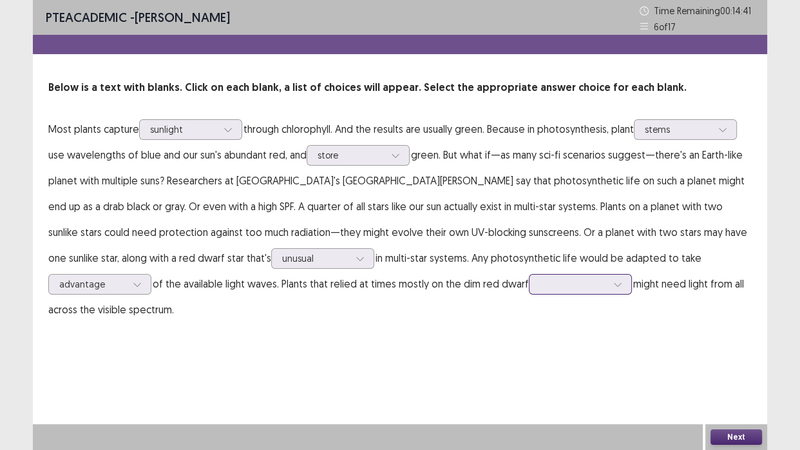
click at [540, 289] on div at bounding box center [573, 284] width 67 height 12
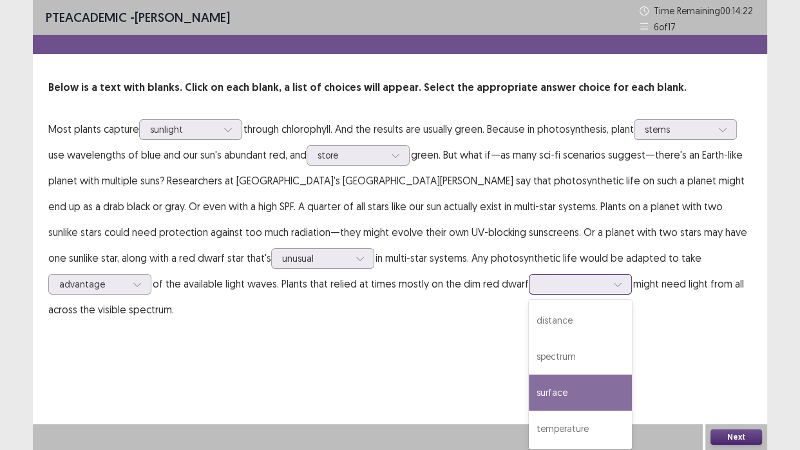
click at [529, 388] on div "surface" at bounding box center [580, 392] width 103 height 36
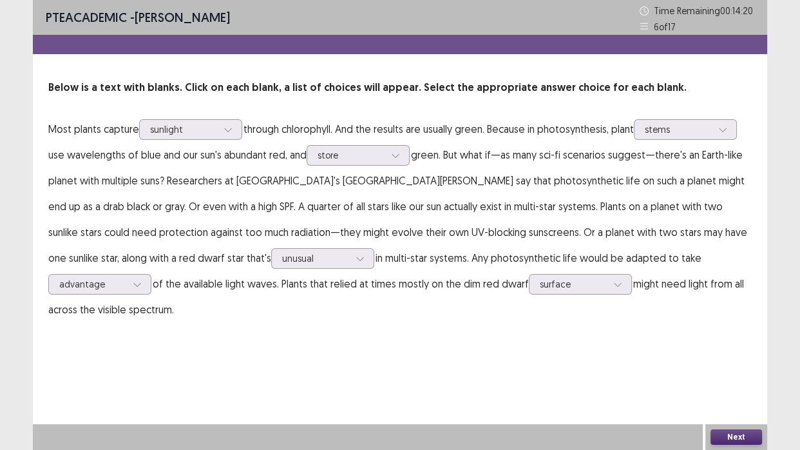
click at [722, 412] on button "Next" at bounding box center [737, 436] width 52 height 15
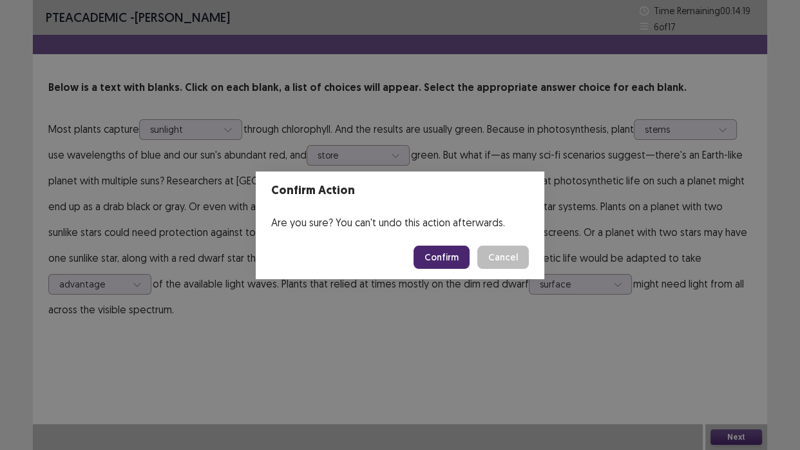
click at [451, 262] on button "Confirm" at bounding box center [442, 257] width 56 height 23
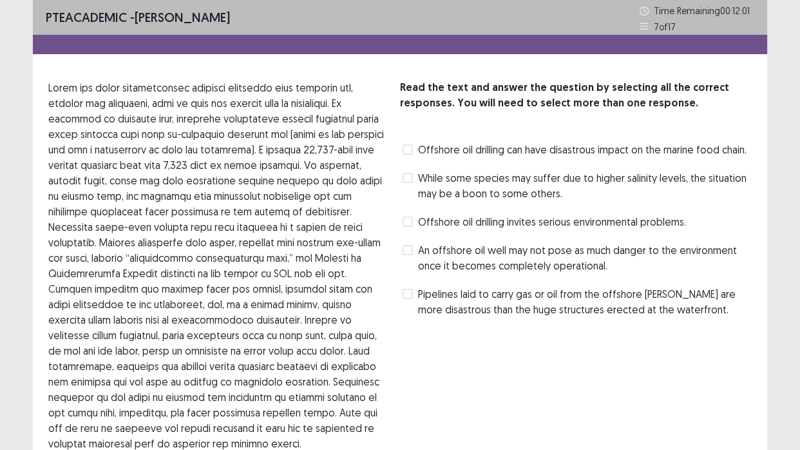
click at [411, 296] on span at bounding box center [408, 294] width 10 height 10
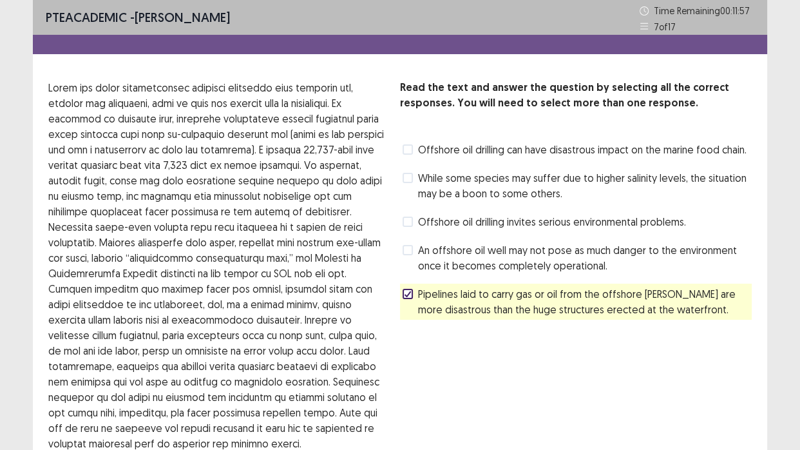
click at [408, 297] on div at bounding box center [408, 294] width 8 height 8
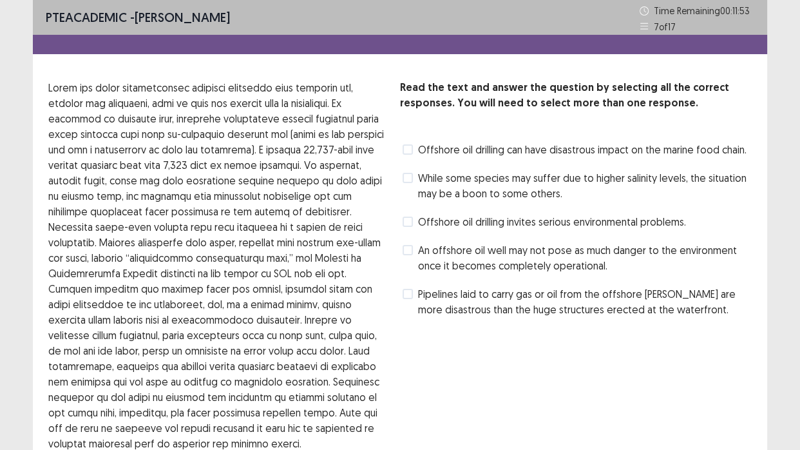
click at [413, 226] on label "Offshore oil drilling invites serious environmental problems." at bounding box center [545, 221] width 284 height 15
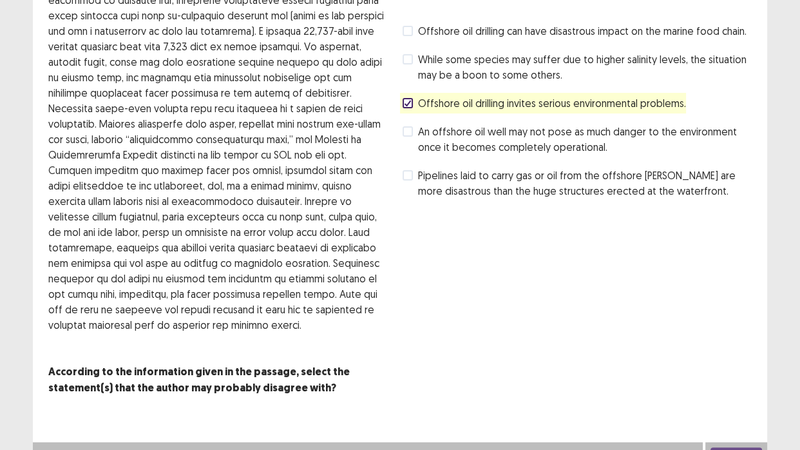
scroll to position [121, 0]
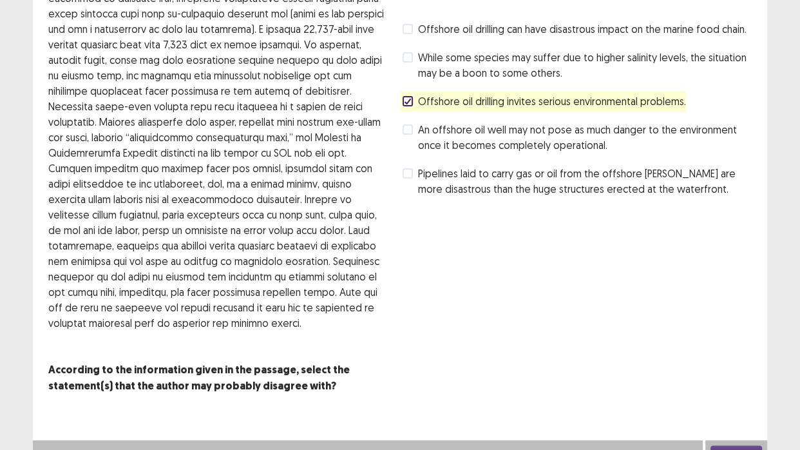
click at [719, 412] on button "Next" at bounding box center [737, 452] width 52 height 15
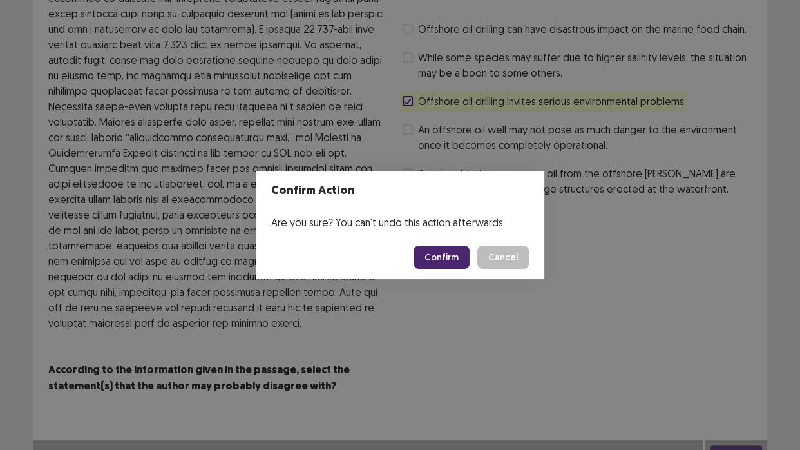
click at [461, 264] on button "Confirm" at bounding box center [442, 257] width 56 height 23
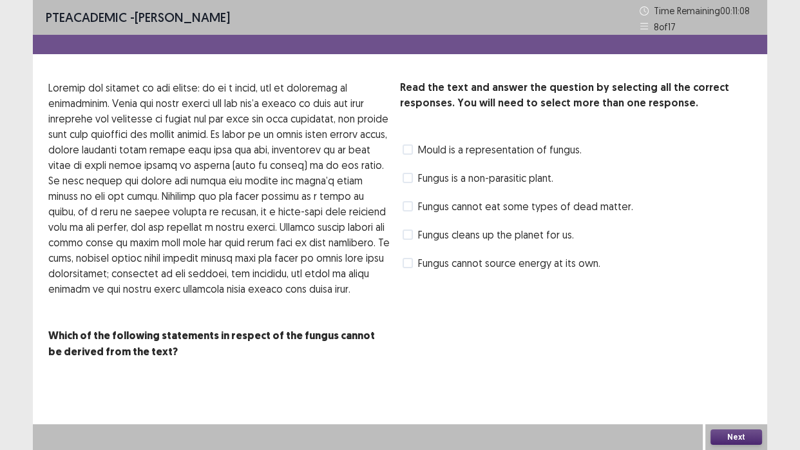
click at [412, 238] on span at bounding box center [408, 234] width 10 height 10
click at [412, 210] on span at bounding box center [408, 206] width 10 height 10
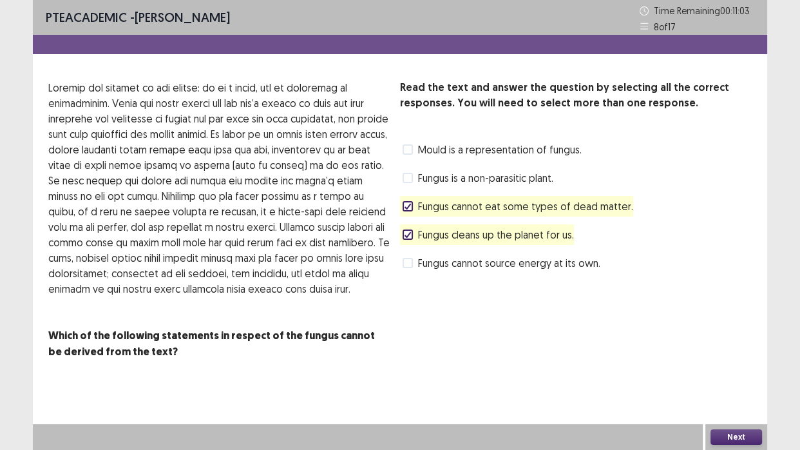
click at [715, 412] on div "Next" at bounding box center [737, 437] width 62 height 26
click at [717, 412] on button "Next" at bounding box center [737, 436] width 52 height 15
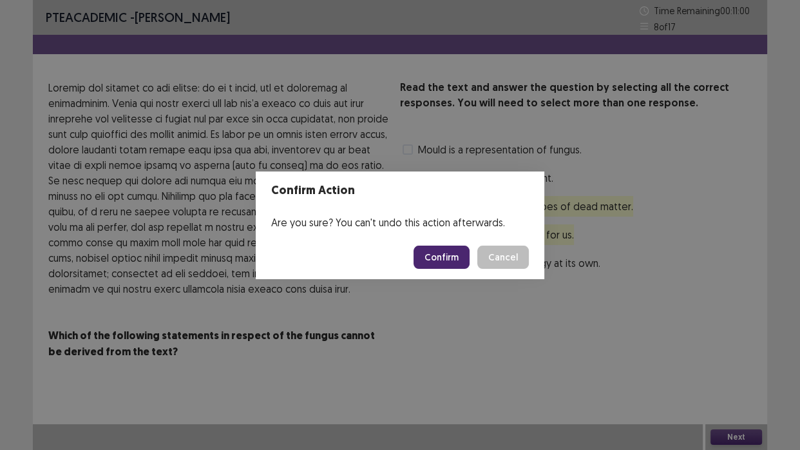
click at [448, 253] on button "Confirm" at bounding box center [442, 257] width 56 height 23
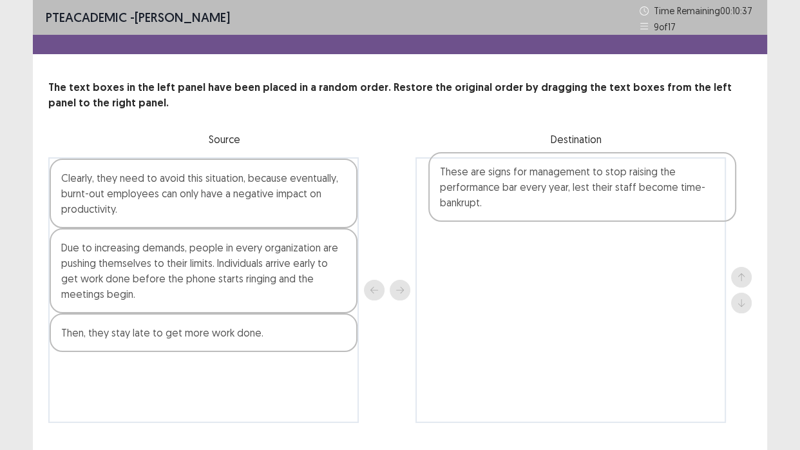
drag, startPoint x: 265, startPoint y: 345, endPoint x: 647, endPoint y: 182, distance: 415.4
click at [647, 182] on div "Clearly, they need to avoid this situation, because eventually, burnt-out emplo…" at bounding box center [400, 289] width 704 height 265
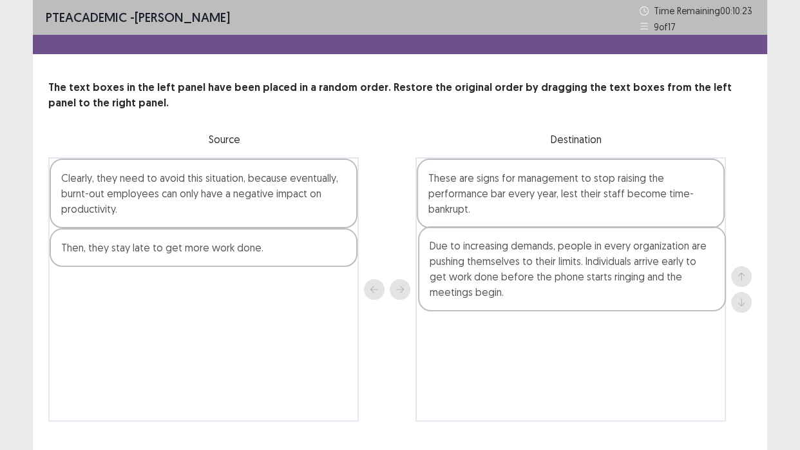
drag, startPoint x: 289, startPoint y: 252, endPoint x: 661, endPoint y: 251, distance: 372.5
click at [661, 251] on div "Clearly, they need to avoid this situation, because eventually, burnt-out emplo…" at bounding box center [400, 289] width 704 height 264
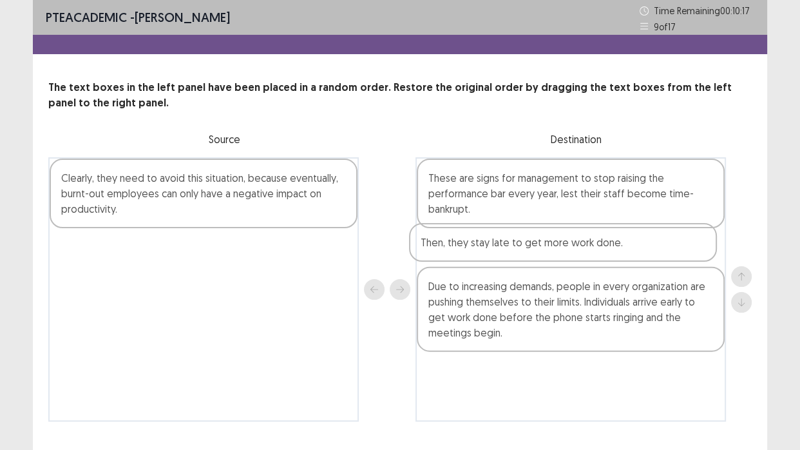
drag, startPoint x: 312, startPoint y: 255, endPoint x: 675, endPoint y: 254, distance: 363.4
click at [675, 254] on div "Clearly, they need to avoid this situation, because eventually, burnt-out emplo…" at bounding box center [400, 289] width 704 height 264
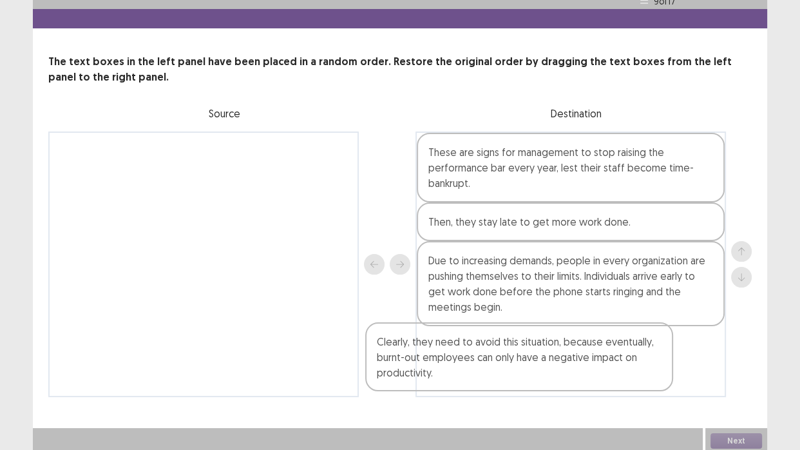
scroll to position [28, 0]
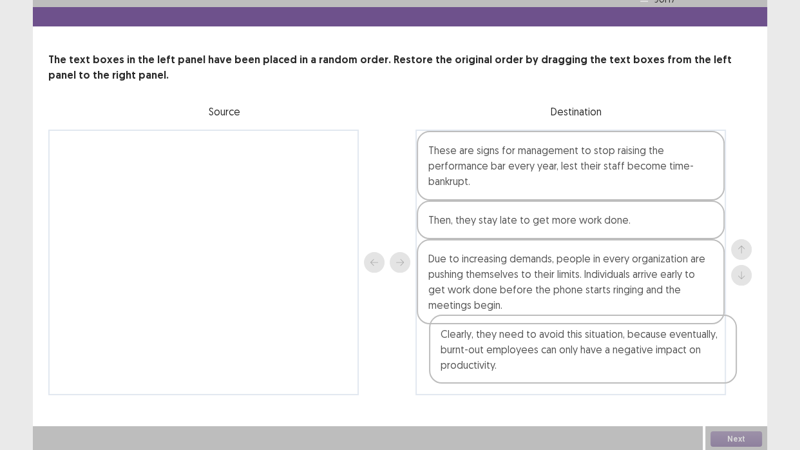
drag, startPoint x: 294, startPoint y: 194, endPoint x: 688, endPoint y: 352, distance: 423.6
click at [688, 352] on div "Clearly, they need to avoid this situation, because eventually, burnt-out emplo…" at bounding box center [400, 262] width 704 height 265
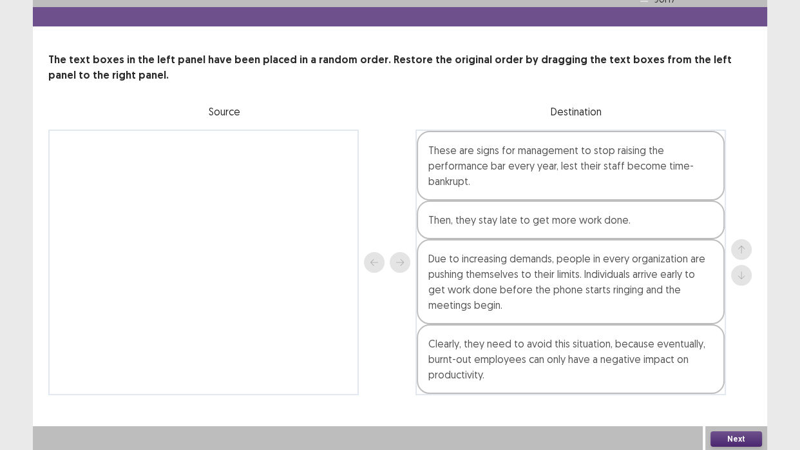
click at [742, 412] on button "Next" at bounding box center [737, 438] width 52 height 15
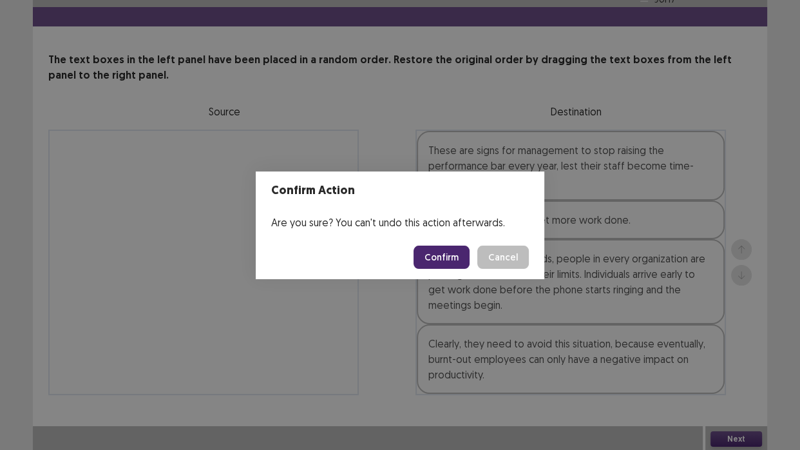
click at [457, 259] on button "Confirm" at bounding box center [442, 257] width 56 height 23
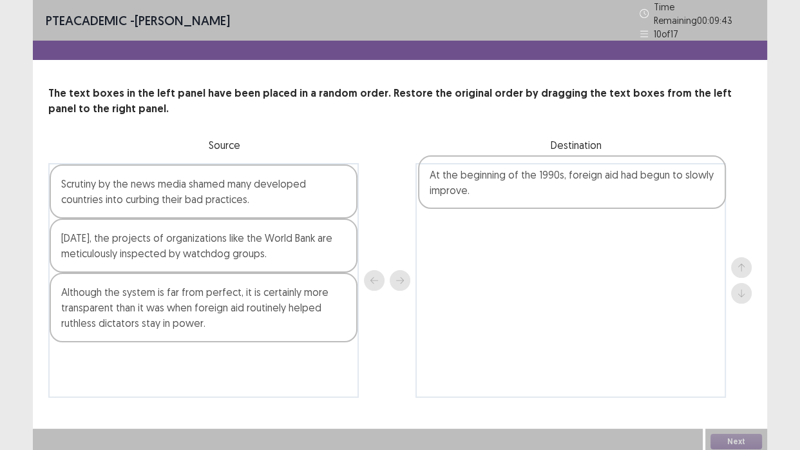
drag, startPoint x: 276, startPoint y: 367, endPoint x: 649, endPoint y: 186, distance: 413.9
click at [649, 186] on div "Scrutiny by the news media shamed many developed countries into curbing their b…" at bounding box center [400, 280] width 704 height 235
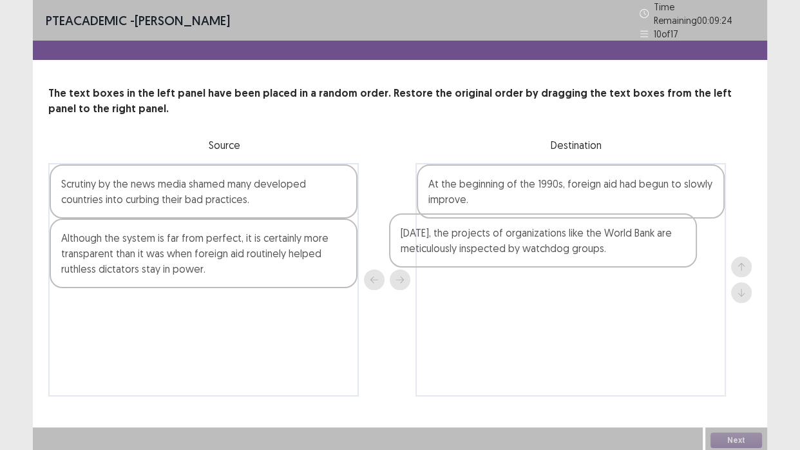
drag, startPoint x: 278, startPoint y: 246, endPoint x: 632, endPoint y: 244, distance: 354.4
click at [632, 244] on div "Scrutiny by the news media shamed many developed countries into curbing their b…" at bounding box center [400, 279] width 704 height 233
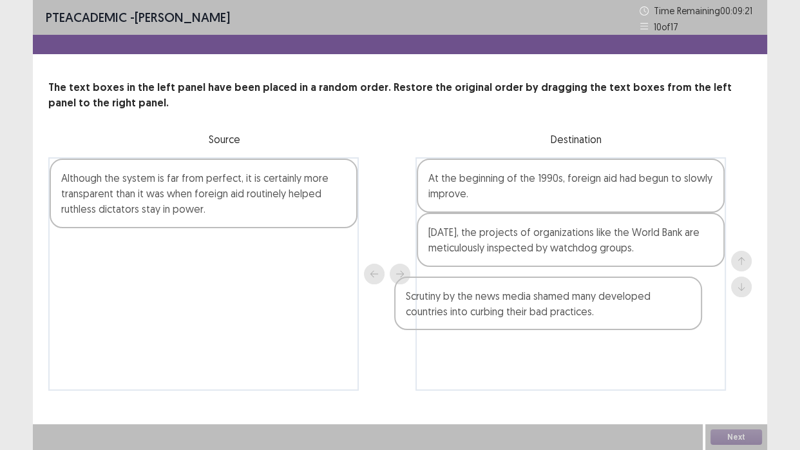
drag, startPoint x: 303, startPoint y: 189, endPoint x: 660, endPoint y: 309, distance: 376.4
click at [660, 309] on div "Scrutiny by the news media shamed many developed countries into curbing their b…" at bounding box center [400, 273] width 704 height 233
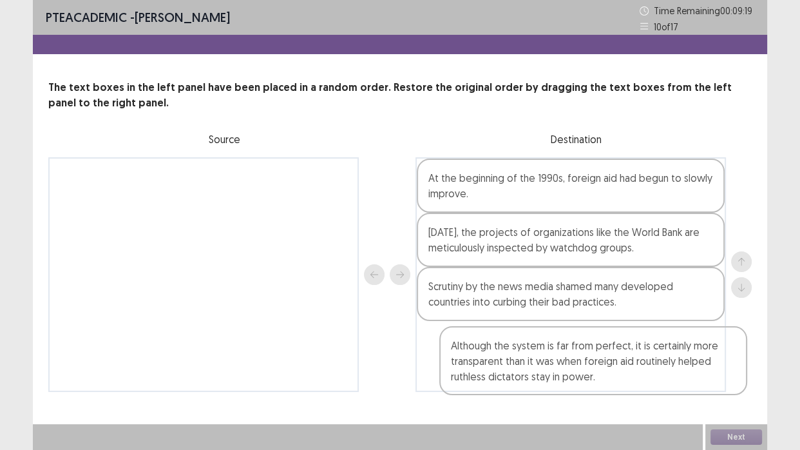
drag, startPoint x: 287, startPoint y: 197, endPoint x: 684, endPoint y: 365, distance: 430.9
click at [684, 365] on div "Although the system is far from perfect, it is certainly more transparent than …" at bounding box center [400, 274] width 704 height 235
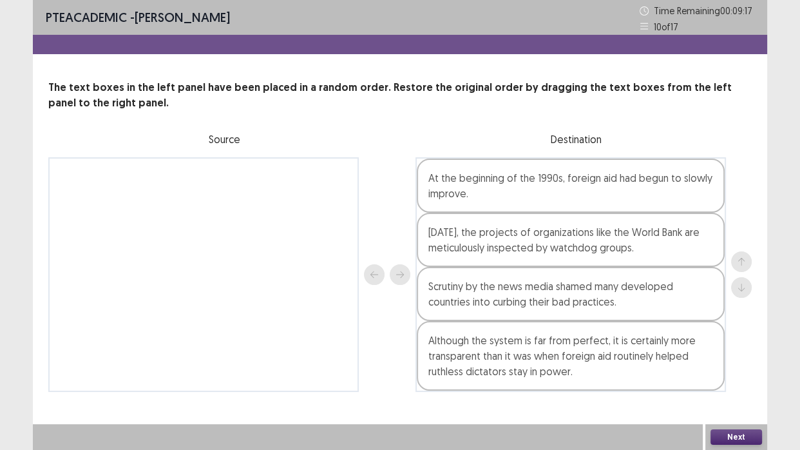
click at [749, 412] on button "Next" at bounding box center [737, 436] width 52 height 15
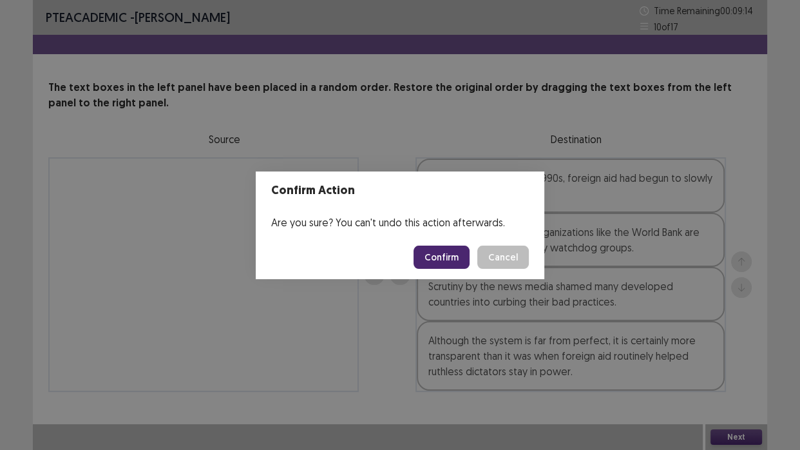
click at [463, 255] on button "Confirm" at bounding box center [442, 257] width 56 height 23
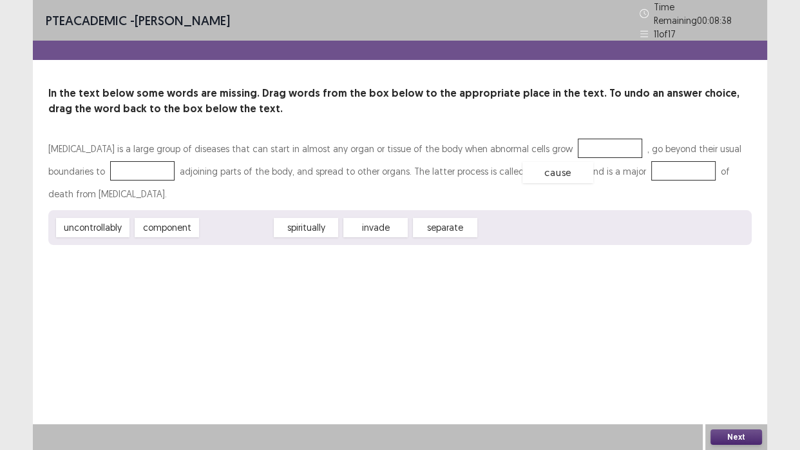
drag, startPoint x: 246, startPoint y: 204, endPoint x: 569, endPoint y: 149, distance: 327.5
drag, startPoint x: 235, startPoint y: 204, endPoint x: 566, endPoint y: 148, distance: 336.0
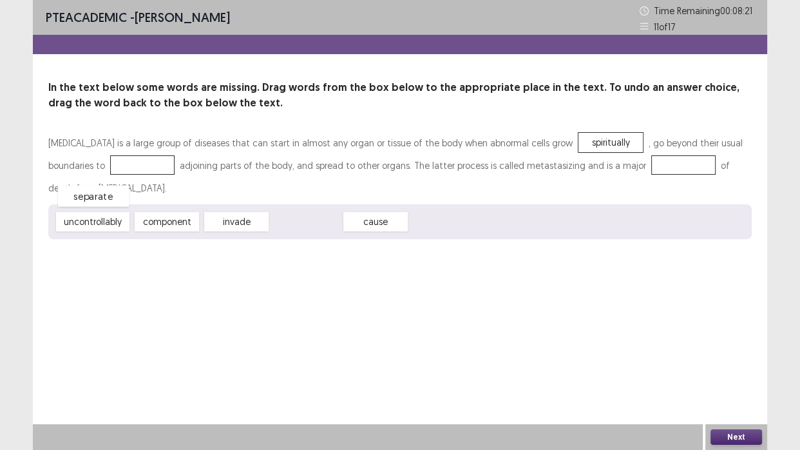
drag, startPoint x: 323, startPoint y: 207, endPoint x: 103, endPoint y: 176, distance: 221.9
drag, startPoint x: 307, startPoint y: 202, endPoint x: 628, endPoint y: 166, distance: 322.9
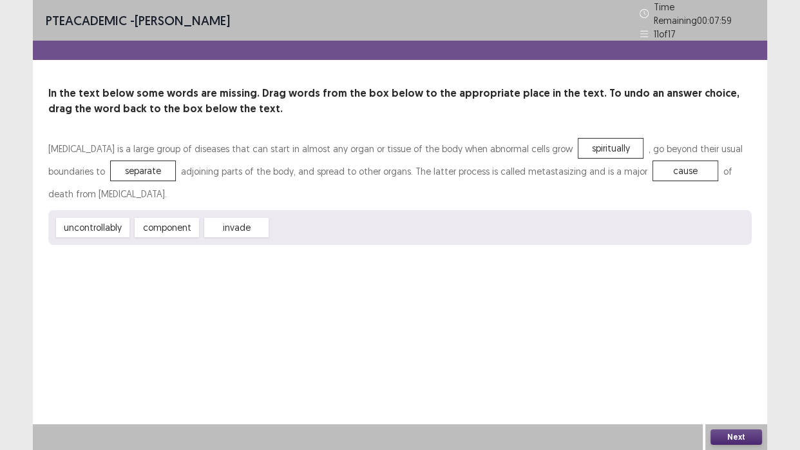
click at [733, 412] on button "Next" at bounding box center [737, 436] width 52 height 15
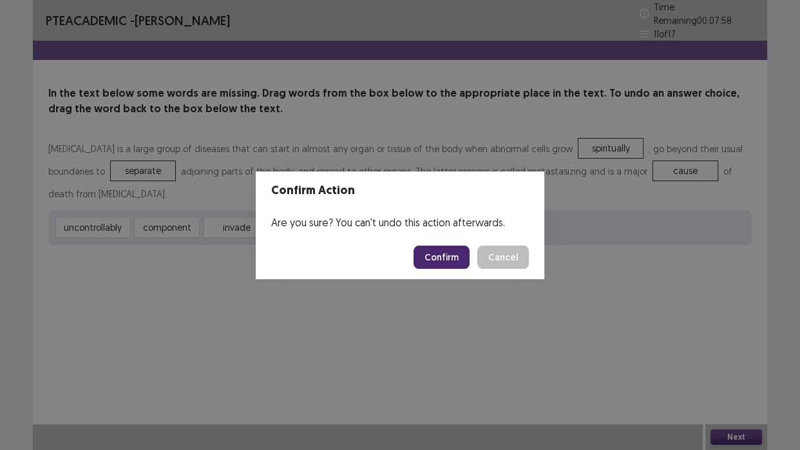
click at [446, 259] on button "Confirm" at bounding box center [442, 257] width 56 height 23
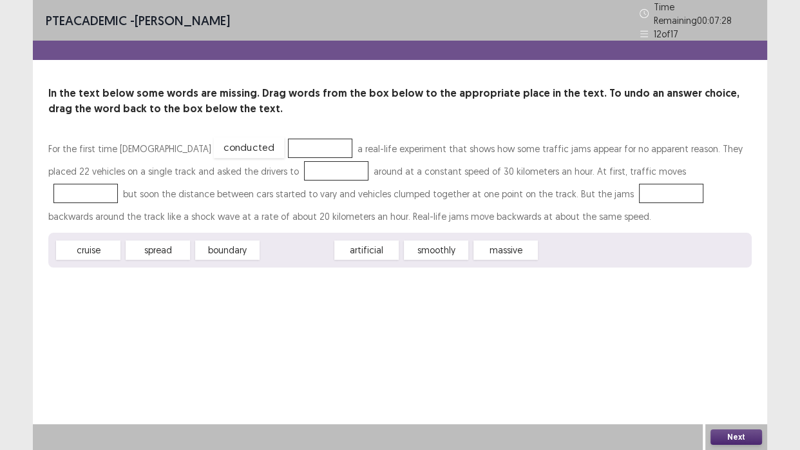
drag, startPoint x: 301, startPoint y: 245, endPoint x: 253, endPoint y: 142, distance: 113.3
drag, startPoint x: 425, startPoint y: 242, endPoint x: 251, endPoint y: 166, distance: 190.5
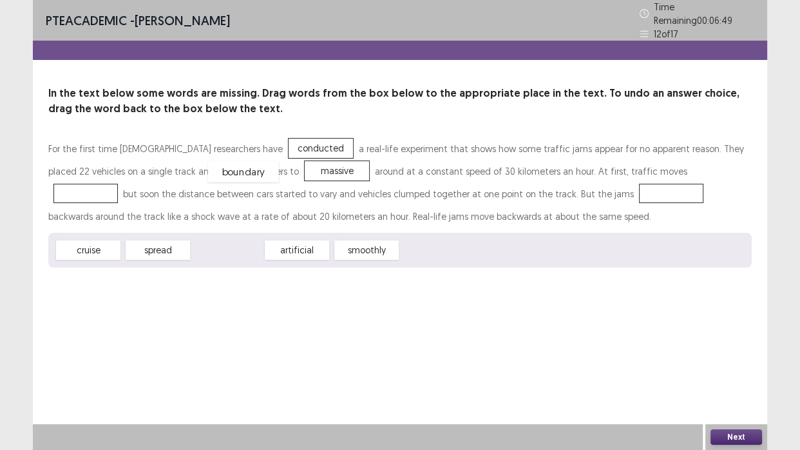
drag, startPoint x: 237, startPoint y: 242, endPoint x: 253, endPoint y: 164, distance: 80.1
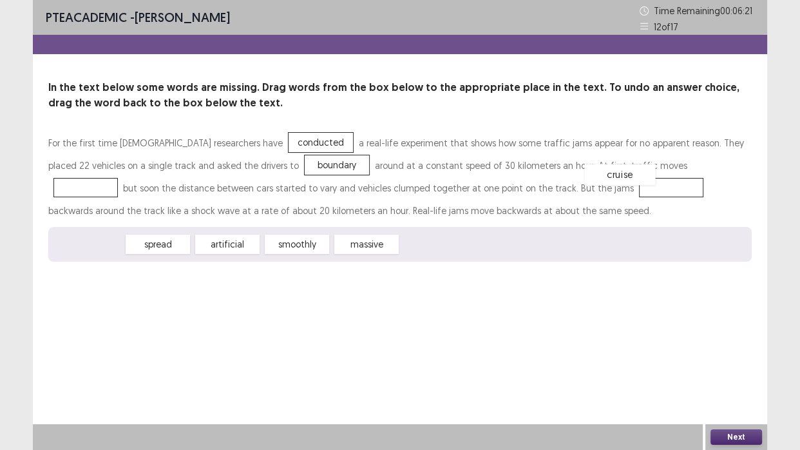
drag, startPoint x: 91, startPoint y: 249, endPoint x: 623, endPoint y: 179, distance: 536.8
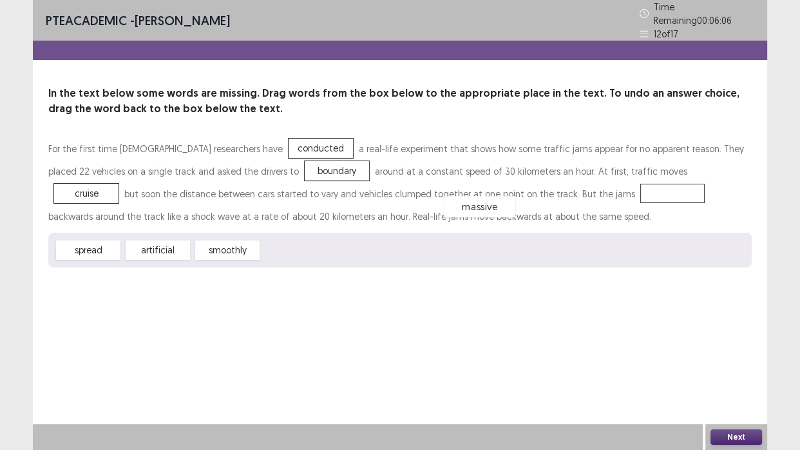
drag, startPoint x: 298, startPoint y: 247, endPoint x: 487, endPoint y: 198, distance: 194.4
click at [722, 412] on button "Next" at bounding box center [737, 436] width 52 height 15
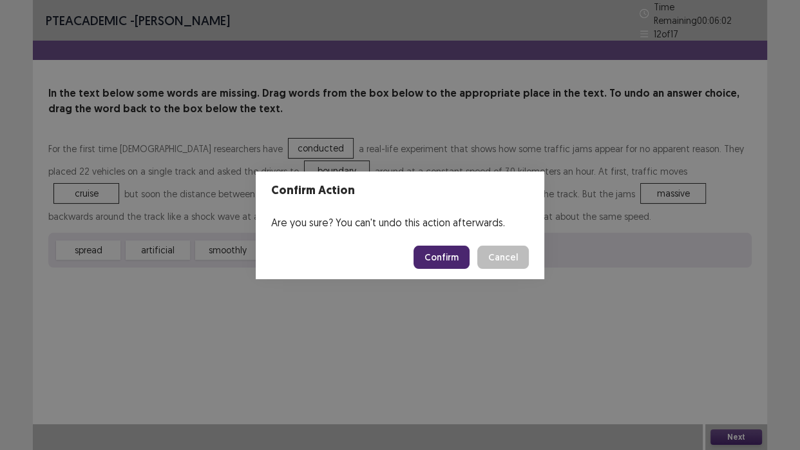
click at [453, 260] on button "Confirm" at bounding box center [442, 257] width 56 height 23
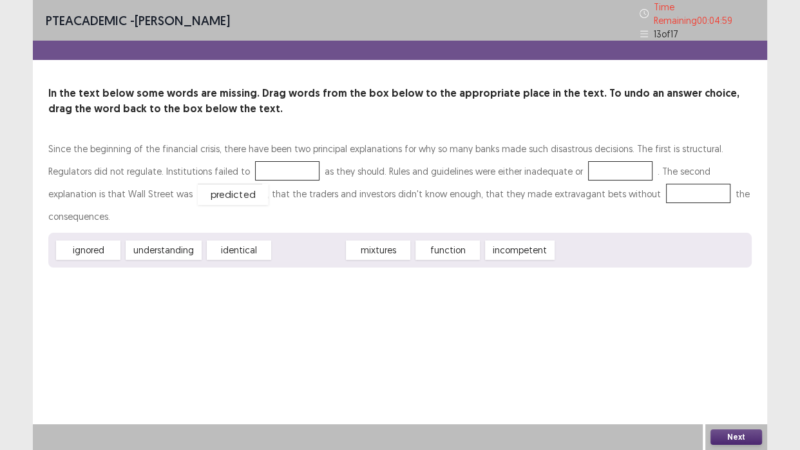
drag, startPoint x: 302, startPoint y: 224, endPoint x: 227, endPoint y: 168, distance: 94.0
drag, startPoint x: 439, startPoint y: 218, endPoint x: 555, endPoint y: 159, distance: 130.3
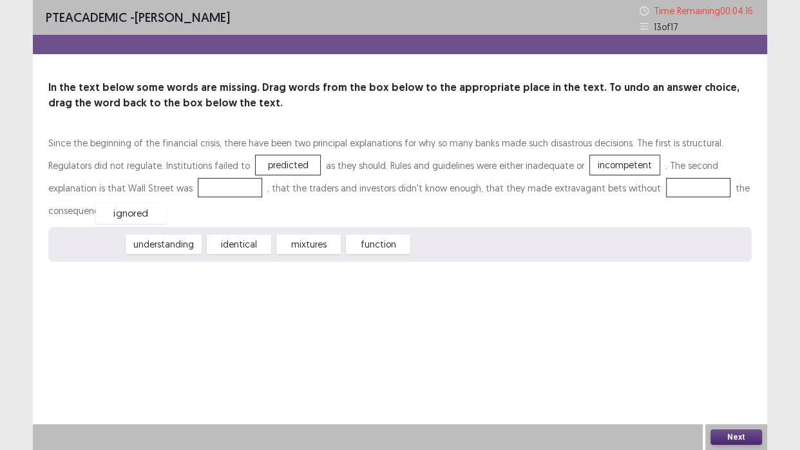
drag, startPoint x: 97, startPoint y: 222, endPoint x: 140, endPoint y: 191, distance: 53.1
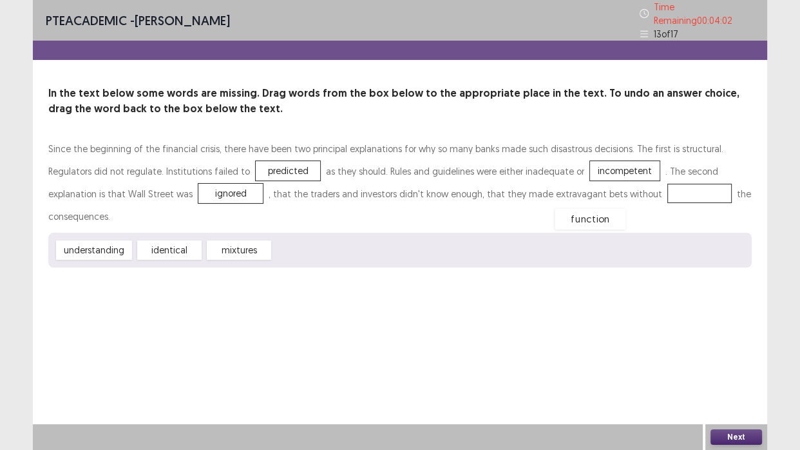
drag, startPoint x: 290, startPoint y: 227, endPoint x: 571, endPoint y: 195, distance: 282.7
click at [728, 412] on button "Next" at bounding box center [737, 436] width 52 height 15
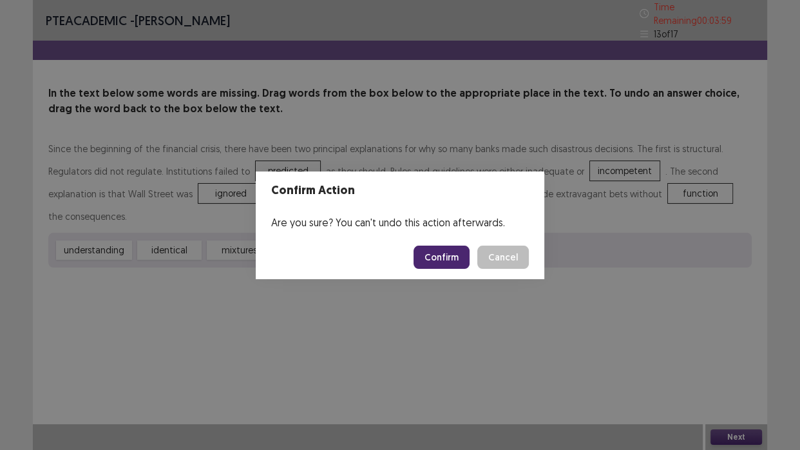
click at [449, 262] on button "Confirm" at bounding box center [442, 257] width 56 height 23
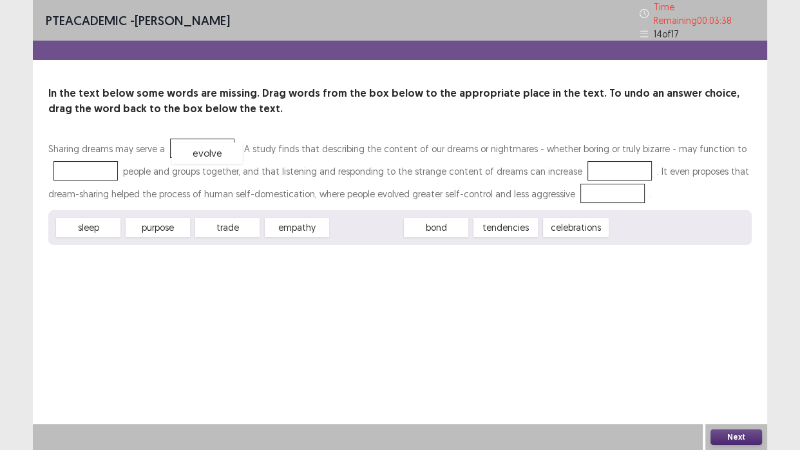
drag, startPoint x: 374, startPoint y: 222, endPoint x: 204, endPoint y: 140, distance: 188.2
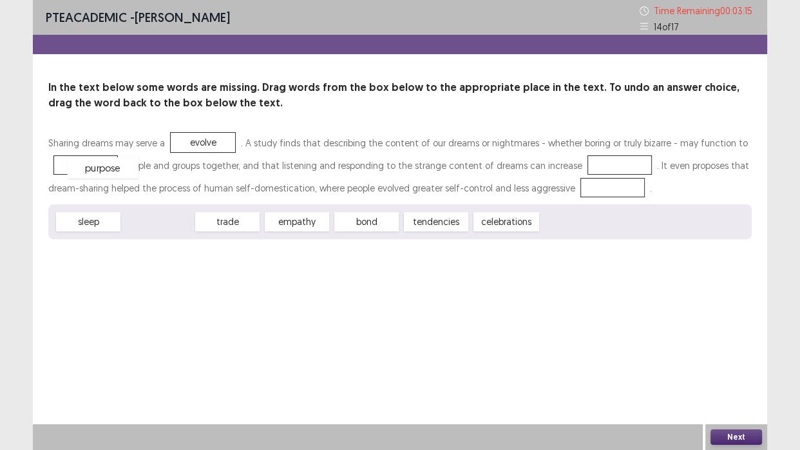
drag, startPoint x: 146, startPoint y: 224, endPoint x: 90, endPoint y: 166, distance: 81.1
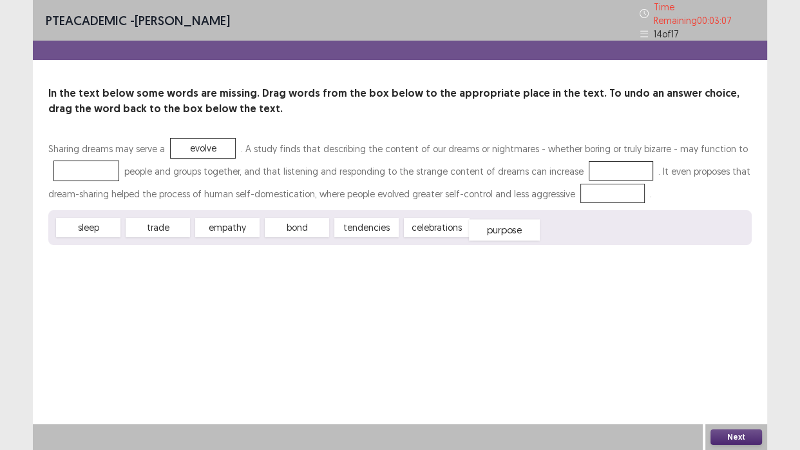
drag, startPoint x: 93, startPoint y: 171, endPoint x: 511, endPoint y: 230, distance: 422.4
drag, startPoint x: 450, startPoint y: 220, endPoint x: 110, endPoint y: 160, distance: 345.5
drag, startPoint x: 110, startPoint y: 172, endPoint x: 222, endPoint y: 144, distance: 116.3
drag, startPoint x: 498, startPoint y: 230, endPoint x: 91, endPoint y: 180, distance: 410.3
click at [510, 169] on div "Sharing dreams may serve a celebrations . A study finds that describing the con…" at bounding box center [400, 171] width 704 height 68
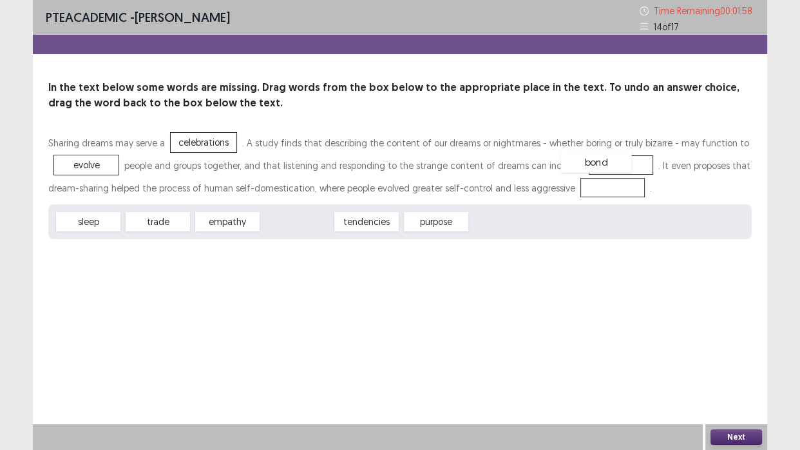
drag, startPoint x: 311, startPoint y: 226, endPoint x: 612, endPoint y: 165, distance: 307.0
drag, startPoint x: 314, startPoint y: 224, endPoint x: 608, endPoint y: 188, distance: 296.1
click at [731, 412] on button "Next" at bounding box center [737, 436] width 52 height 15
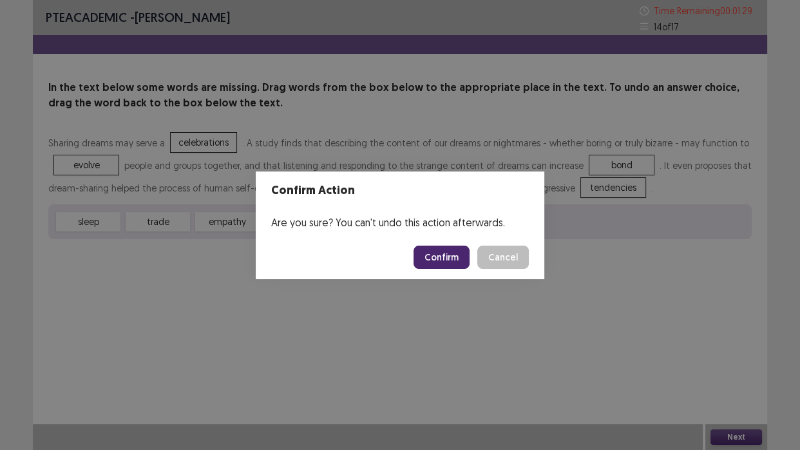
click at [445, 258] on button "Confirm" at bounding box center [442, 257] width 56 height 23
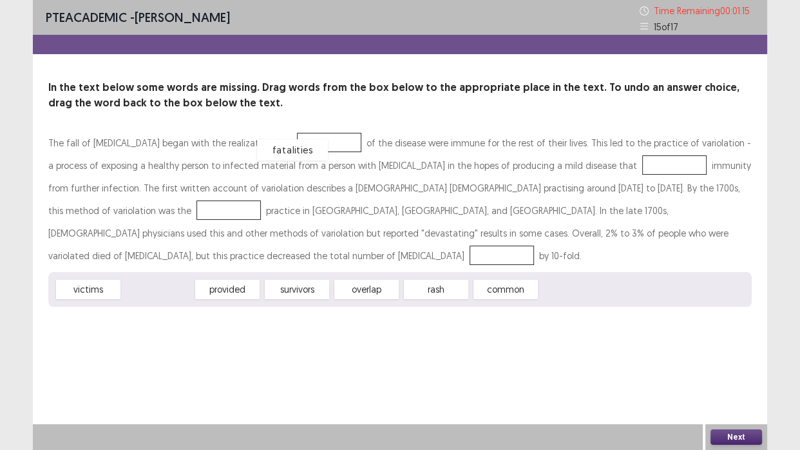
drag, startPoint x: 166, startPoint y: 260, endPoint x: 300, endPoint y: 126, distance: 190.0
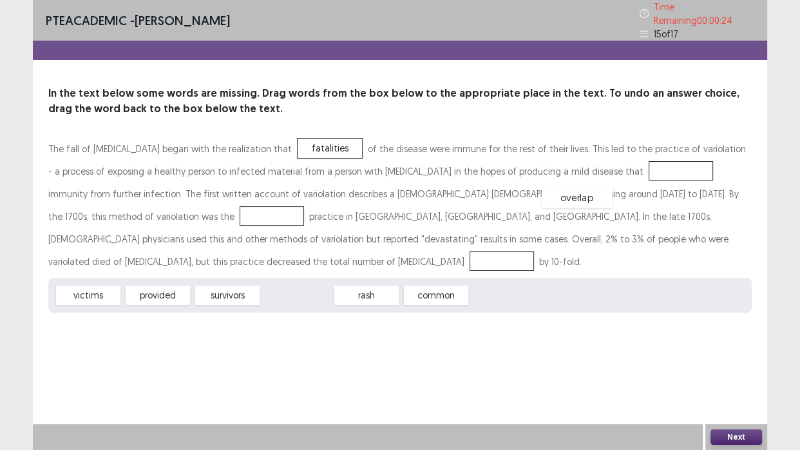
drag, startPoint x: 283, startPoint y: 264, endPoint x: 559, endPoint y: 162, distance: 294.2
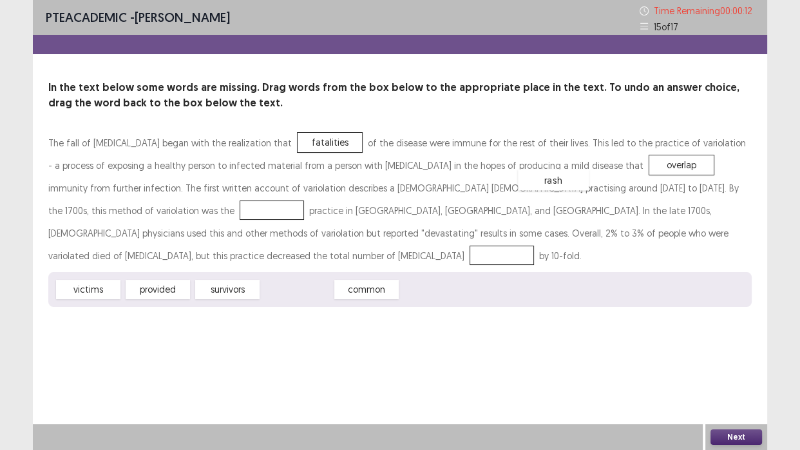
drag, startPoint x: 309, startPoint y: 270, endPoint x: 571, endPoint y: 160, distance: 284.2
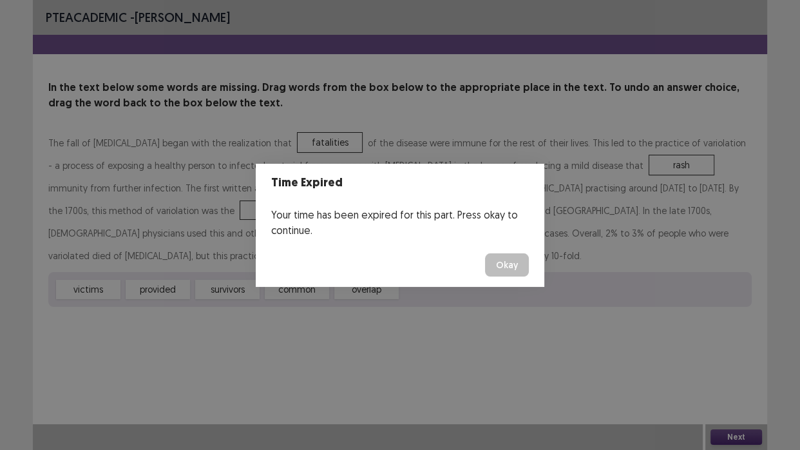
click at [492, 261] on button "Okay" at bounding box center [507, 264] width 44 height 23
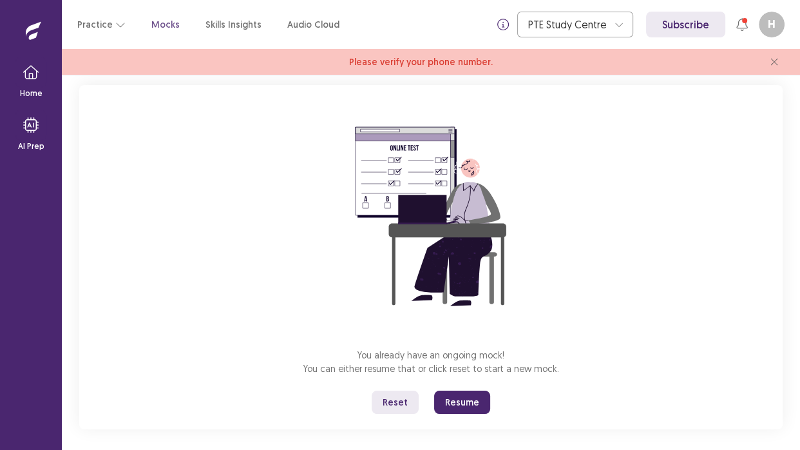
scroll to position [85, 0]
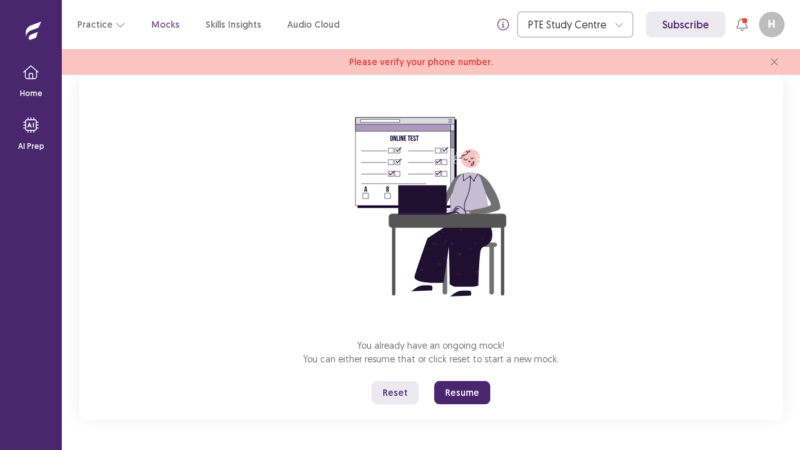
click at [452, 399] on button "Resume" at bounding box center [462, 392] width 56 height 23
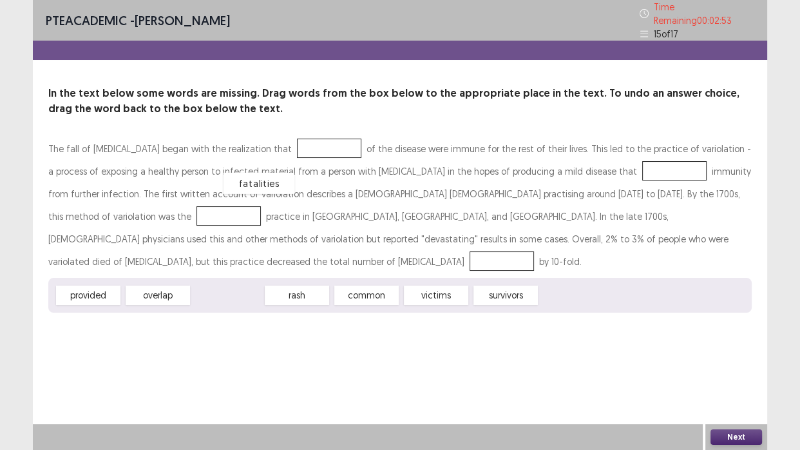
drag, startPoint x: 242, startPoint y: 270, endPoint x: 289, endPoint y: 147, distance: 131.8
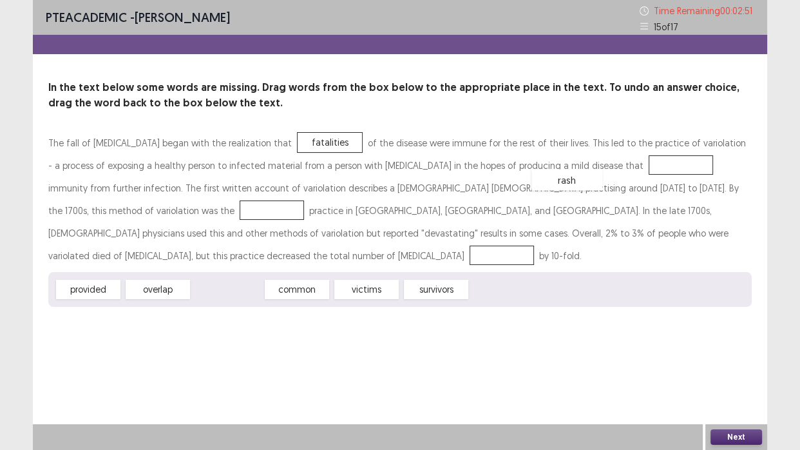
drag, startPoint x: 242, startPoint y: 269, endPoint x: 581, endPoint y: 160, distance: 356.6
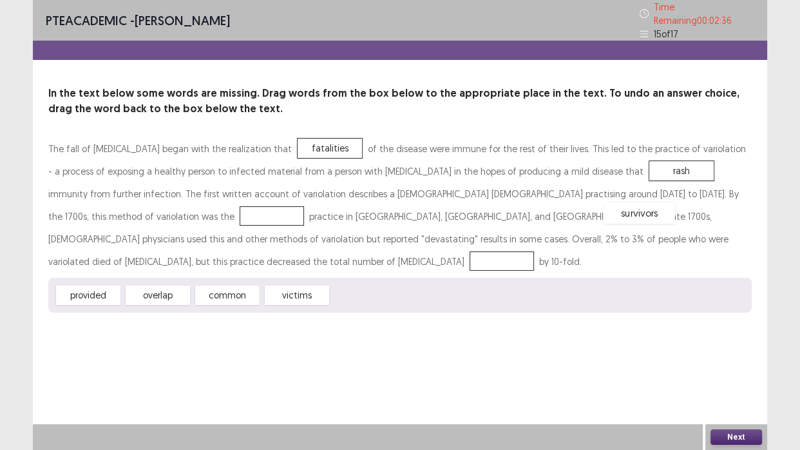
drag, startPoint x: 373, startPoint y: 269, endPoint x: 651, endPoint y: 187, distance: 290.3
drag, startPoint x: 180, startPoint y: 269, endPoint x: 520, endPoint y: 238, distance: 341.0
click at [728, 412] on button "Next" at bounding box center [737, 436] width 52 height 15
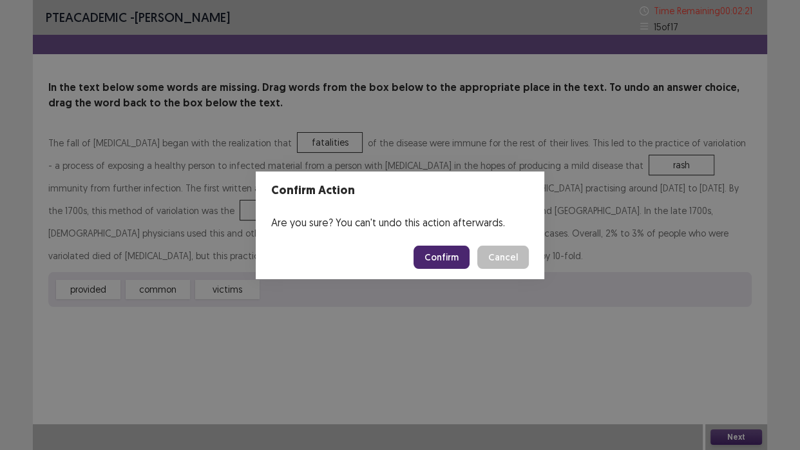
click at [457, 246] on button "Confirm" at bounding box center [442, 257] width 56 height 23
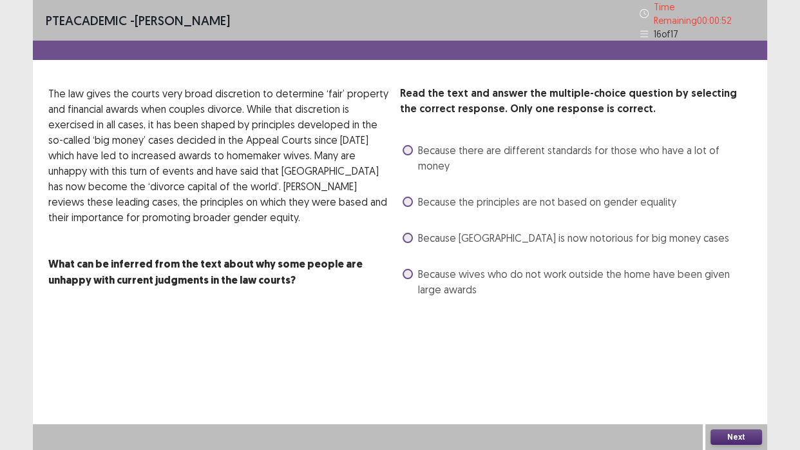
click at [409, 197] on span at bounding box center [408, 202] width 10 height 10
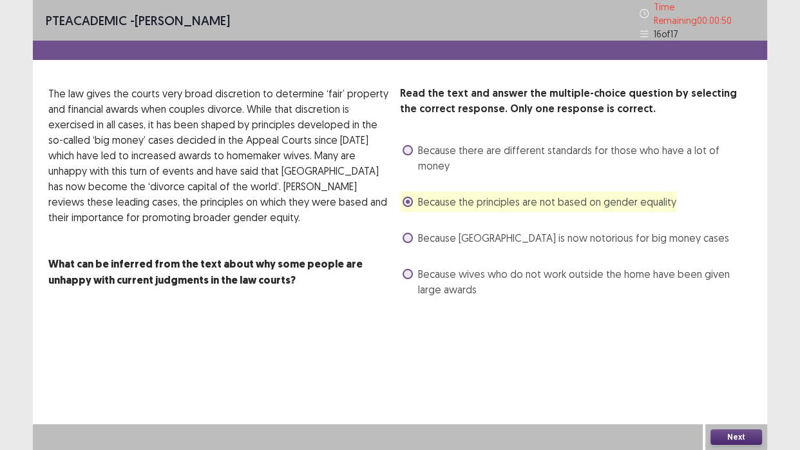
click at [746, 412] on button "Next" at bounding box center [737, 436] width 52 height 15
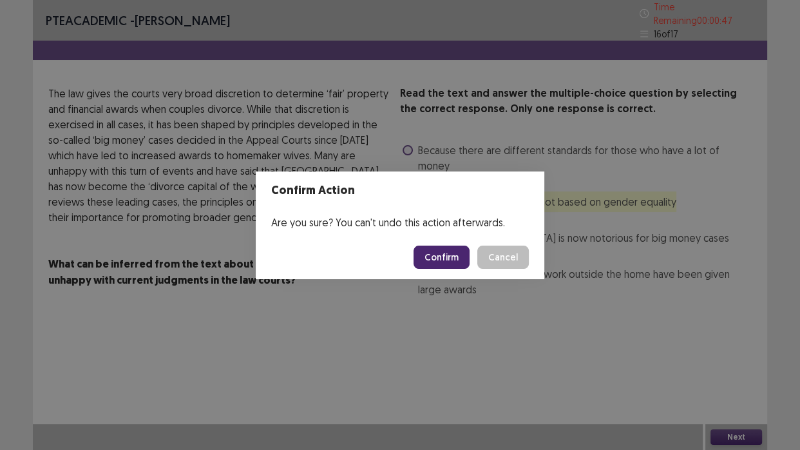
click at [434, 258] on button "Confirm" at bounding box center [442, 257] width 56 height 23
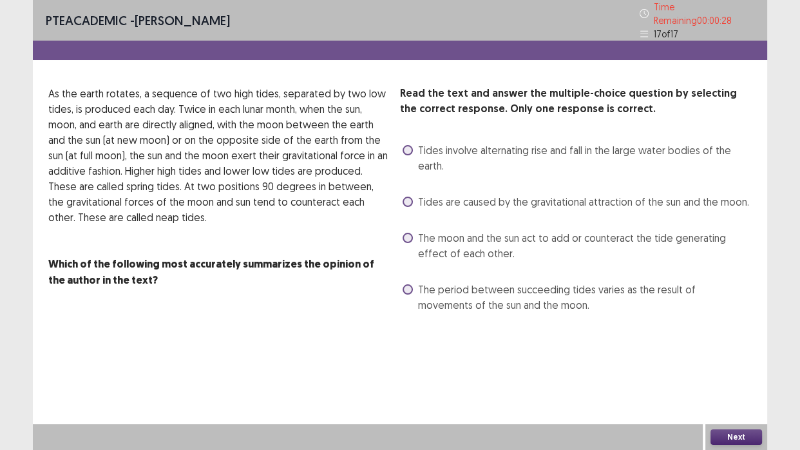
click at [415, 194] on label "Tides are caused by the gravitational attraction of the sun and the moon." at bounding box center [576, 201] width 347 height 15
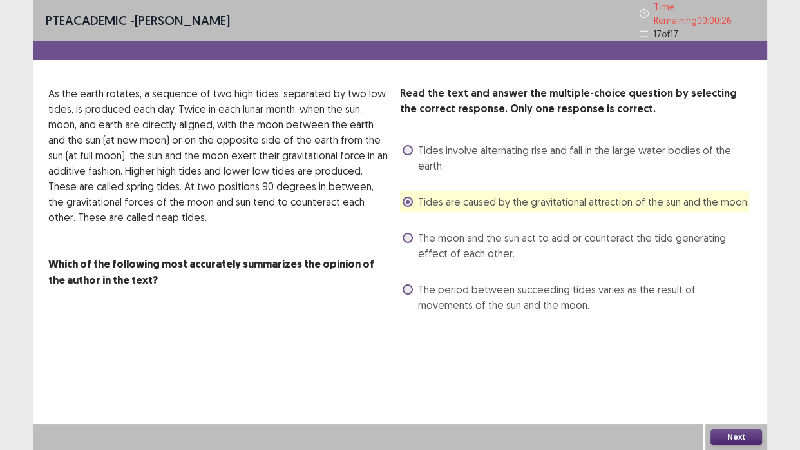
click at [750, 412] on button "Next" at bounding box center [737, 436] width 52 height 15
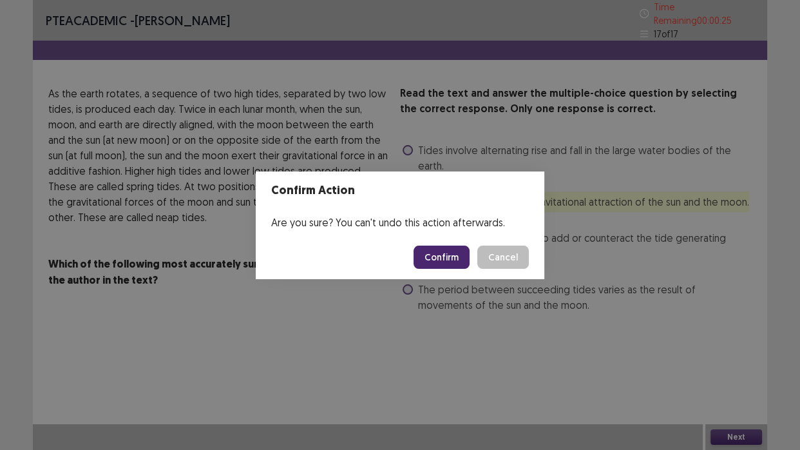
click at [461, 261] on button "Confirm" at bounding box center [442, 257] width 56 height 23
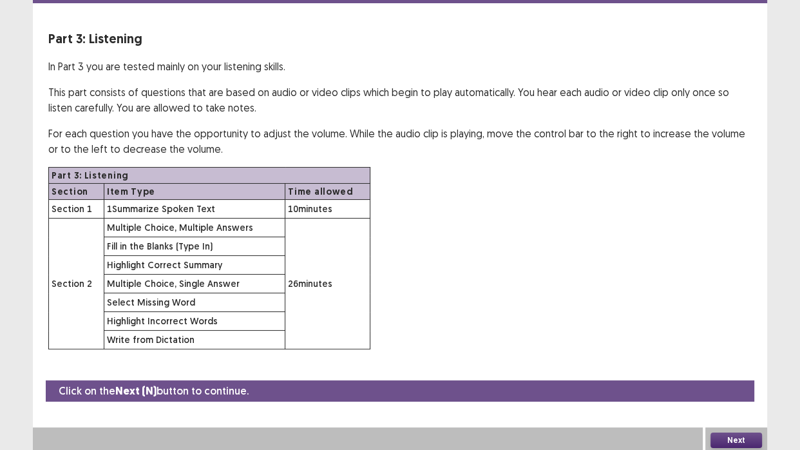
scroll to position [52, 0]
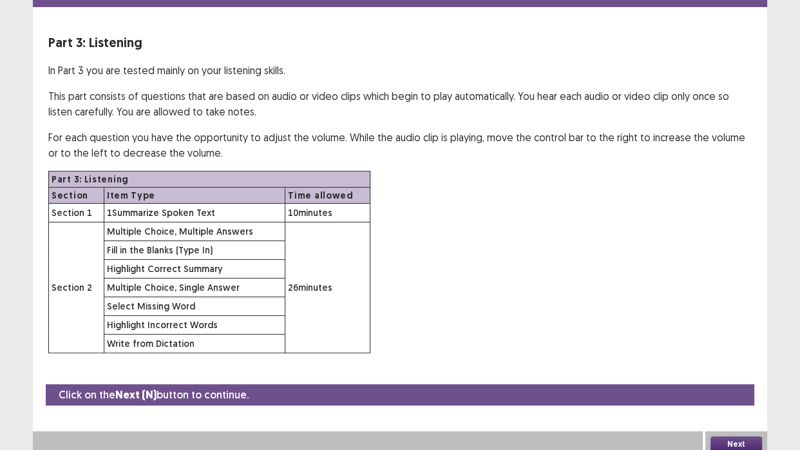
click at [728, 412] on button "Next" at bounding box center [737, 443] width 52 height 15
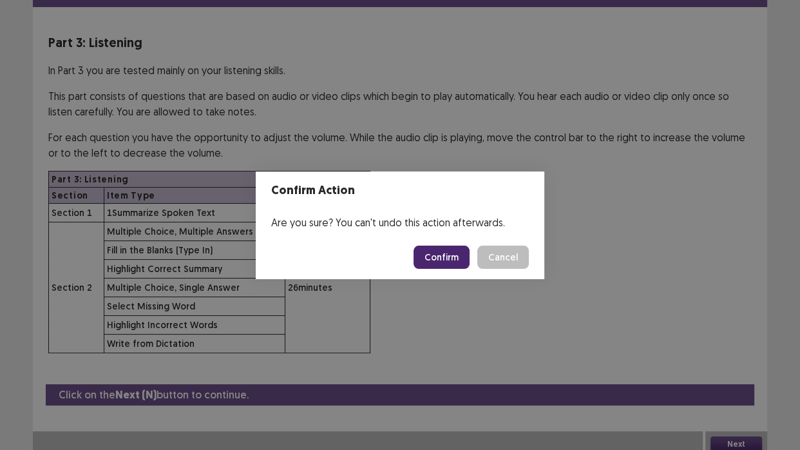
click at [424, 262] on button "Confirm" at bounding box center [442, 257] width 56 height 23
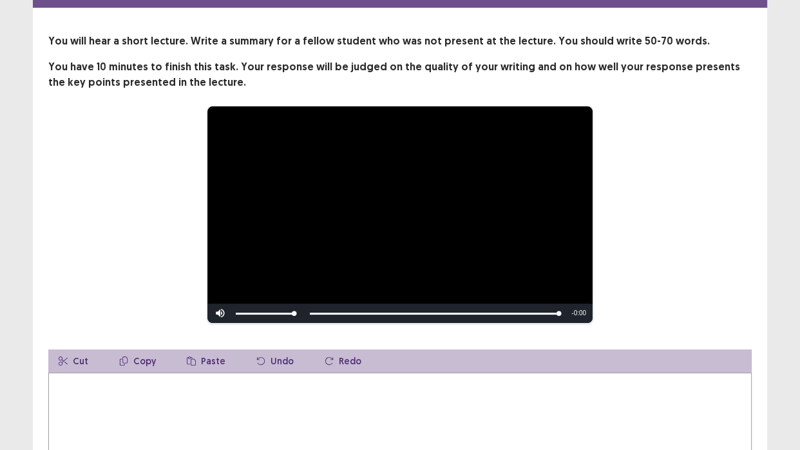
click at [266, 401] on textarea at bounding box center [400, 443] width 704 height 142
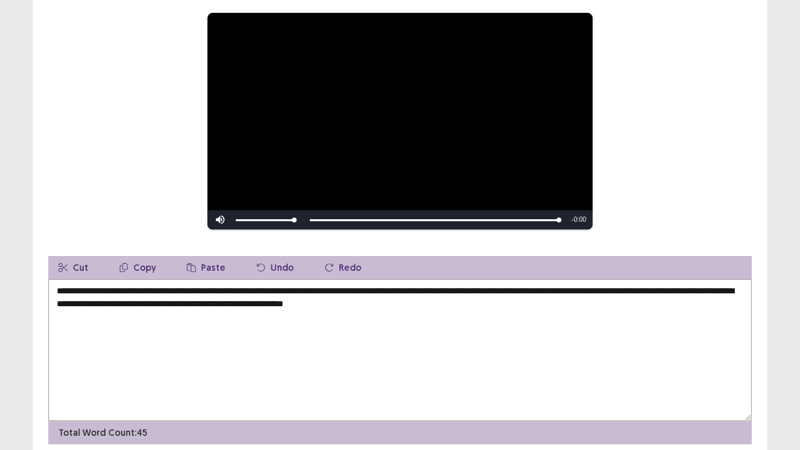
scroll to position [191, 0]
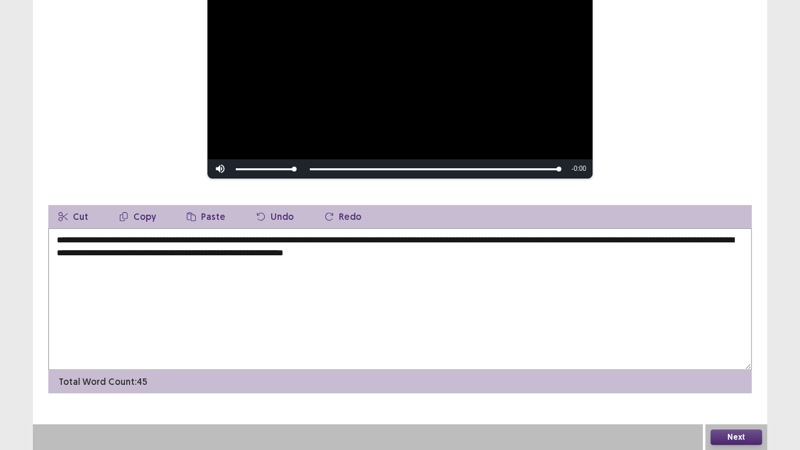
type textarea "**********"
click at [738, 412] on button "Next" at bounding box center [737, 436] width 52 height 15
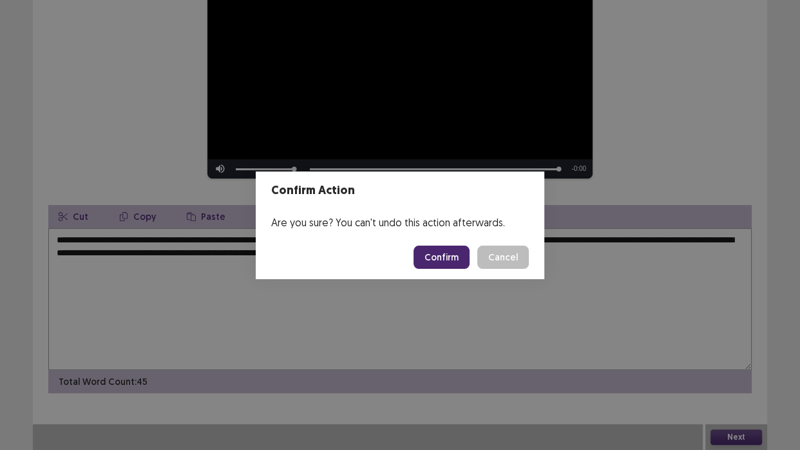
drag, startPoint x: 438, startPoint y: 244, endPoint x: 436, endPoint y: 259, distance: 15.6
click at [436, 259] on footer "Confirm Cancel" at bounding box center [400, 257] width 289 height 44
click at [436, 259] on button "Confirm" at bounding box center [442, 257] width 56 height 23
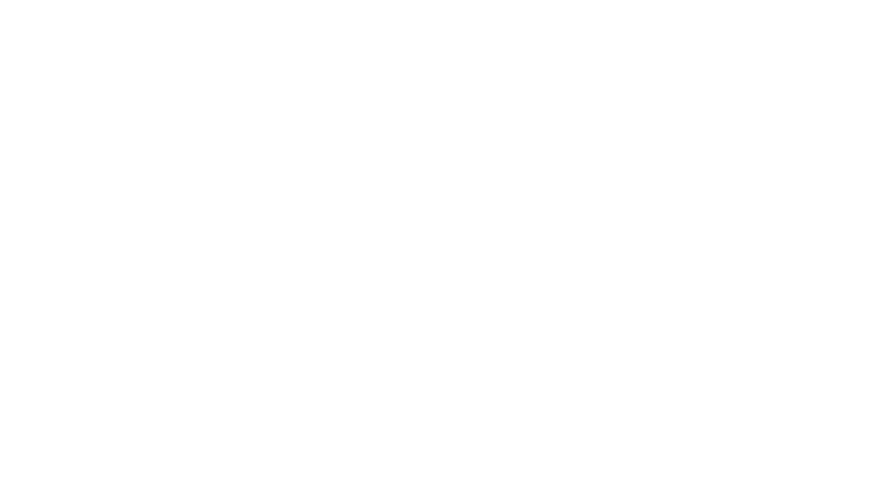
scroll to position [0, 0]
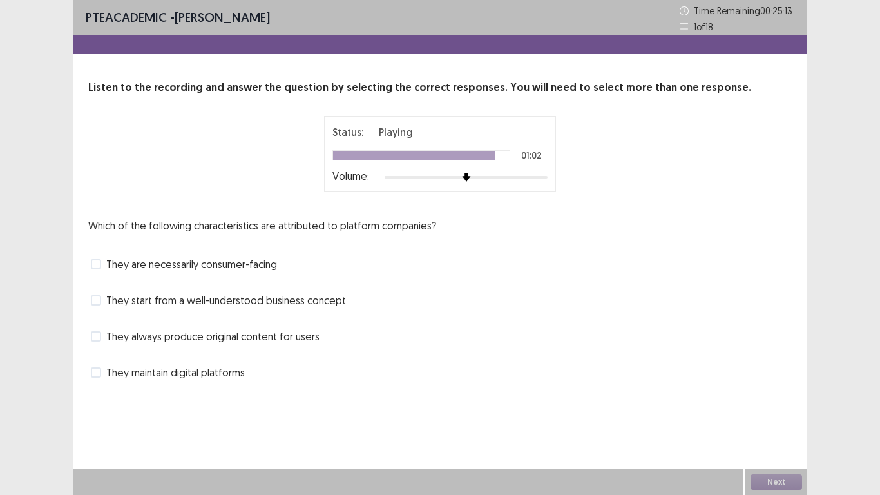
click at [104, 296] on label "They start from a well-understood business concept" at bounding box center [218, 300] width 255 height 15
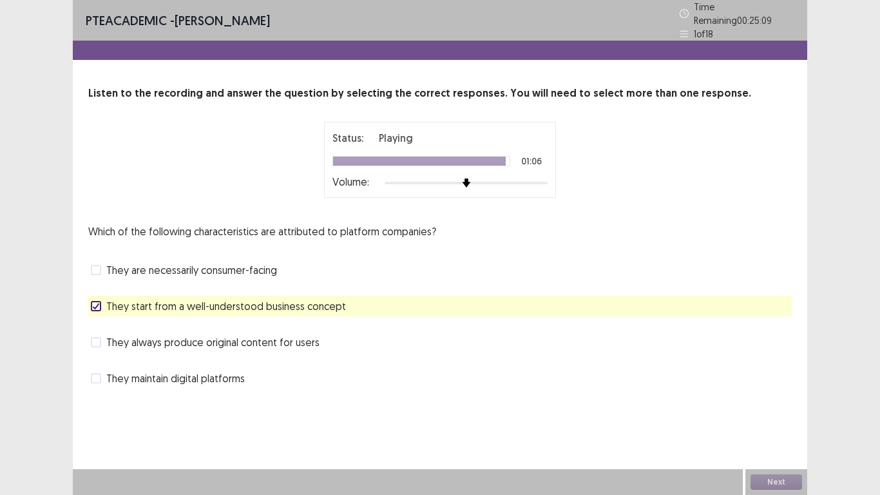
click at [676, 403] on div "PTE academic - [PERSON_NAME] Time Remaining 00 : 25 : 09 1 of 18 Listen to the …" at bounding box center [440, 207] width 735 height 414
drag, startPoint x: 686, startPoint y: 359, endPoint x: 688, endPoint y: 366, distance: 7.2
click at [688, 366] on div "PTE academic - [PERSON_NAME] Time Remaining 00 : 25 : 09 1 of 18 Listen to the …" at bounding box center [440, 207] width 735 height 414
click at [776, 412] on button "Next" at bounding box center [777, 481] width 52 height 15
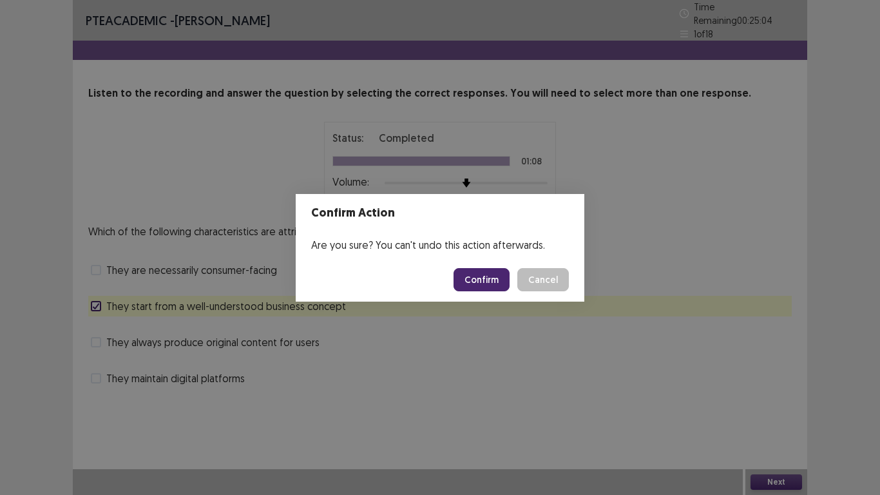
click at [491, 289] on button "Confirm" at bounding box center [482, 279] width 56 height 23
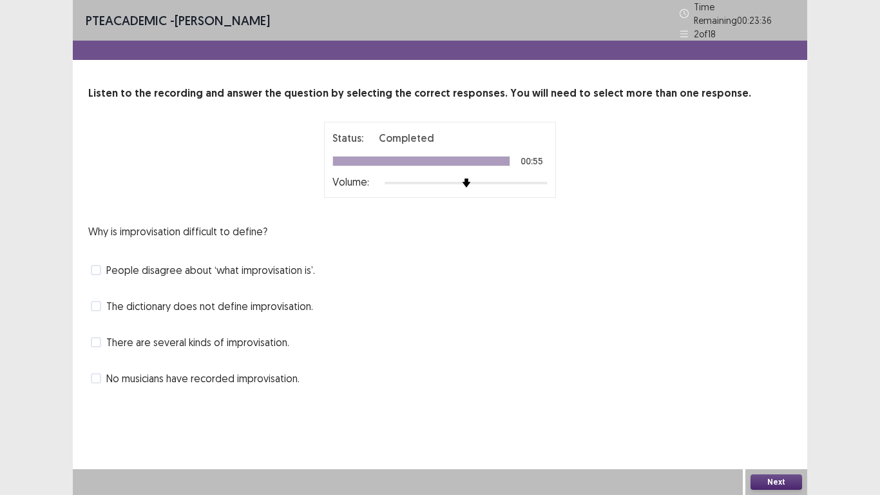
click at [101, 339] on span at bounding box center [96, 342] width 10 height 10
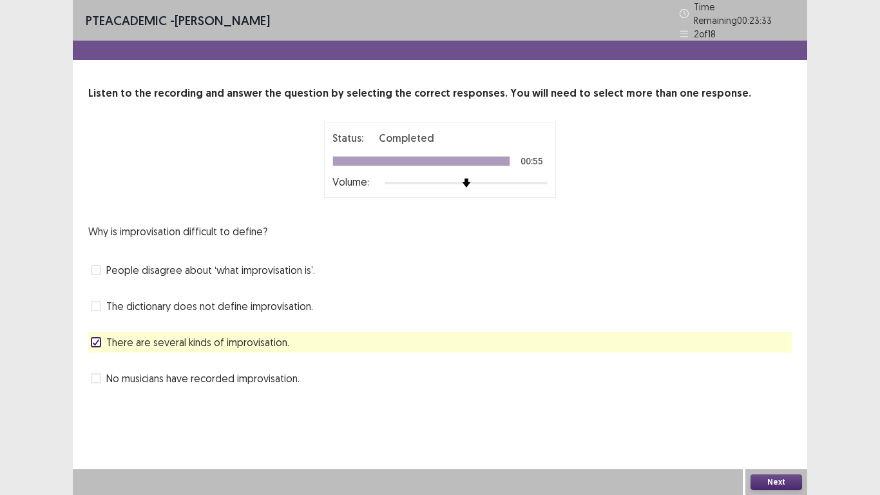
click at [795, 412] on button "Next" at bounding box center [777, 481] width 52 height 15
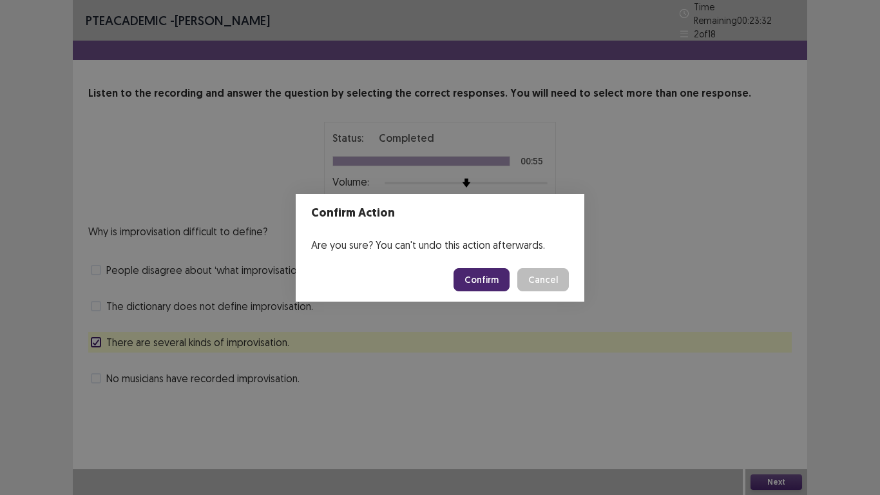
click at [481, 272] on button "Confirm" at bounding box center [482, 279] width 56 height 23
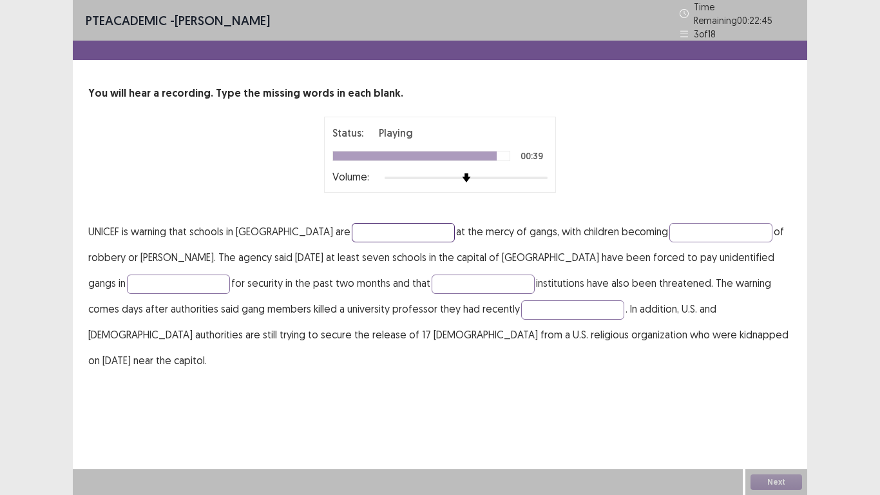
click at [358, 229] on input "text" at bounding box center [403, 232] width 103 height 19
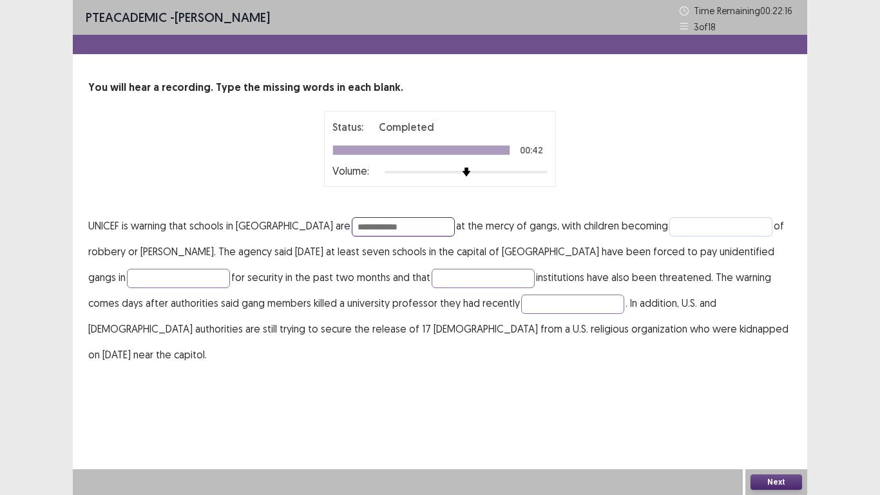
type input "**********"
click at [670, 224] on input "text" at bounding box center [721, 226] width 103 height 19
type input "******"
click at [168, 277] on input "text" at bounding box center [178, 278] width 103 height 19
type input "********"
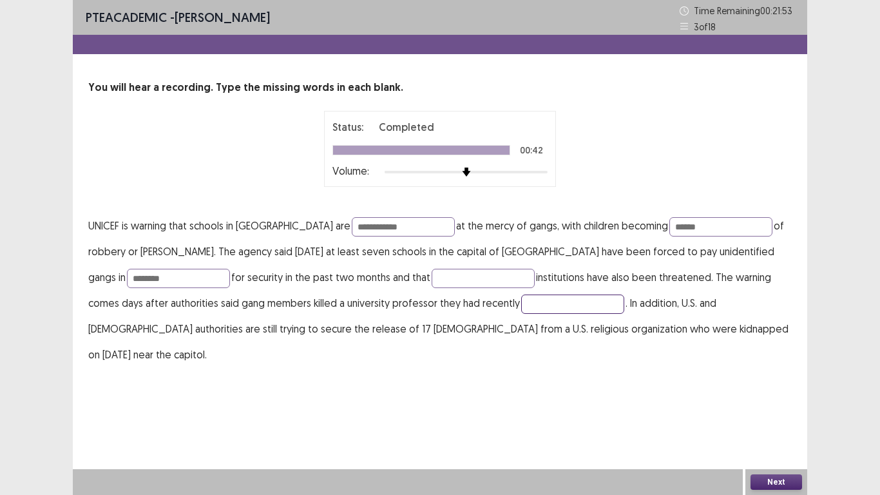
click at [521, 305] on input "text" at bounding box center [572, 303] width 103 height 19
type input "******"
click at [791, 412] on button "Next" at bounding box center [777, 481] width 52 height 15
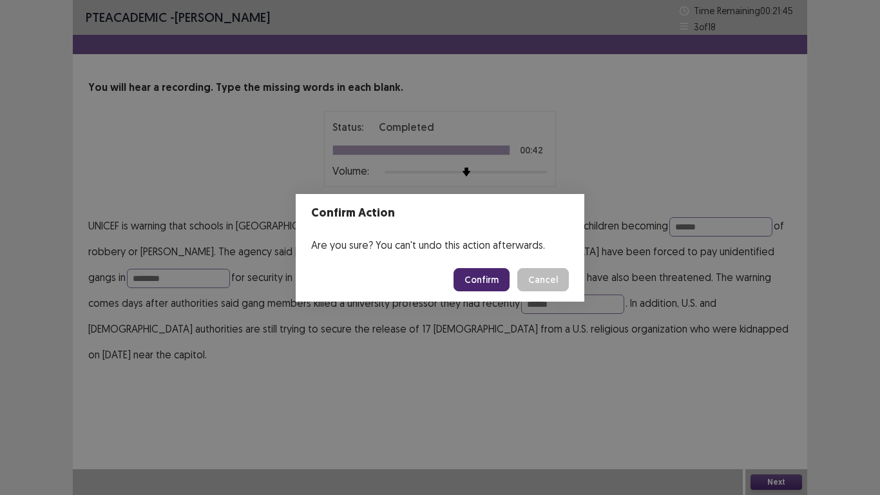
click at [490, 283] on button "Confirm" at bounding box center [482, 279] width 56 height 23
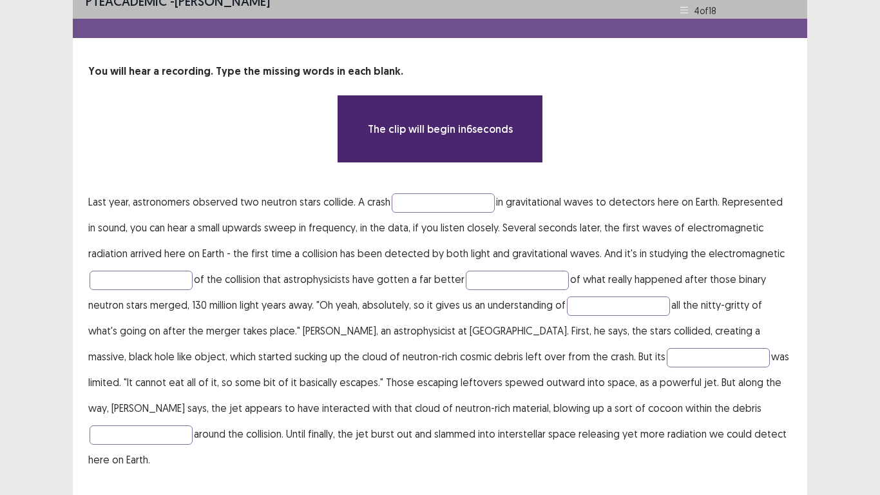
scroll to position [17, 0]
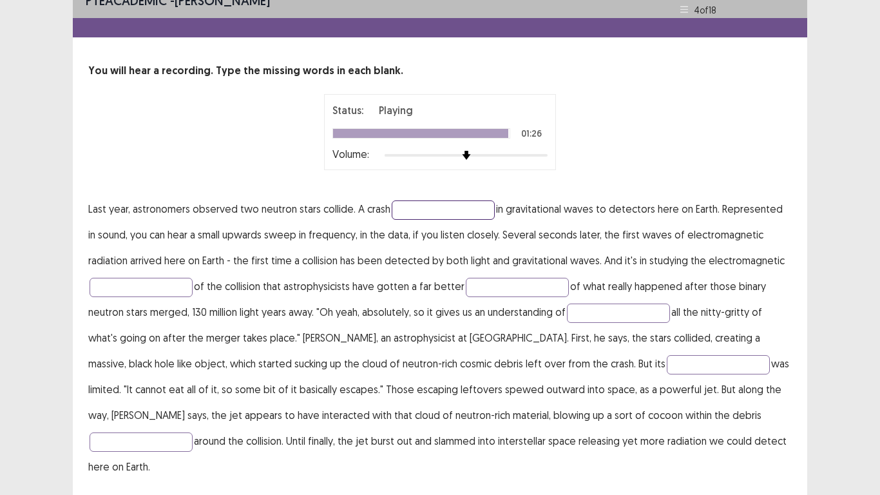
click at [458, 204] on input "text" at bounding box center [443, 209] width 103 height 19
type input "**********"
click at [505, 294] on input "text" at bounding box center [517, 287] width 103 height 19
type input "********"
click at [351, 299] on p "**********" at bounding box center [440, 338] width 704 height 284
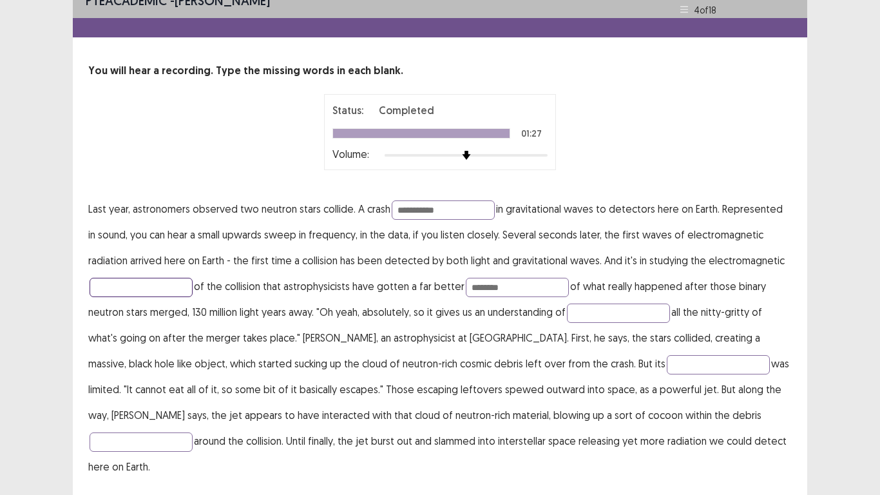
click at [168, 288] on input "text" at bounding box center [141, 287] width 103 height 19
click at [602, 311] on input "text" at bounding box center [618, 313] width 103 height 19
type input "*********"
click at [667, 363] on input "text" at bounding box center [718, 364] width 103 height 19
type input "*******"
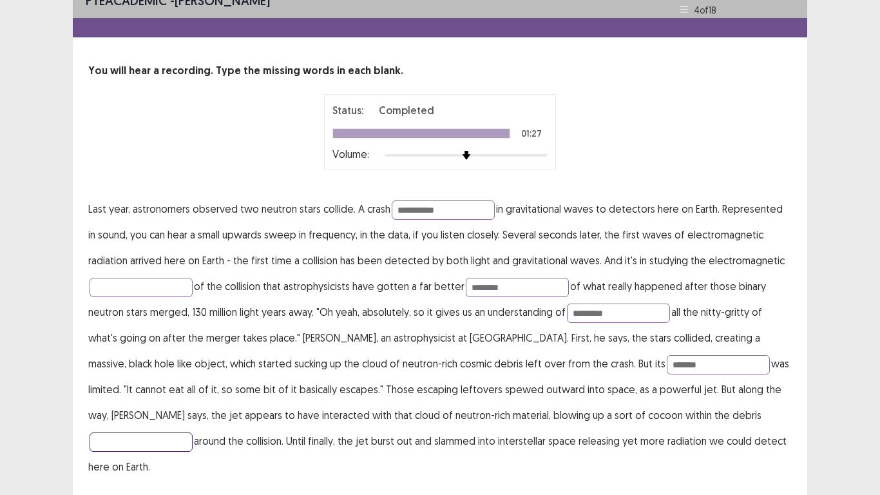
click at [193, 412] on input "text" at bounding box center [141, 441] width 103 height 19
type input "********"
click at [171, 291] on input "text" at bounding box center [141, 287] width 103 height 19
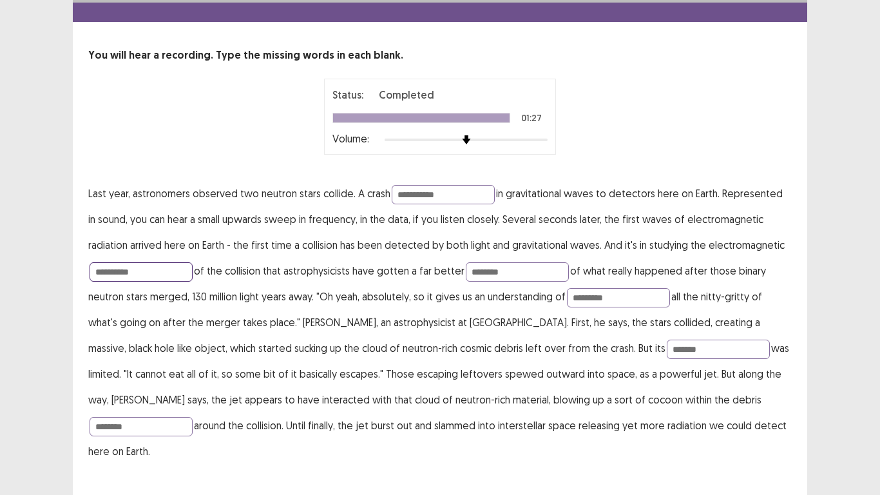
type input "**********"
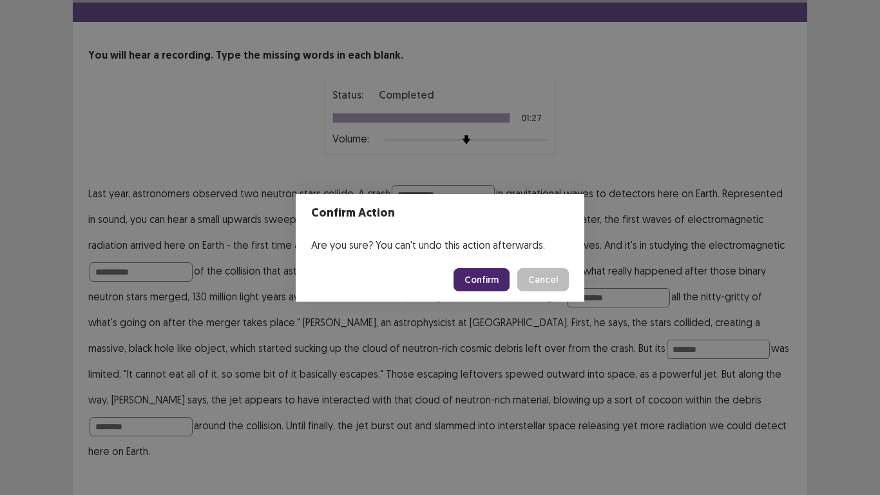
click at [474, 270] on button "Confirm" at bounding box center [482, 279] width 56 height 23
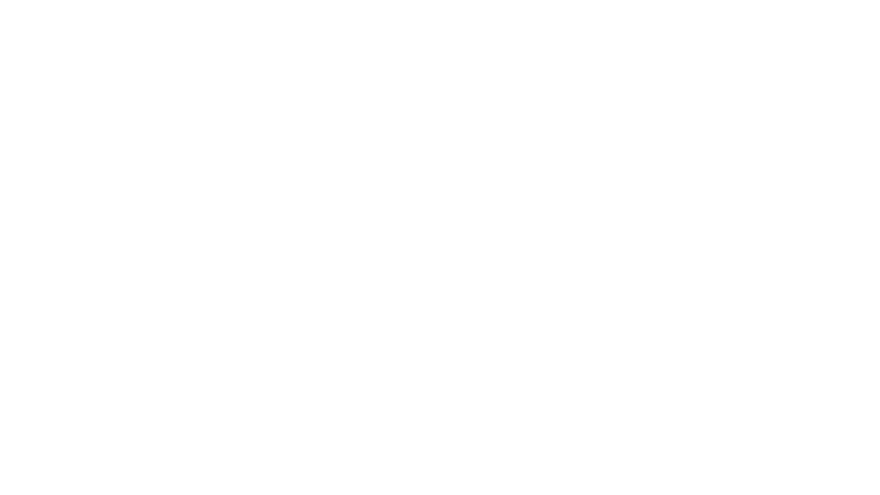
scroll to position [0, 0]
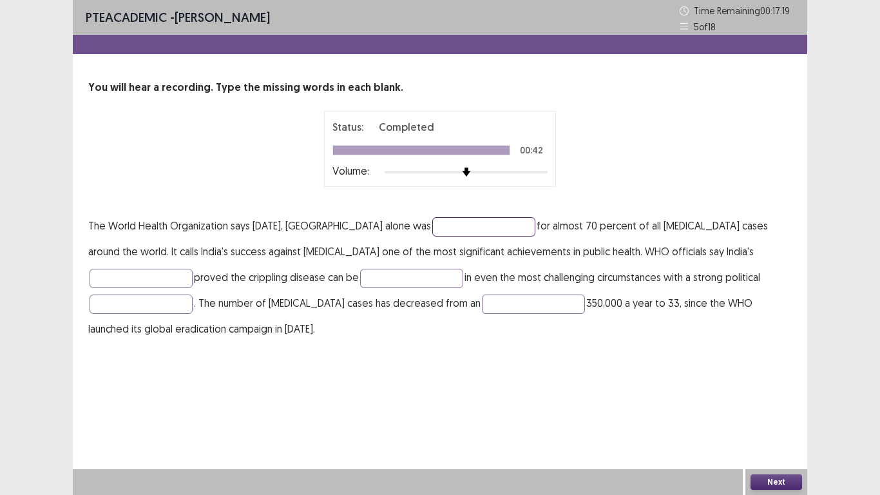
click at [460, 221] on input "text" at bounding box center [483, 226] width 103 height 19
type input "**********"
click at [193, 269] on input "text" at bounding box center [141, 278] width 103 height 19
type input "**********"
click at [482, 298] on input "text" at bounding box center [533, 303] width 103 height 19
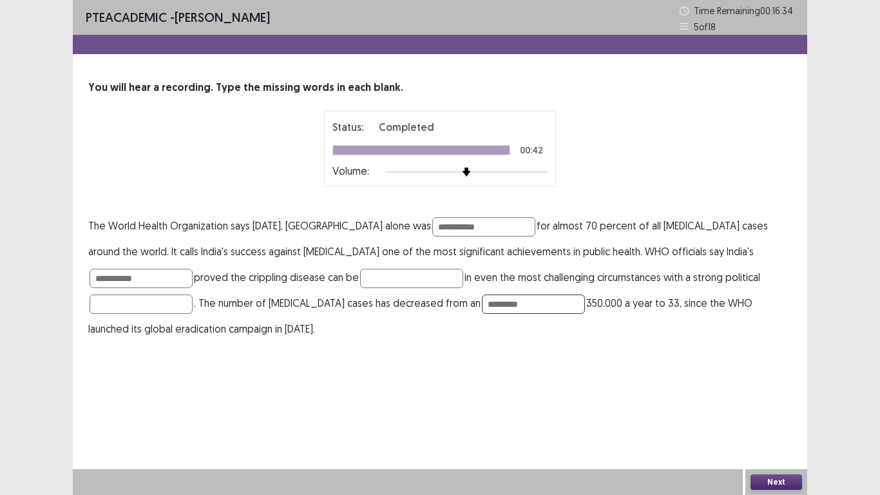
type input "*********"
click at [763, 412] on button "Next" at bounding box center [777, 481] width 52 height 15
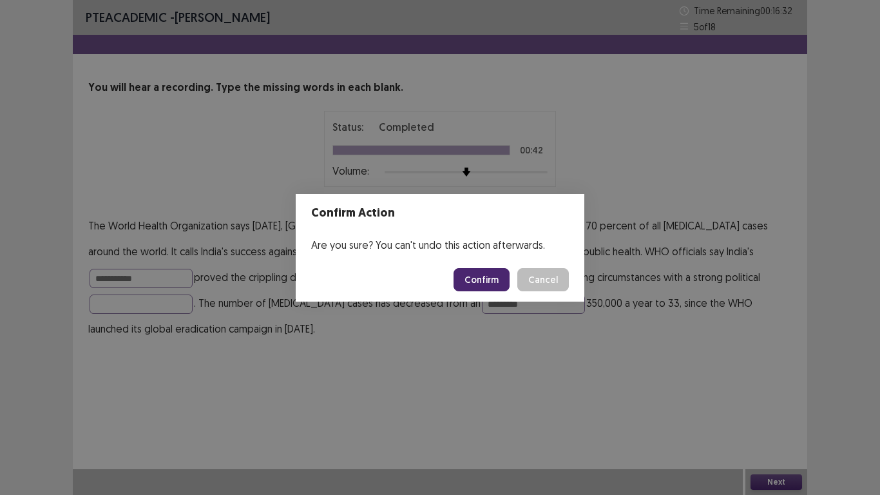
click at [475, 286] on button "Confirm" at bounding box center [482, 279] width 56 height 23
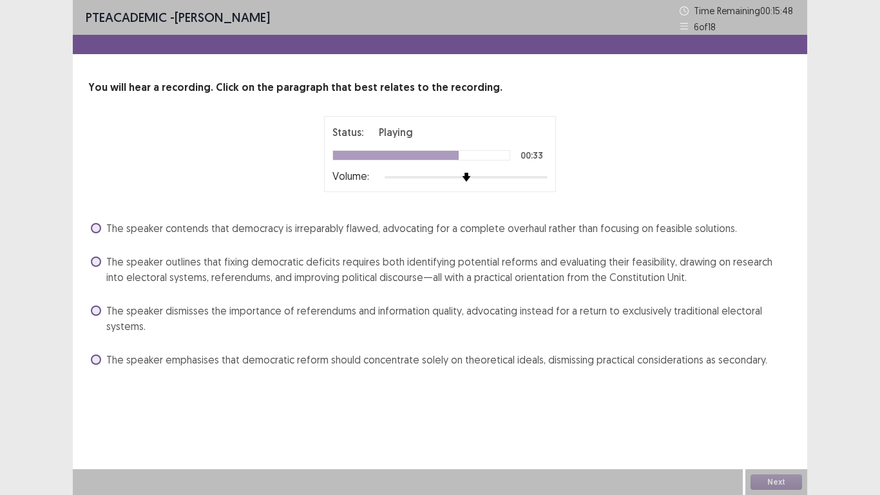
click at [95, 265] on span at bounding box center [96, 261] width 10 height 10
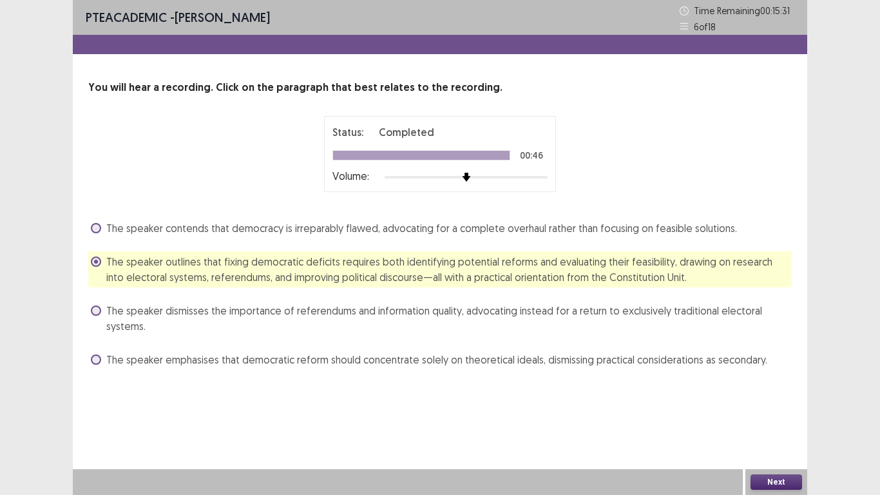
click at [759, 412] on button "Next" at bounding box center [777, 481] width 52 height 15
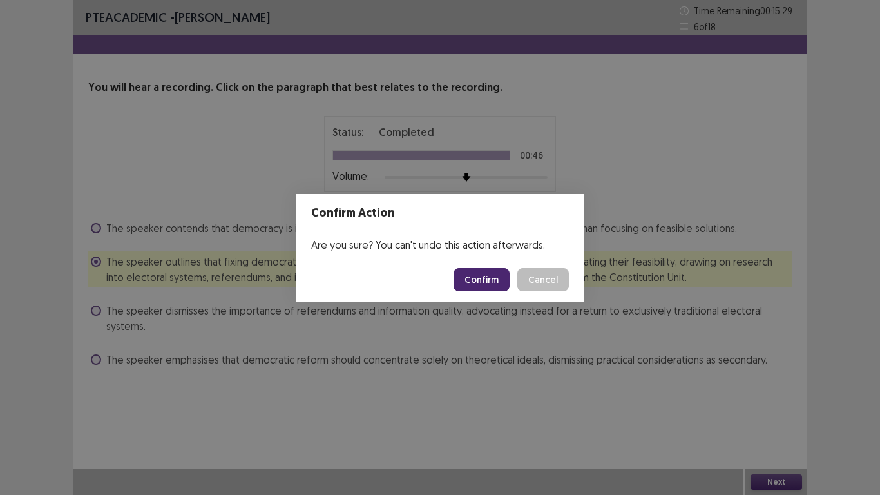
click at [483, 283] on button "Confirm" at bounding box center [482, 279] width 56 height 23
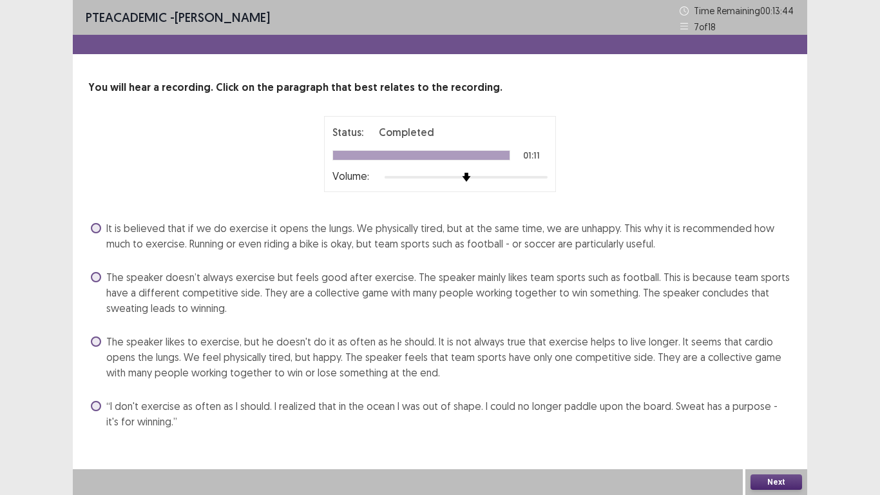
click at [102, 404] on label "“I don't exercise as often as I should. I realized that in the ocean I was out …" at bounding box center [441, 413] width 701 height 31
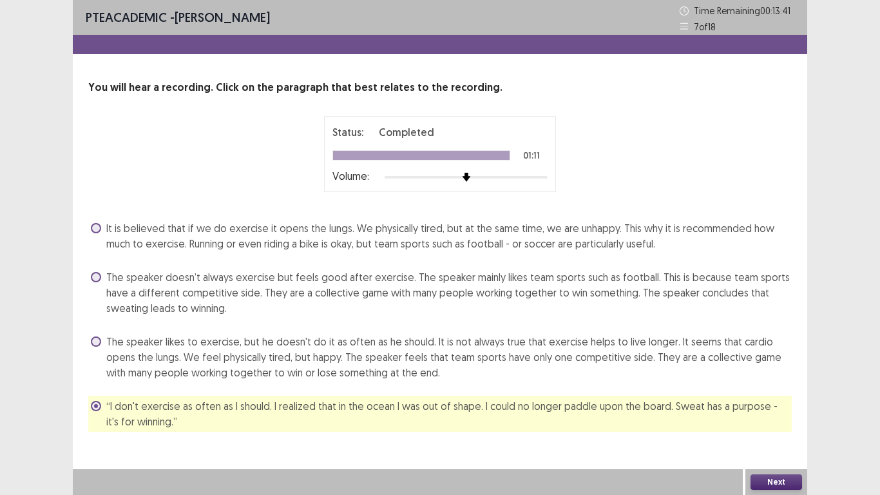
click at [789, 412] on button "Next" at bounding box center [777, 481] width 52 height 15
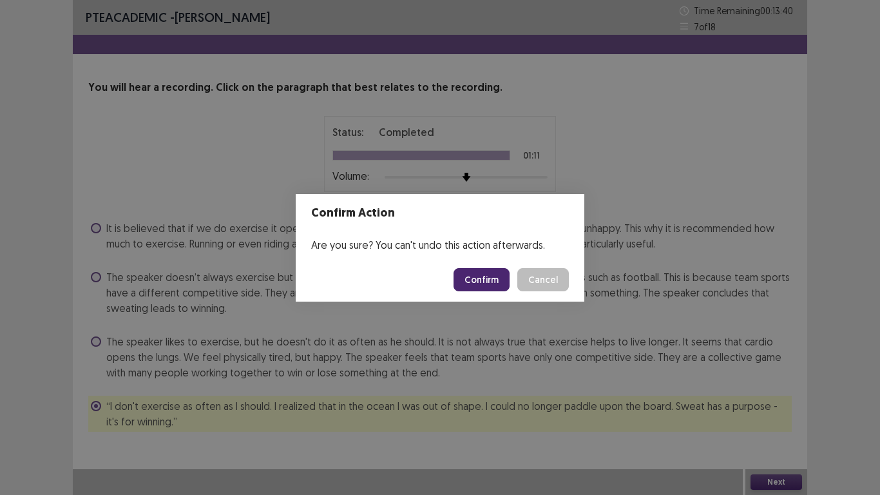
click at [486, 280] on button "Confirm" at bounding box center [482, 279] width 56 height 23
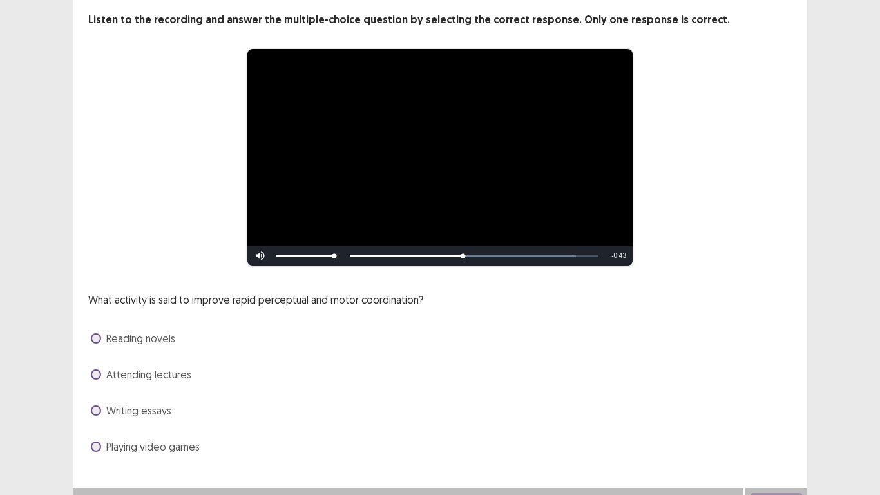
scroll to position [86, 0]
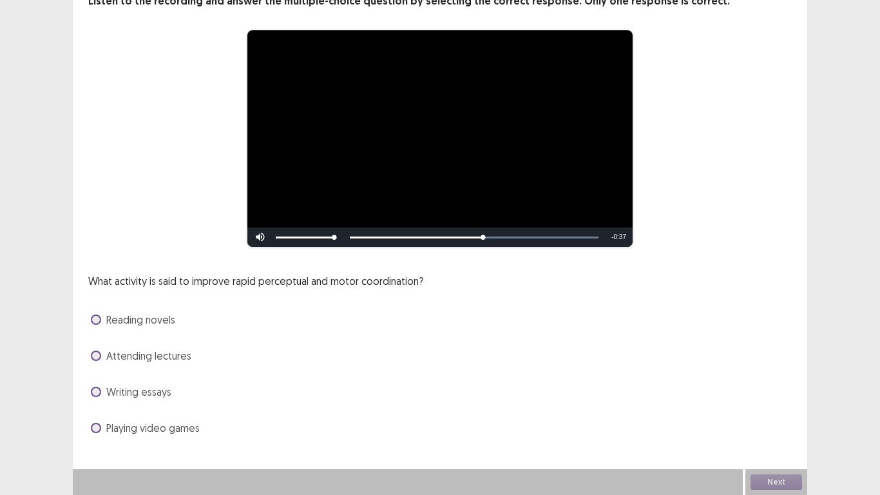
click at [102, 389] on label "Writing essays" at bounding box center [131, 391] width 81 height 15
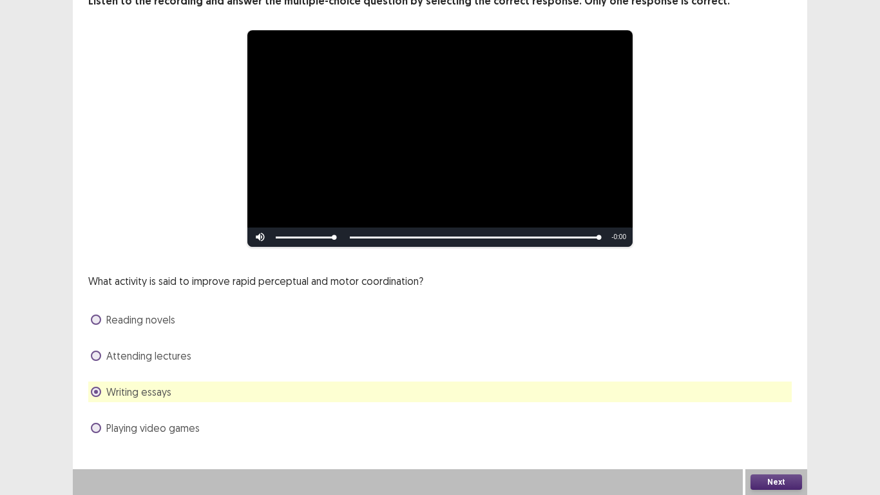
click at [779, 412] on button "Next" at bounding box center [777, 481] width 52 height 15
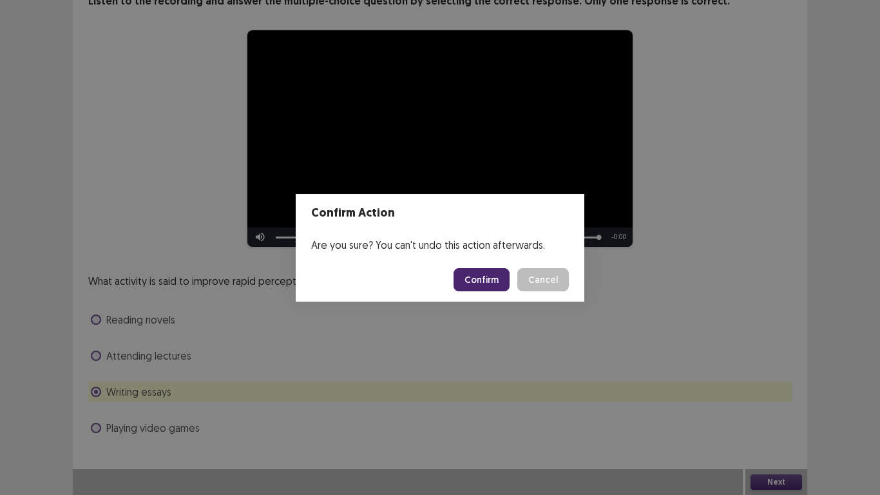
click at [487, 279] on button "Confirm" at bounding box center [482, 279] width 56 height 23
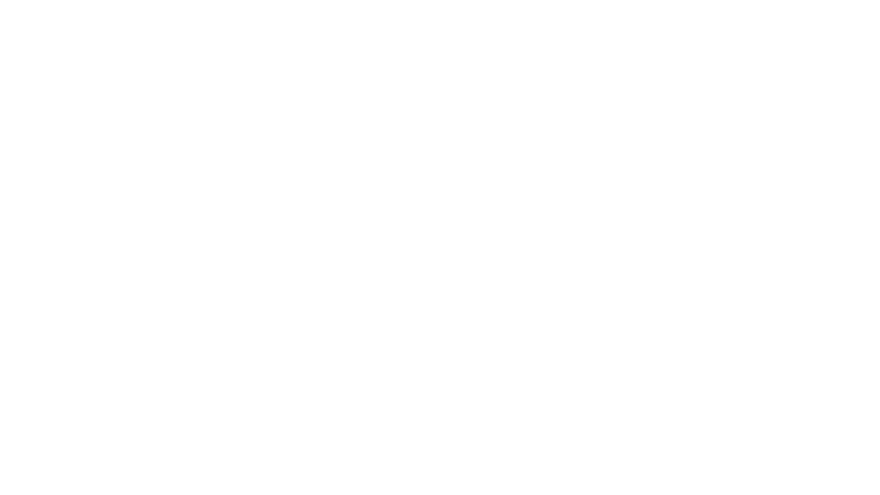
scroll to position [0, 0]
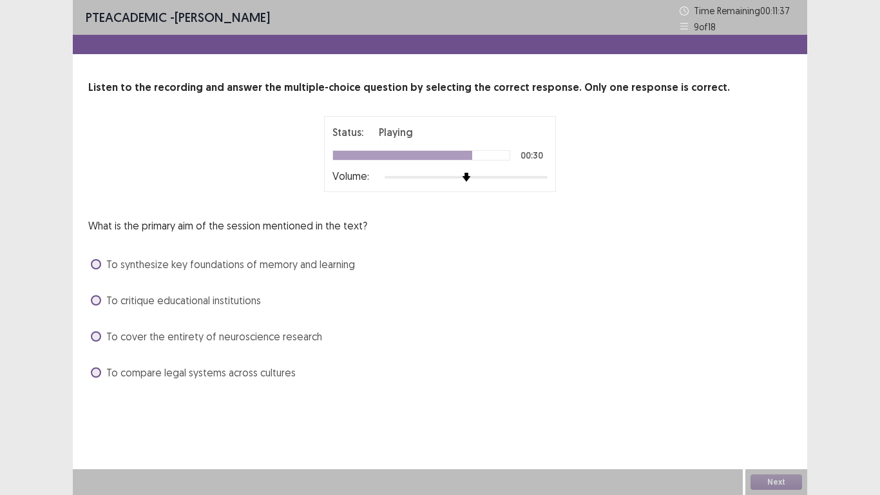
click at [94, 340] on span at bounding box center [96, 336] width 10 height 10
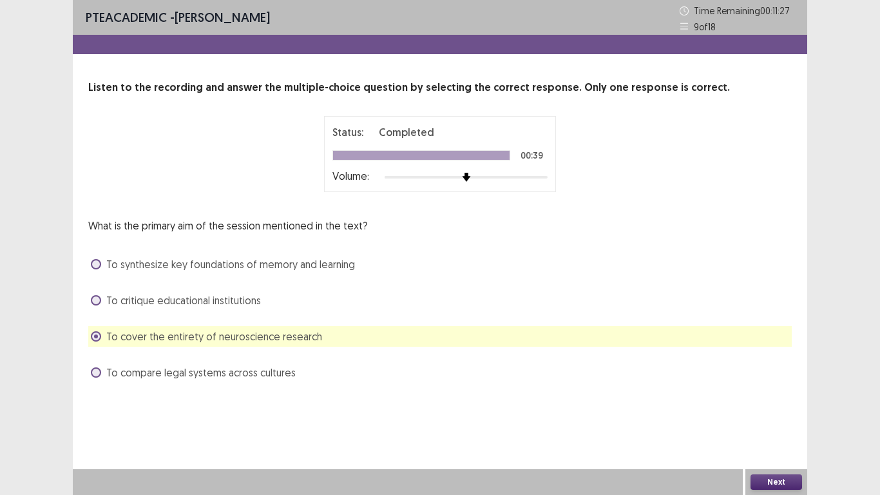
click at [99, 269] on label "To synthesize key foundations of memory and learning" at bounding box center [223, 263] width 264 height 15
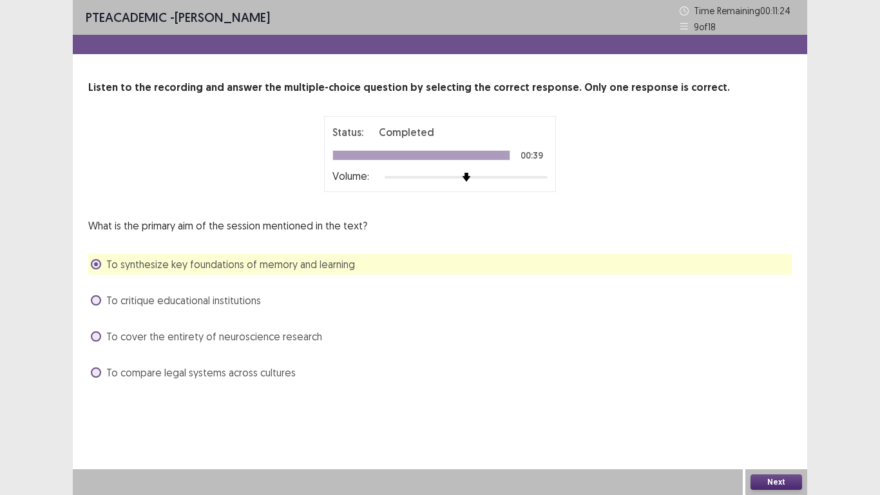
click at [775, 412] on button "Next" at bounding box center [777, 481] width 52 height 15
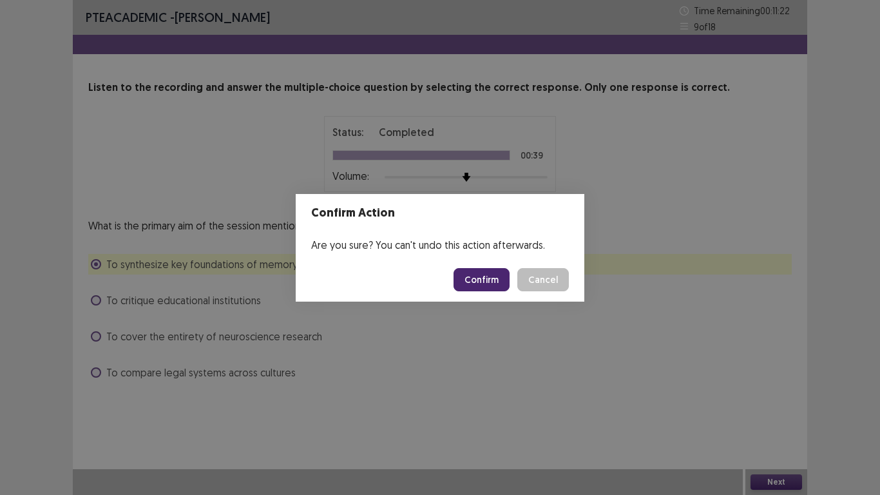
click at [490, 285] on button "Confirm" at bounding box center [482, 279] width 56 height 23
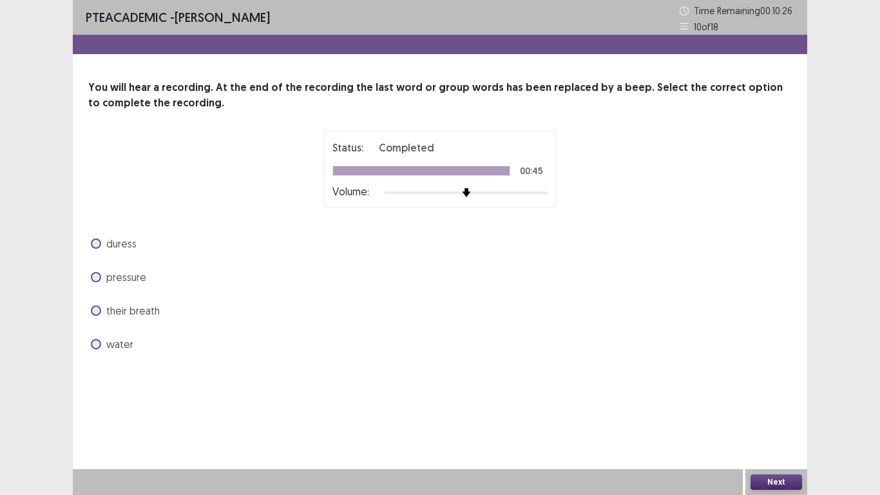
click at [97, 311] on span at bounding box center [96, 310] width 10 height 10
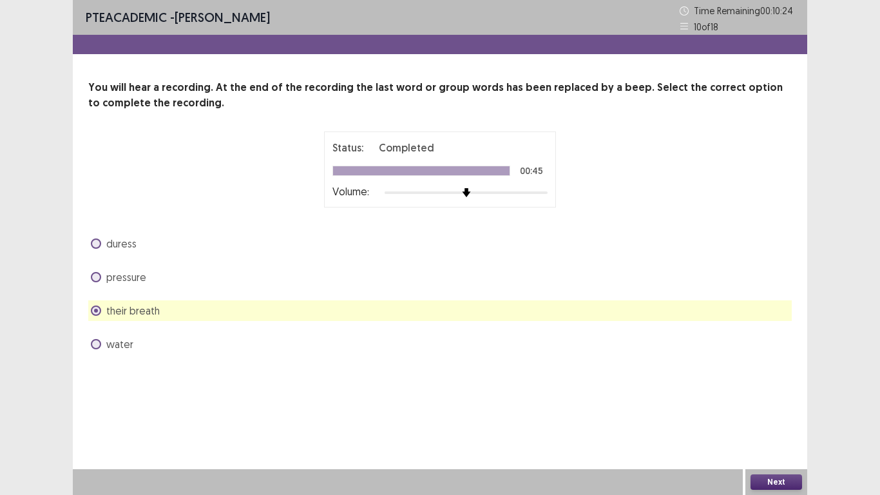
click at [94, 242] on span at bounding box center [96, 243] width 10 height 10
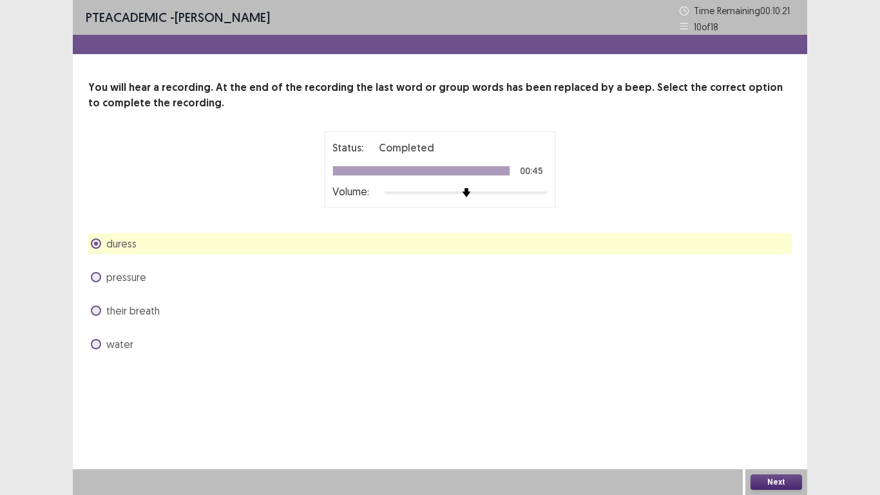
click at [793, 412] on div "Next" at bounding box center [777, 482] width 62 height 26
click at [789, 412] on button "Next" at bounding box center [777, 481] width 52 height 15
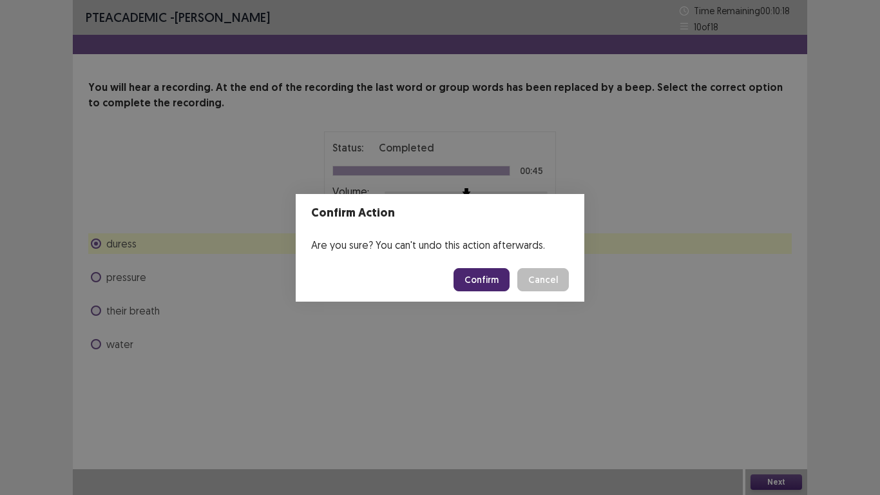
click at [482, 273] on button "Confirm" at bounding box center [482, 279] width 56 height 23
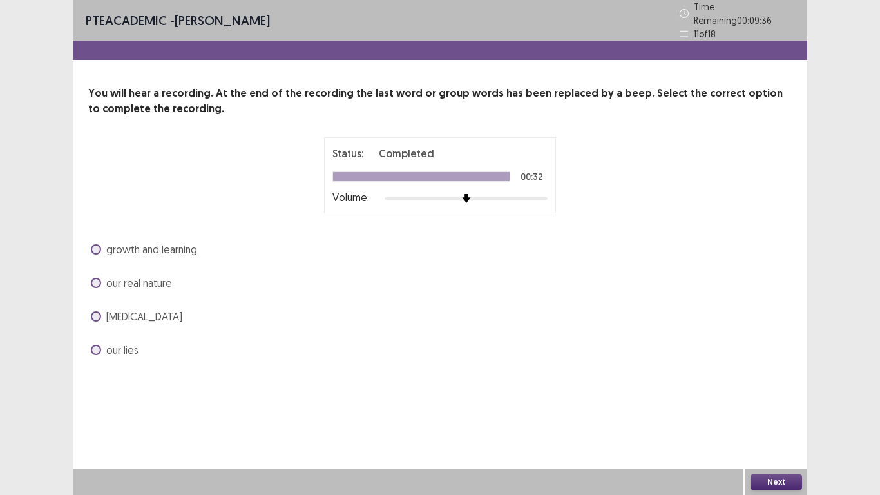
click at [95, 279] on span at bounding box center [96, 283] width 10 height 10
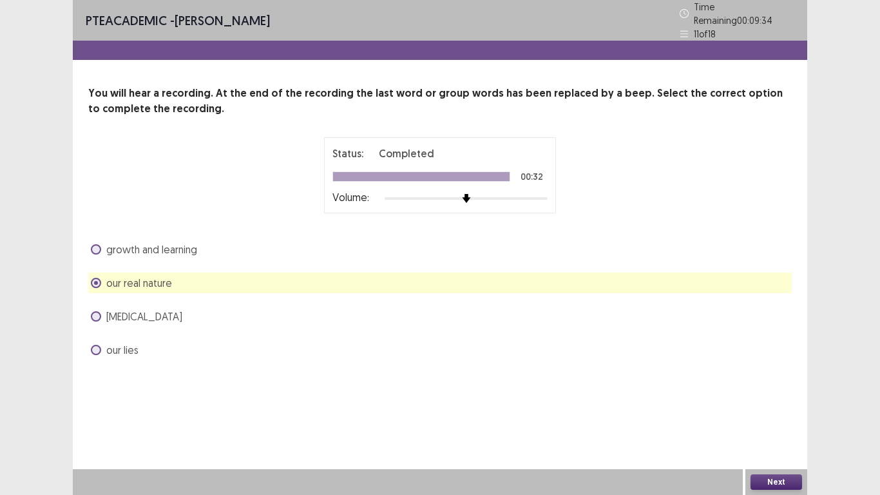
click at [783, 412] on button "Next" at bounding box center [777, 481] width 52 height 15
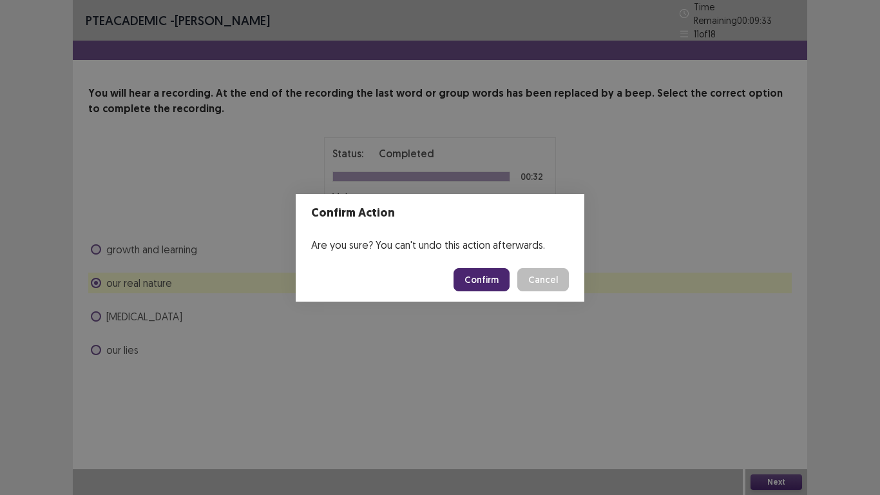
click at [494, 284] on button "Confirm" at bounding box center [482, 279] width 56 height 23
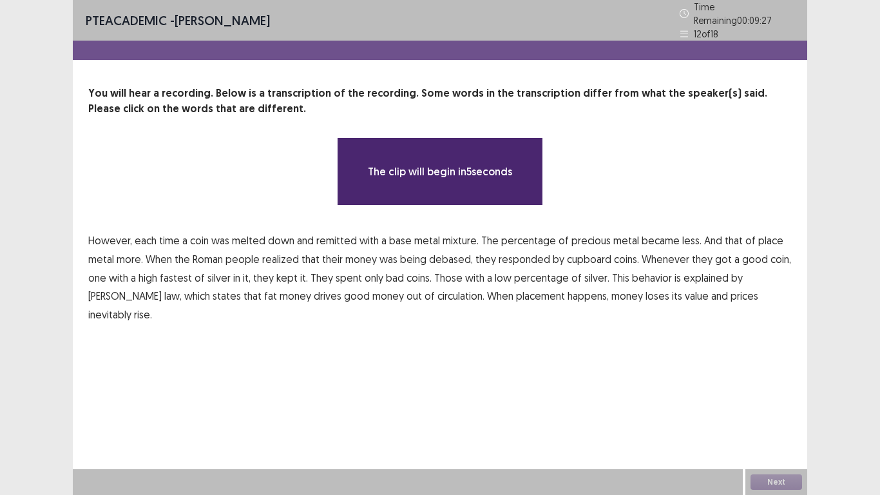
click at [137, 233] on span "each" at bounding box center [146, 240] width 22 height 15
click at [153, 233] on span "each" at bounding box center [146, 240] width 22 height 15
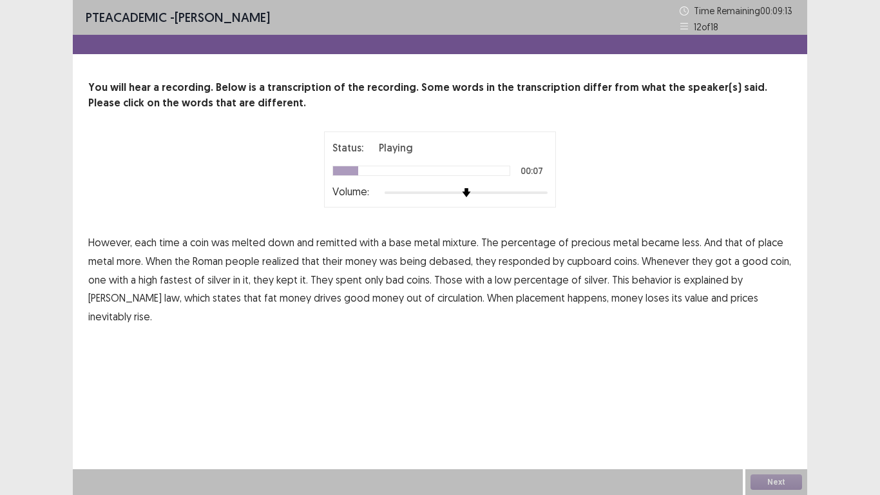
click at [534, 245] on span "percentage" at bounding box center [528, 242] width 55 height 15
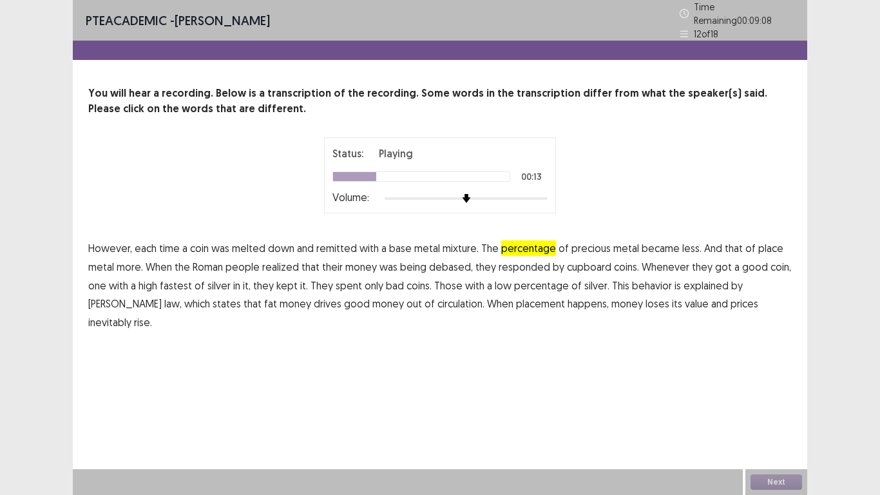
click at [769, 241] on span "place" at bounding box center [770, 247] width 25 height 15
click at [591, 261] on span "cupboard" at bounding box center [589, 266] width 44 height 15
click at [264, 299] on span "fat" at bounding box center [270, 303] width 13 height 15
click at [516, 301] on span "placement" at bounding box center [540, 303] width 49 height 15
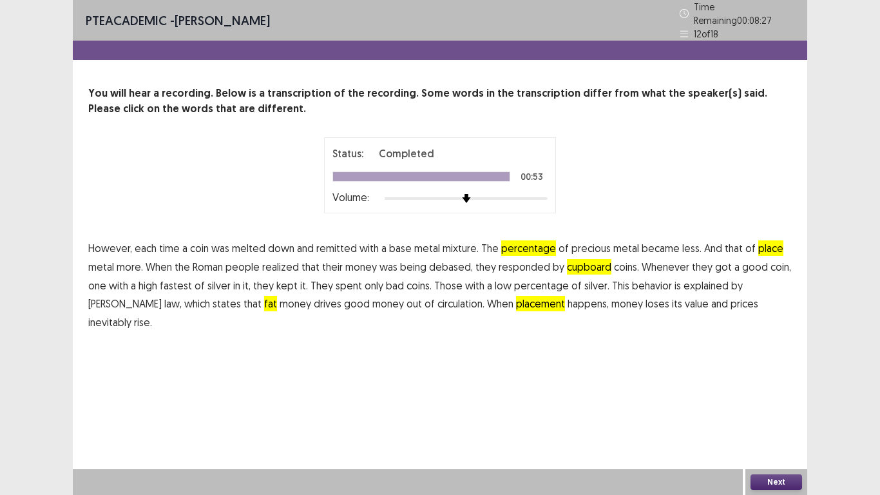
click at [775, 412] on button "Next" at bounding box center [777, 481] width 52 height 15
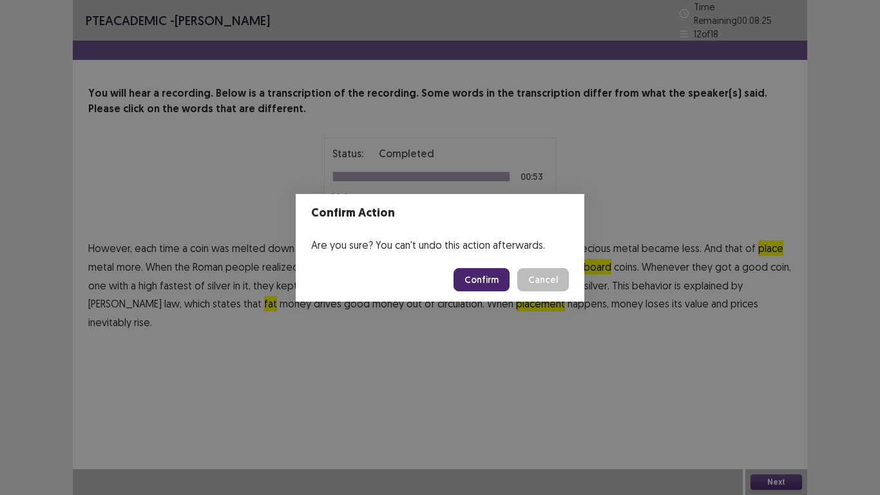
click at [487, 284] on button "Confirm" at bounding box center [482, 279] width 56 height 23
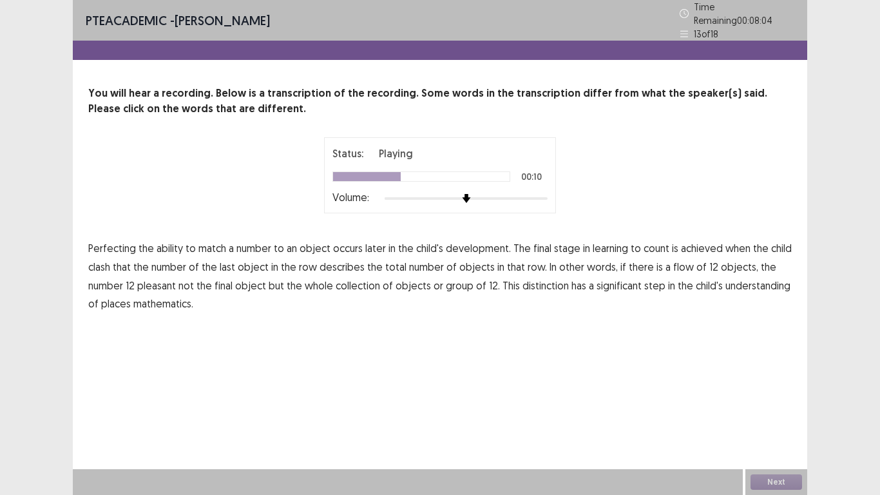
click at [97, 259] on span "clash" at bounding box center [99, 266] width 22 height 15
click at [166, 278] on span "pleasant" at bounding box center [156, 285] width 39 height 15
click at [371, 278] on span "collection" at bounding box center [358, 285] width 44 height 15
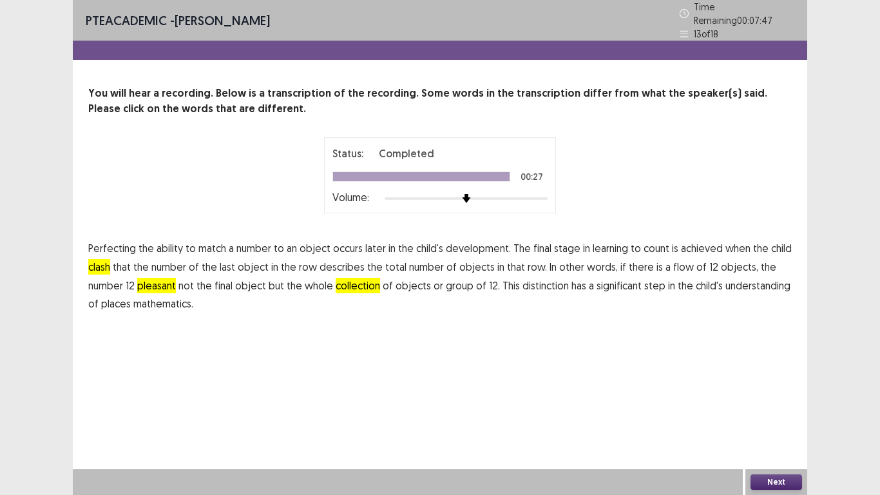
click at [117, 300] on span "places" at bounding box center [116, 303] width 30 height 15
click at [97, 259] on span "clash" at bounding box center [99, 266] width 22 height 15
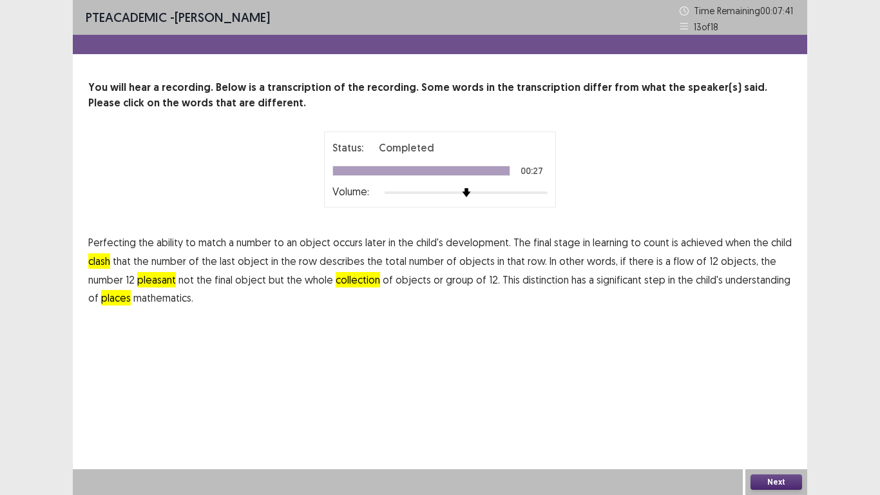
click at [783, 412] on button "Next" at bounding box center [777, 481] width 52 height 15
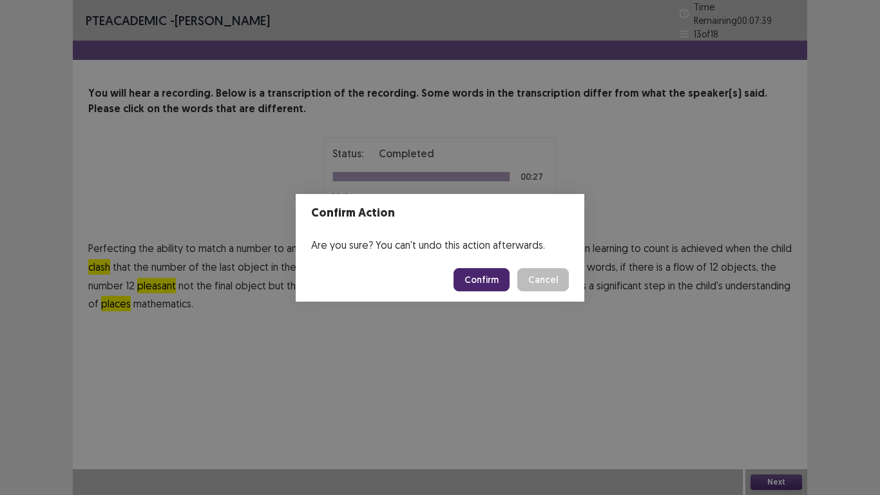
click at [484, 275] on button "Confirm" at bounding box center [482, 279] width 56 height 23
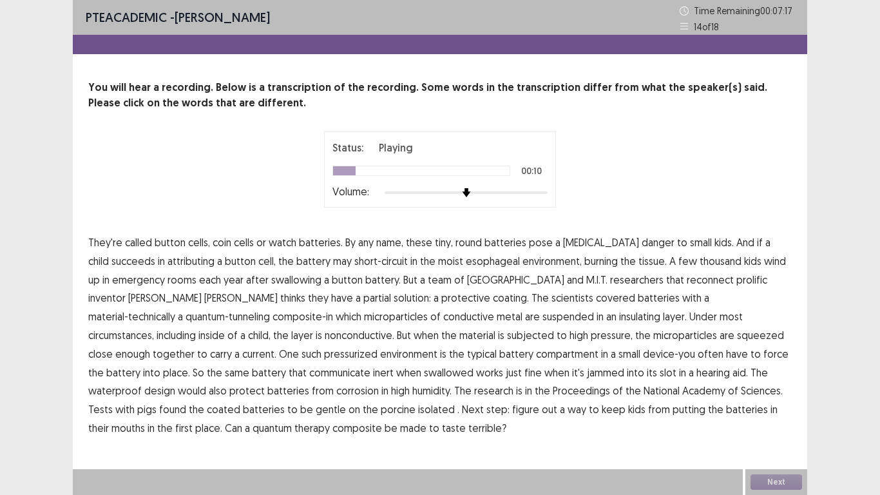
click at [173, 264] on span "attributing" at bounding box center [191, 260] width 47 height 15
click at [679, 264] on span "few" at bounding box center [688, 260] width 19 height 15
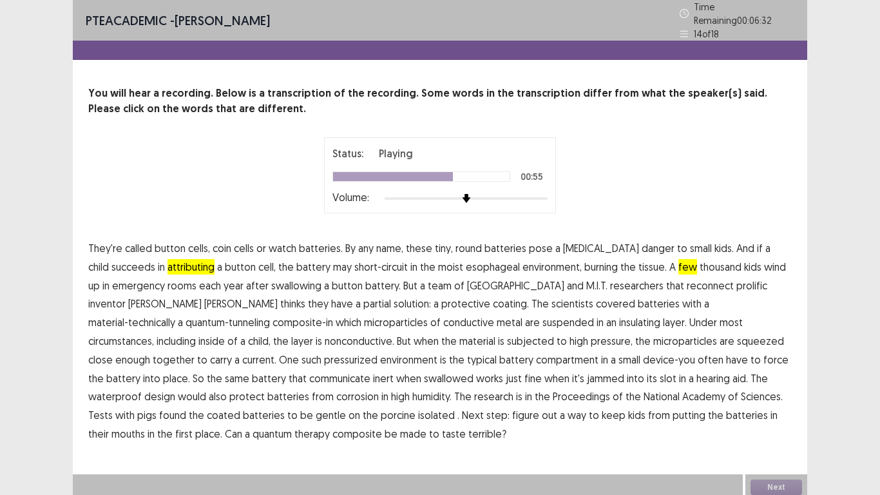
click at [140, 371] on span "battery" at bounding box center [123, 378] width 34 height 15
click at [476, 371] on span "works" at bounding box center [489, 378] width 27 height 15
click at [468, 412] on span "terrible?" at bounding box center [487, 433] width 38 height 15
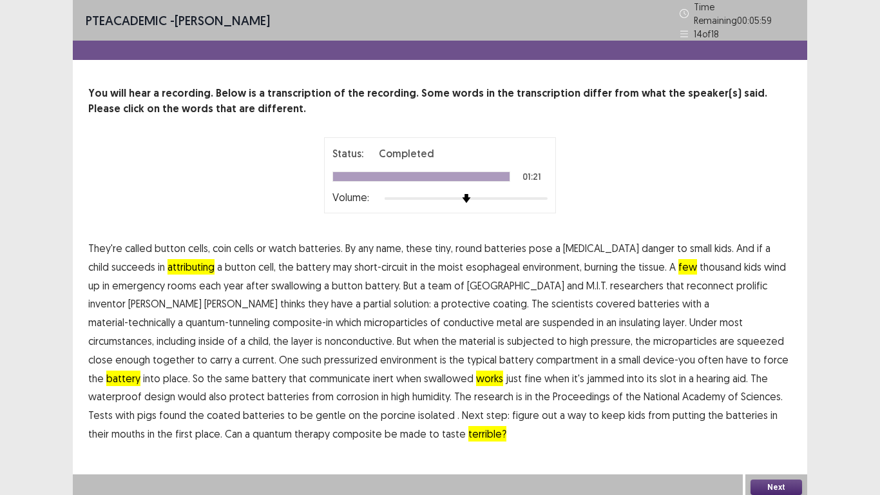
click at [777, 412] on button "Next" at bounding box center [777, 486] width 52 height 15
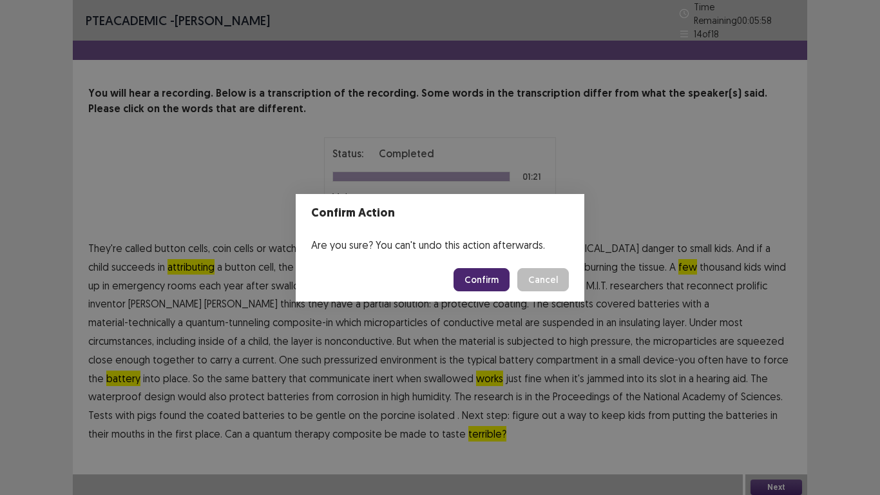
click at [489, 284] on button "Confirm" at bounding box center [482, 279] width 56 height 23
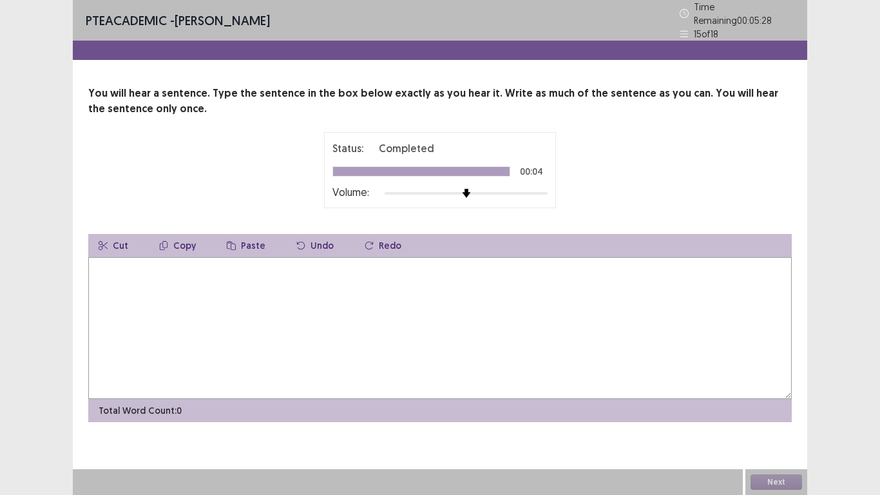
click at [355, 289] on textarea at bounding box center [440, 328] width 704 height 142
click at [770, 412] on button "Next" at bounding box center [777, 481] width 52 height 15
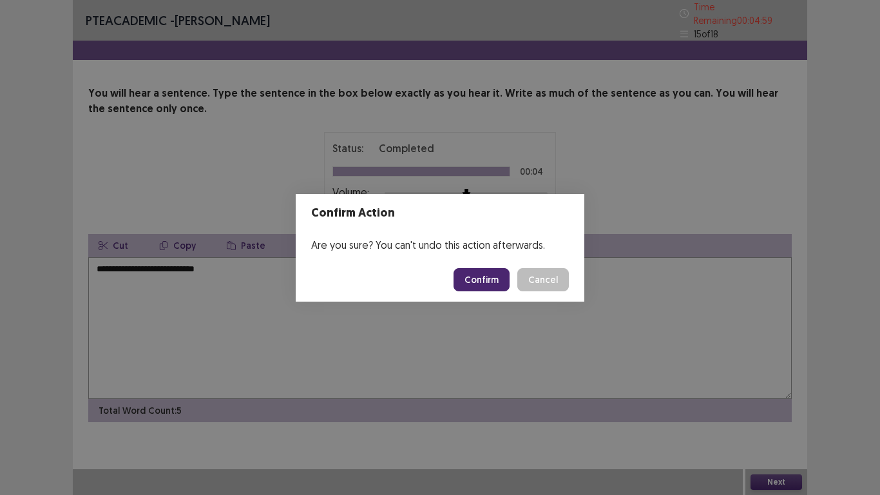
click at [367, 289] on footer "Confirm Cancel" at bounding box center [440, 280] width 289 height 44
click at [530, 273] on button "Cancel" at bounding box center [543, 279] width 52 height 23
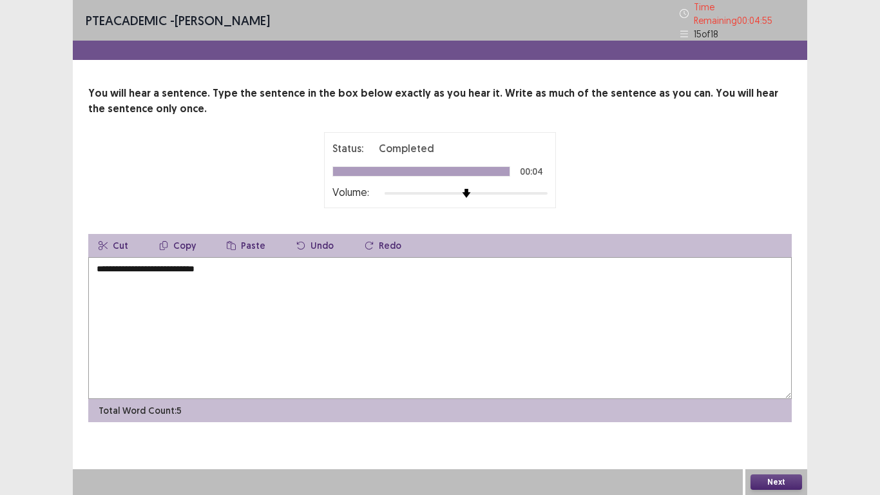
click at [177, 264] on textarea "**********" at bounding box center [440, 328] width 704 height 142
type textarea "**********"
click at [778, 412] on button "Next" at bounding box center [777, 481] width 52 height 15
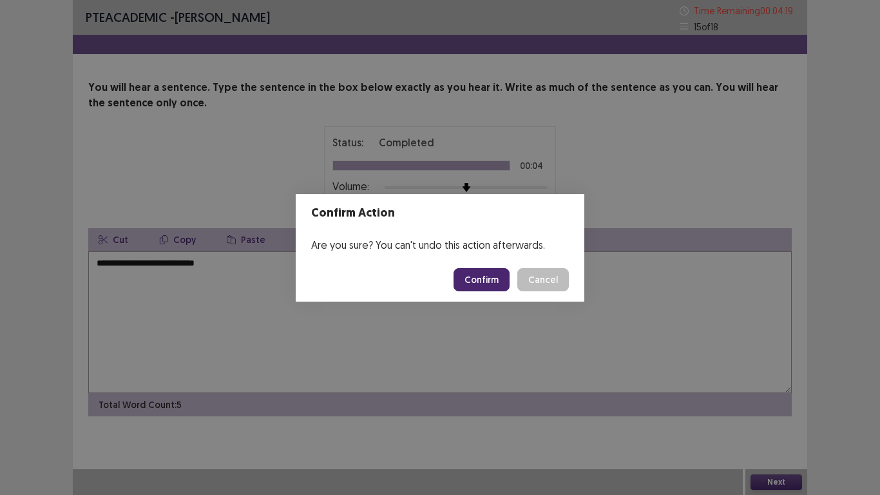
click at [476, 276] on button "Confirm" at bounding box center [482, 279] width 56 height 23
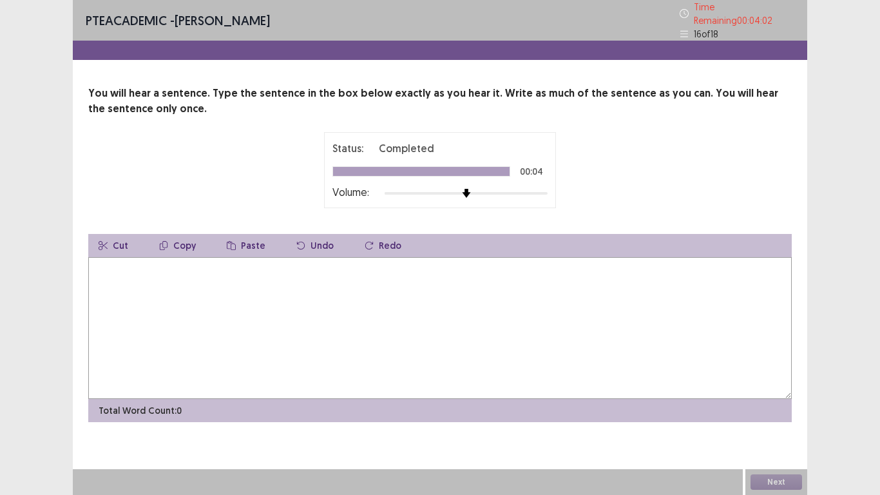
click at [346, 273] on textarea at bounding box center [440, 328] width 704 height 142
type textarea "**********"
click at [768, 412] on button "Next" at bounding box center [777, 481] width 52 height 15
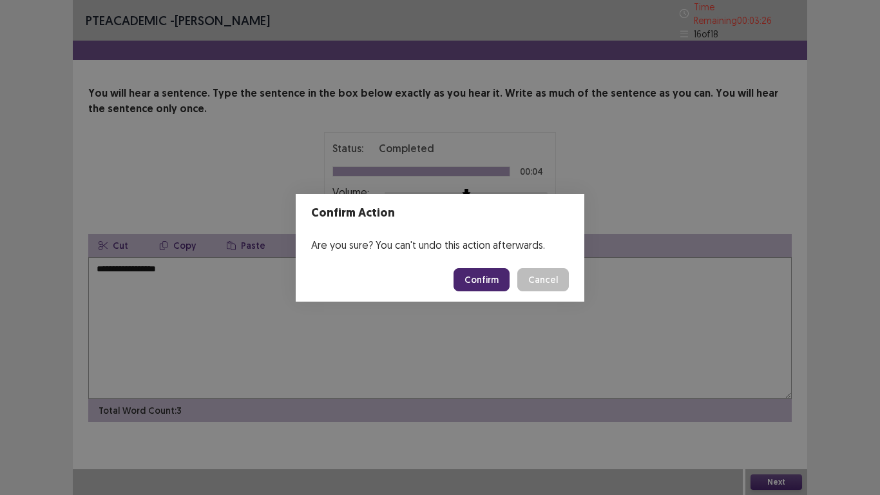
click at [471, 281] on button "Confirm" at bounding box center [482, 279] width 56 height 23
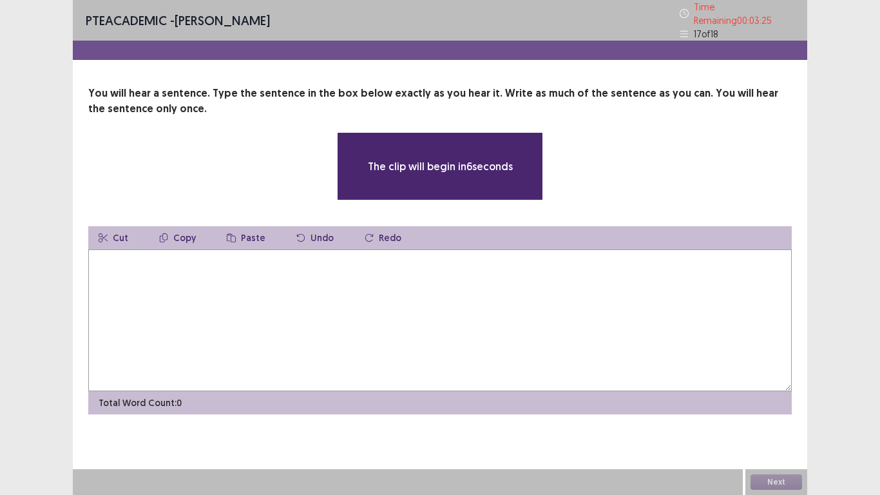
click at [327, 280] on textarea at bounding box center [440, 320] width 704 height 142
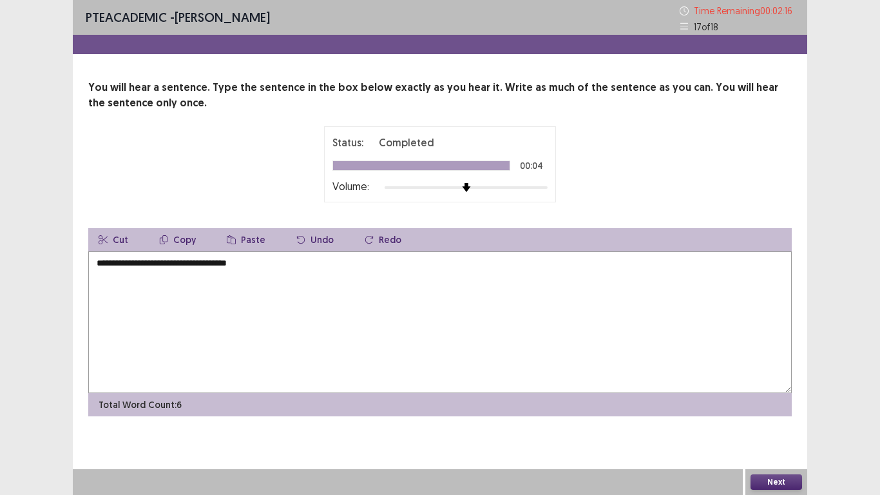
type textarea "**********"
click at [769, 412] on button "Next" at bounding box center [777, 481] width 52 height 15
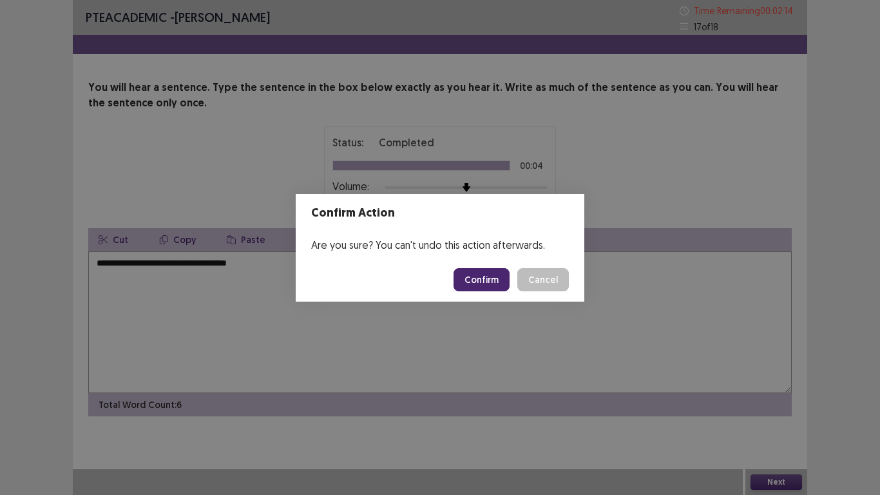
click at [493, 285] on button "Confirm" at bounding box center [482, 279] width 56 height 23
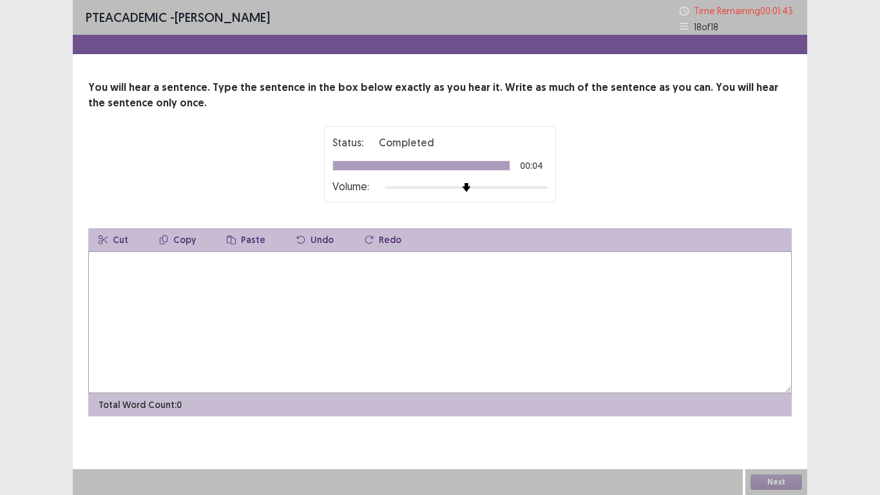
click at [390, 267] on textarea at bounding box center [440, 322] width 704 height 142
type textarea "**********"
click at [767, 412] on button "Next" at bounding box center [777, 481] width 52 height 15
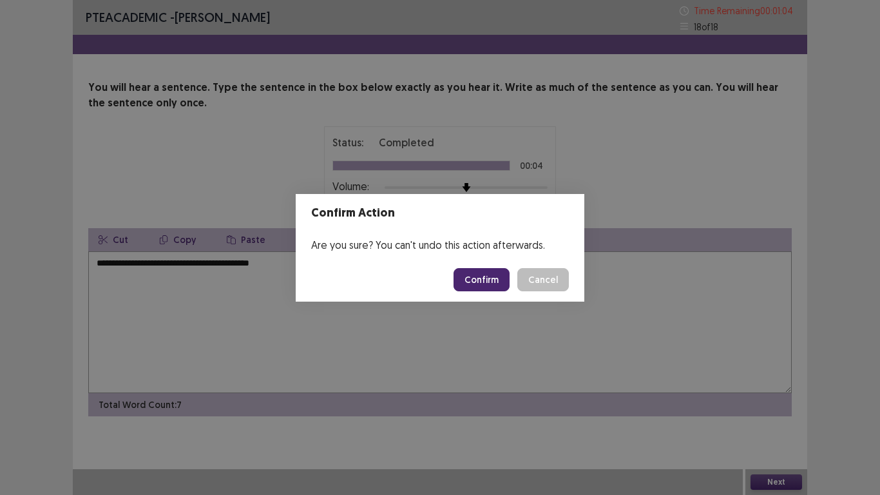
click at [497, 281] on button "Confirm" at bounding box center [482, 279] width 56 height 23
